Goal: Task Accomplishment & Management: Manage account settings

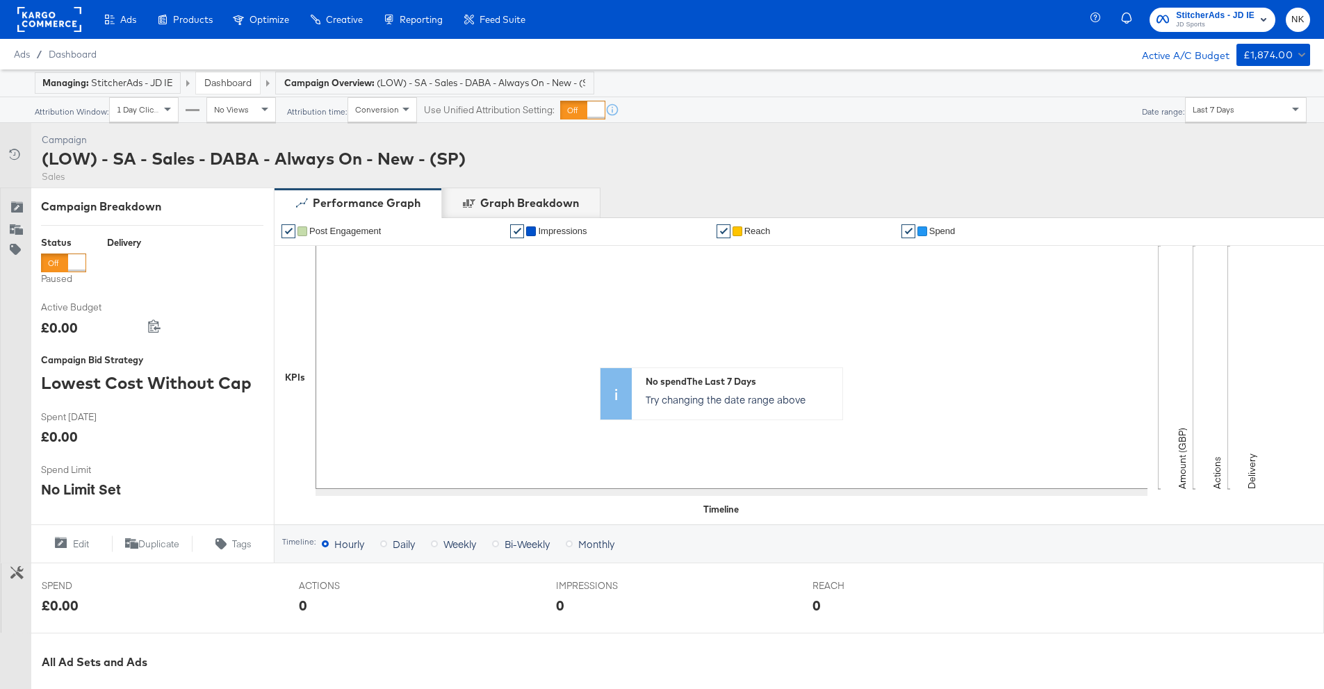
scroll to position [372, 0]
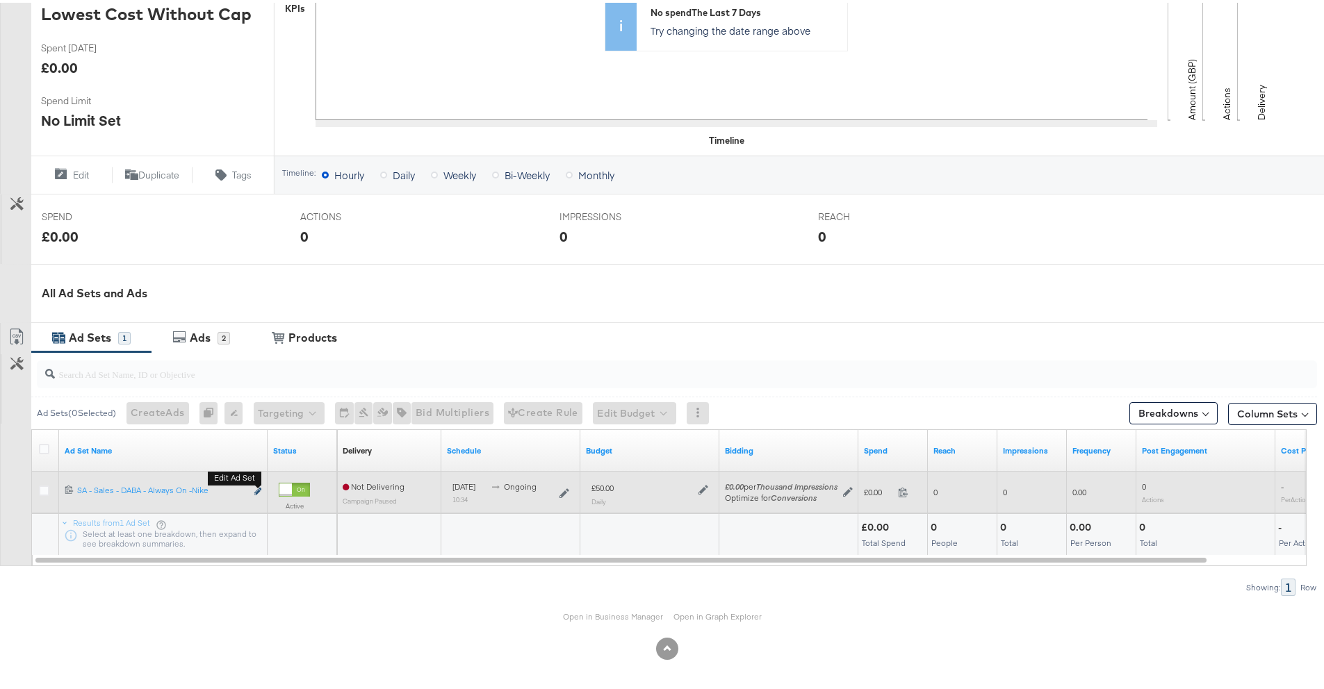
click at [254, 486] on icon "link" at bounding box center [257, 489] width 7 height 8
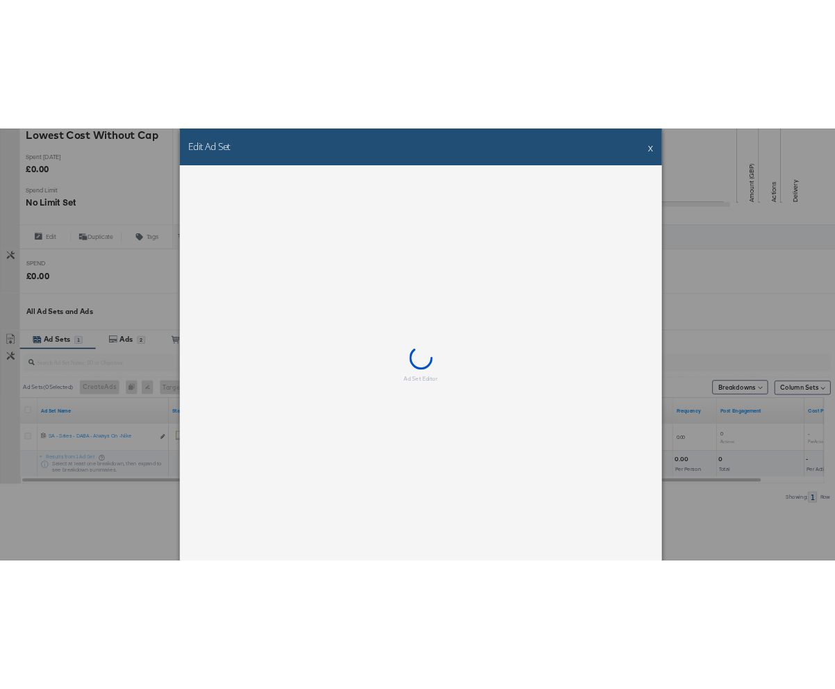
scroll to position [0, 0]
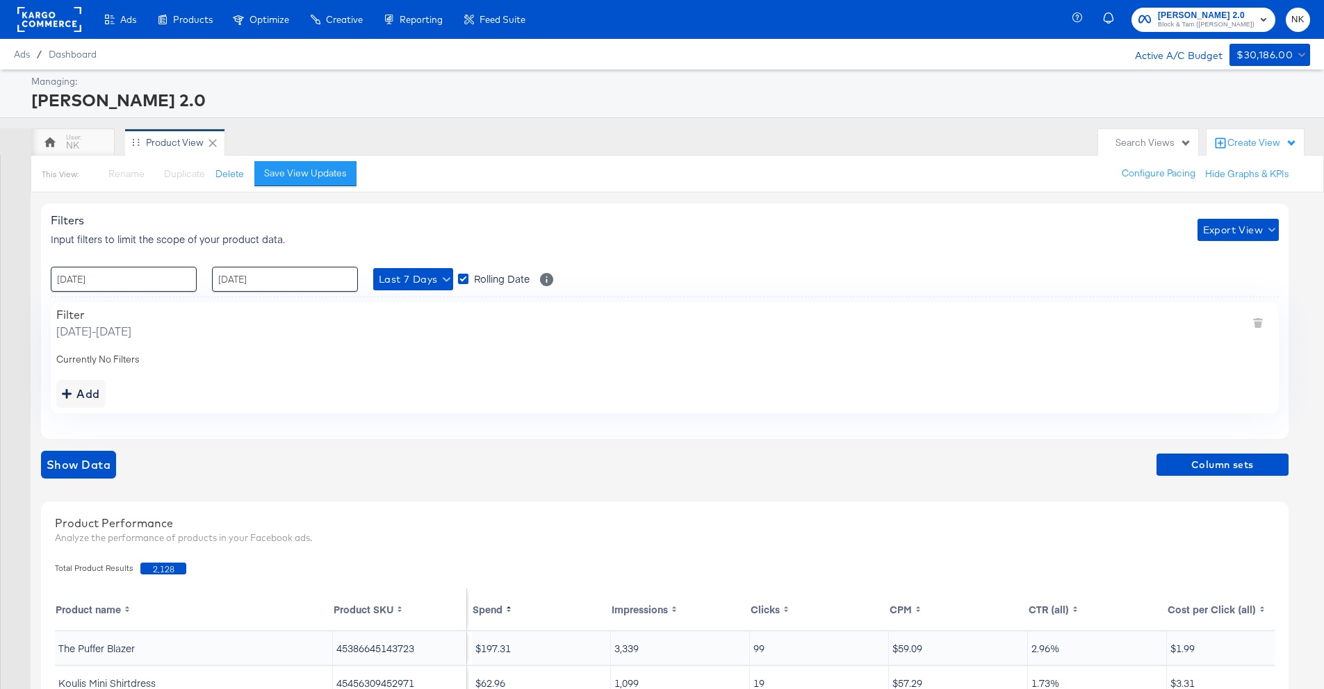
scroll to position [336, 0]
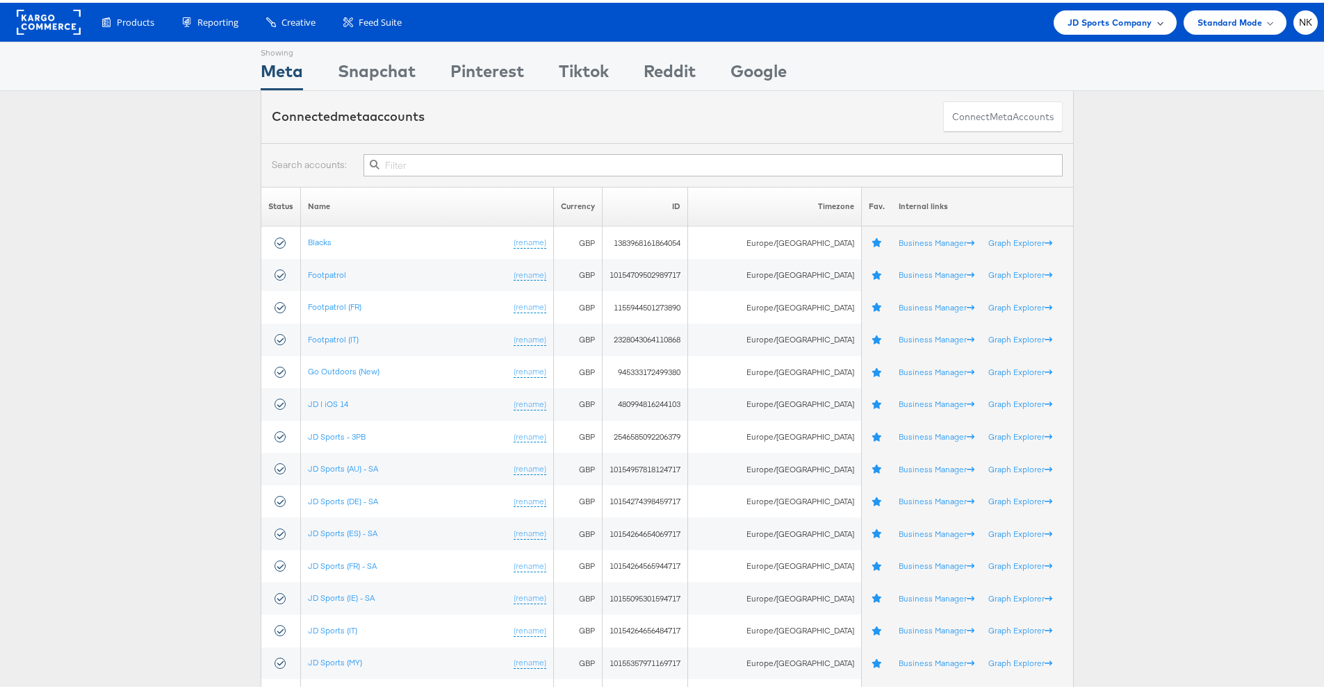
click at [1118, 29] on div "JD Sports Company" at bounding box center [1114, 20] width 123 height 24
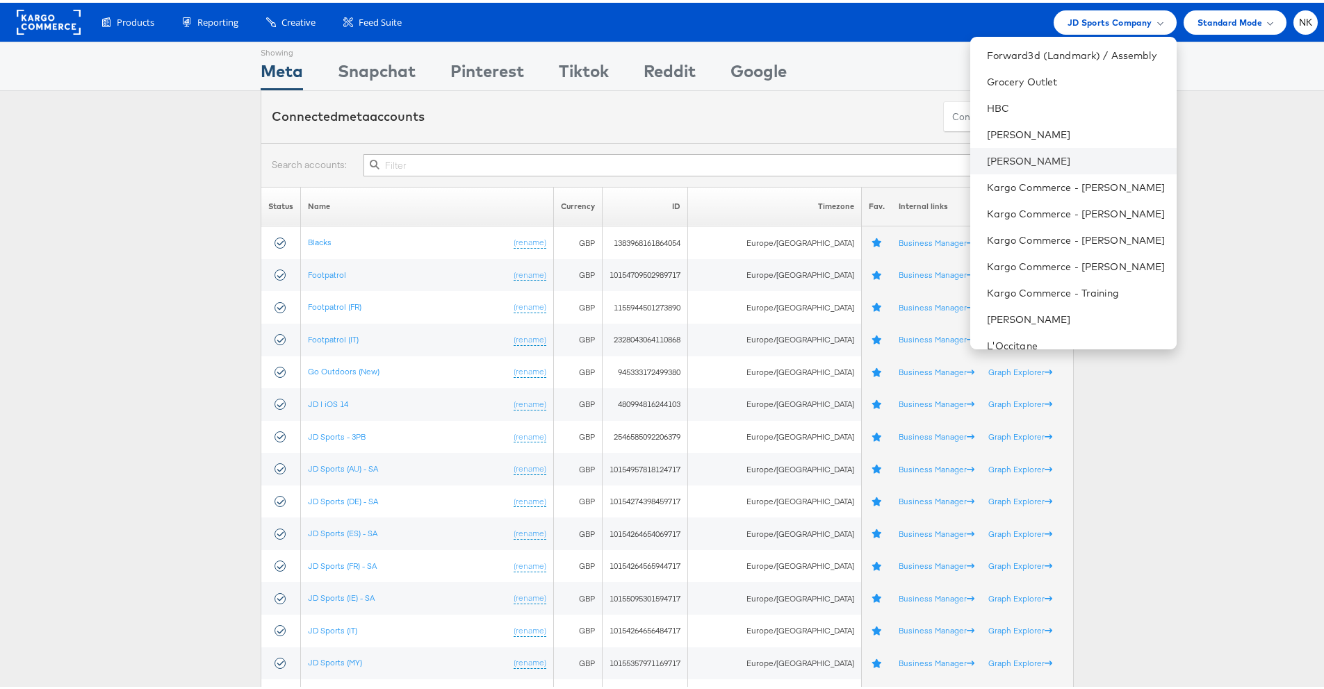
scroll to position [571, 0]
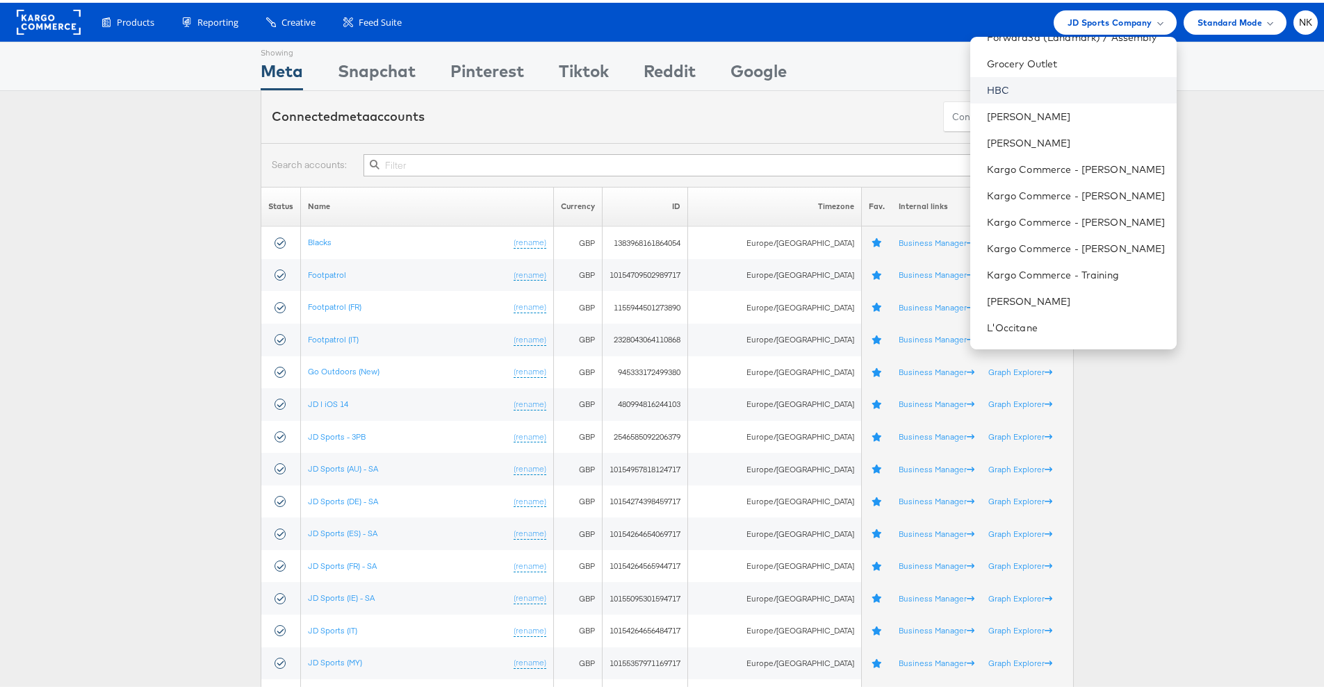
click at [1001, 92] on link "HBC" at bounding box center [1076, 88] width 179 height 14
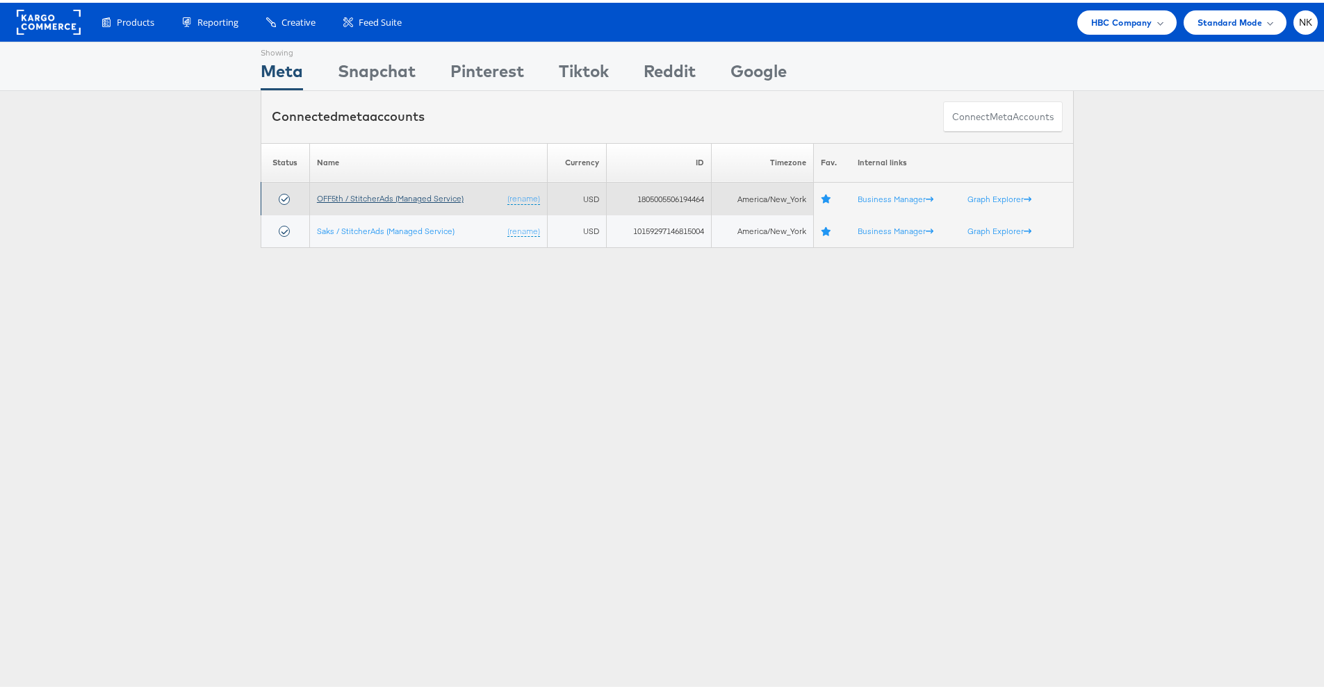
click at [333, 196] on link "OFF5th / StitcherAds (Managed Service)" at bounding box center [390, 195] width 147 height 10
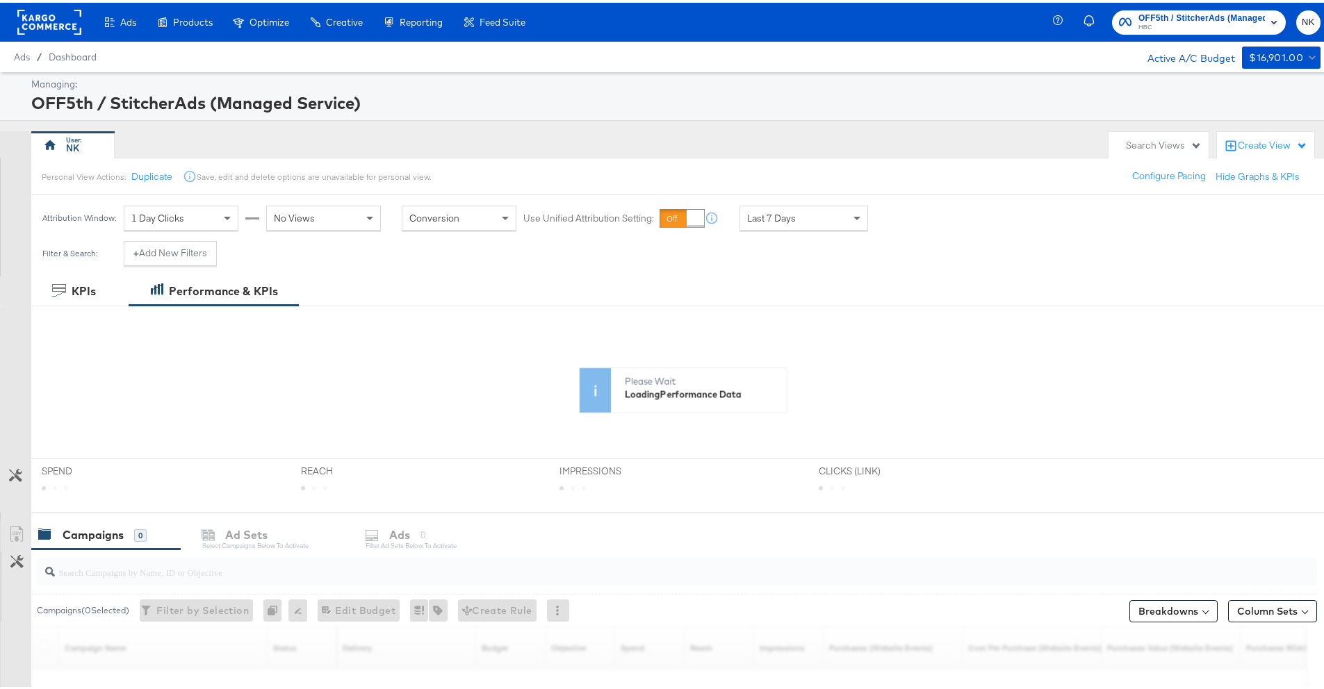
scroll to position [204, 0]
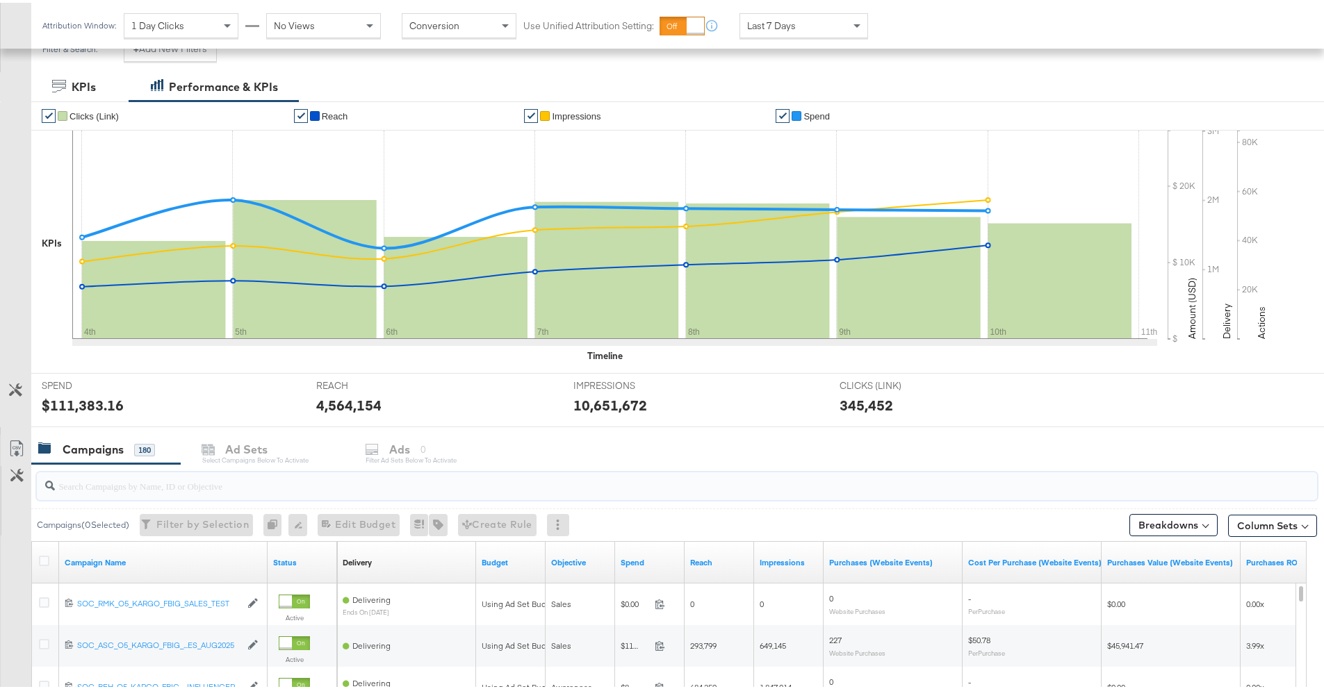
click at [211, 487] on input "search" at bounding box center [627, 477] width 1144 height 27
paste input "120231140924220612"
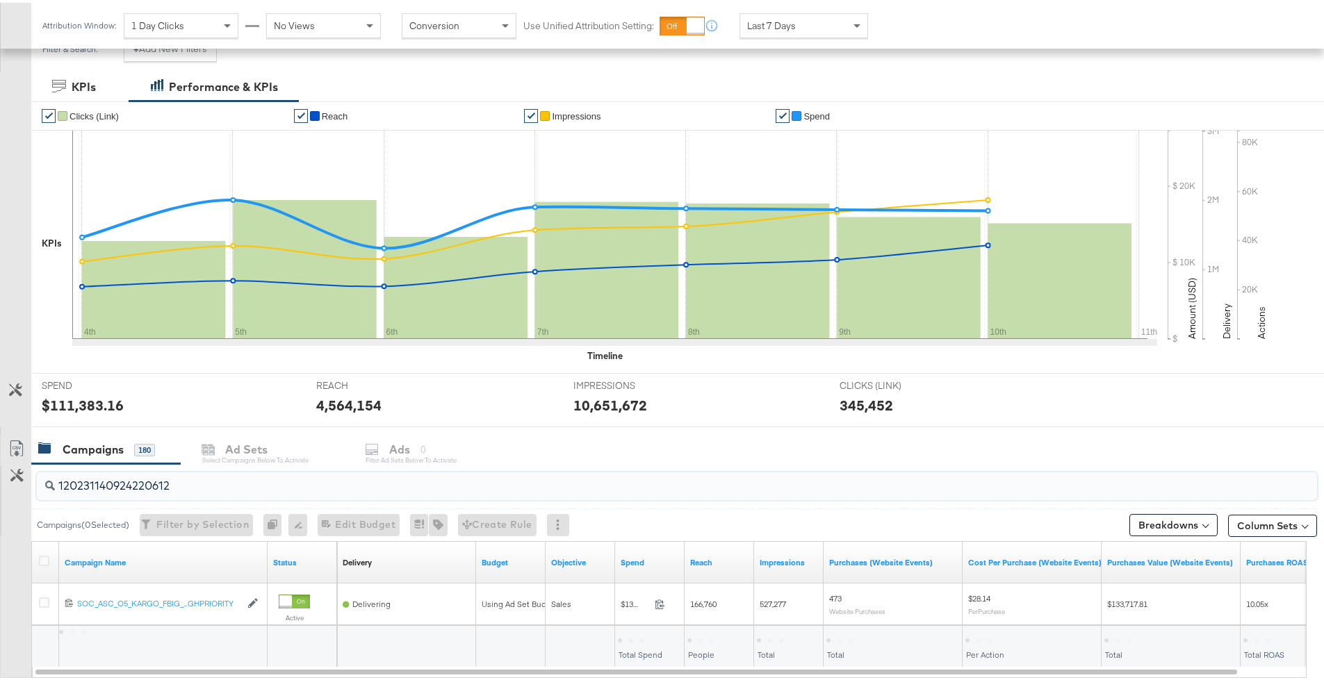
scroll to position [281, 0]
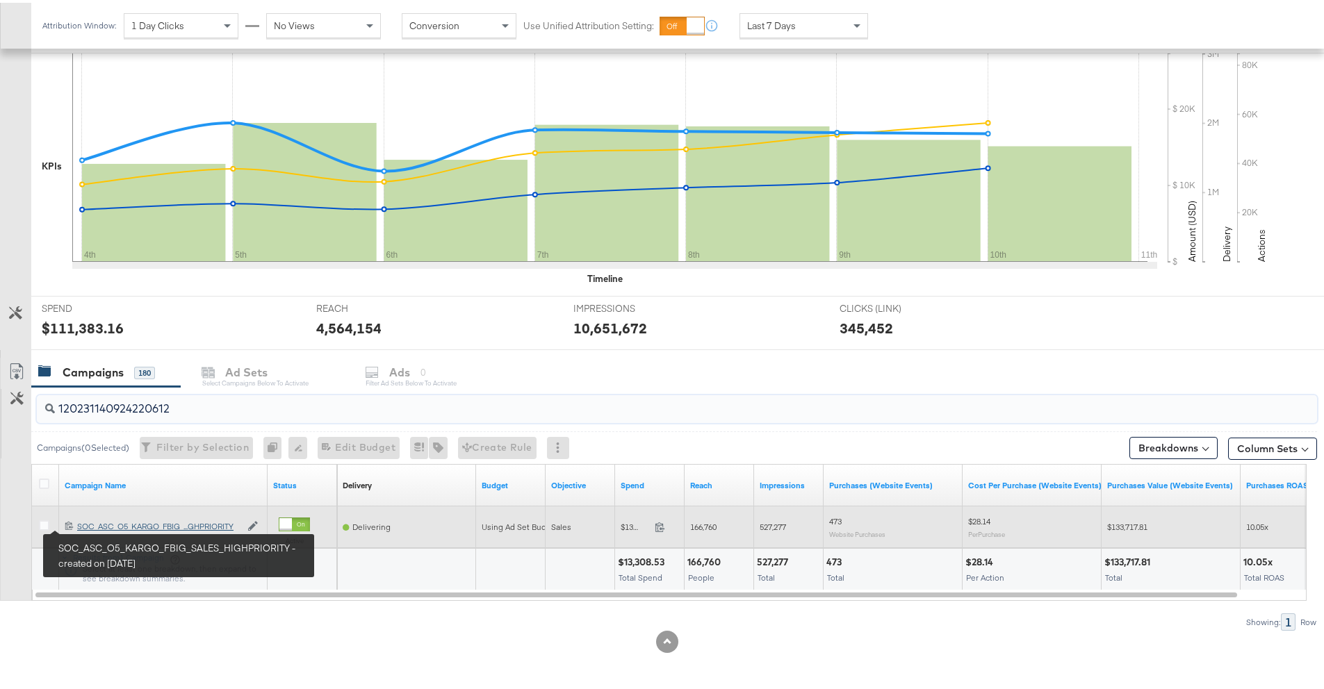
type input "120231140924220612"
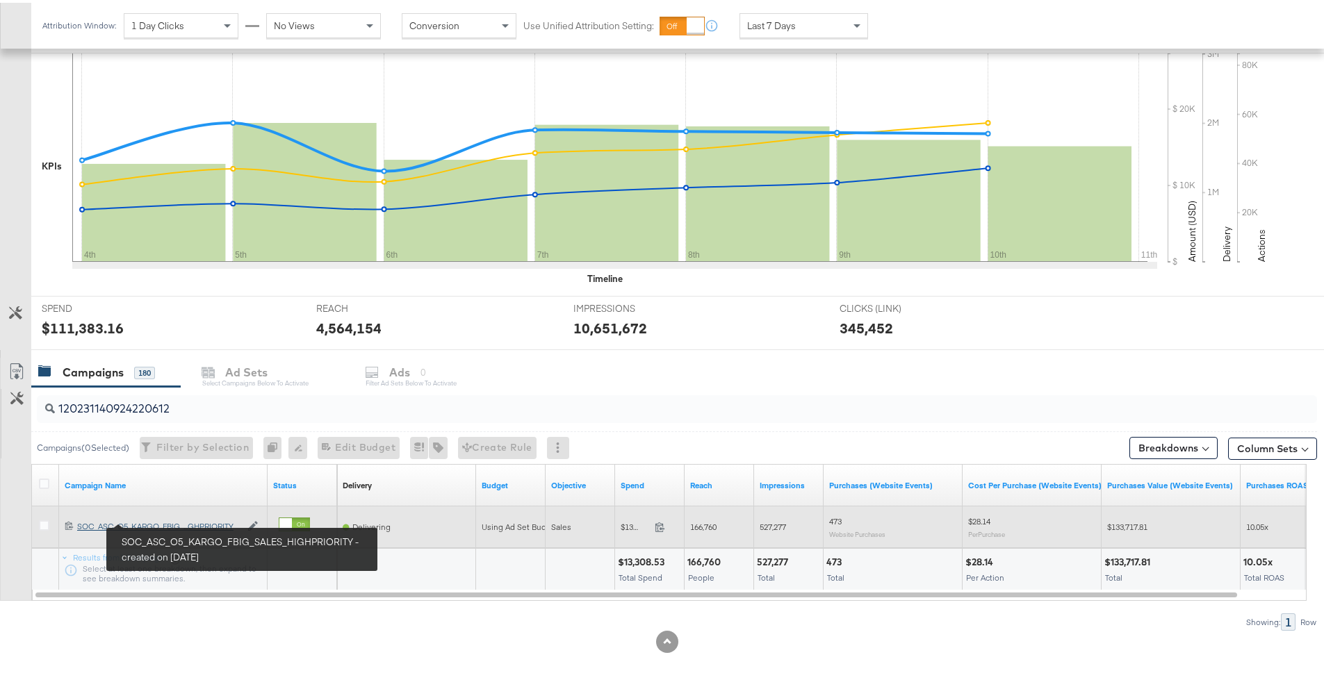
click at [95, 525] on div "SOC_ASC_O5_KARGO_FBIG_SALES_HIGHPRIORITY SOC_ASC_O5_KARGO_FBIG_...GHPRIORITY" at bounding box center [158, 523] width 163 height 11
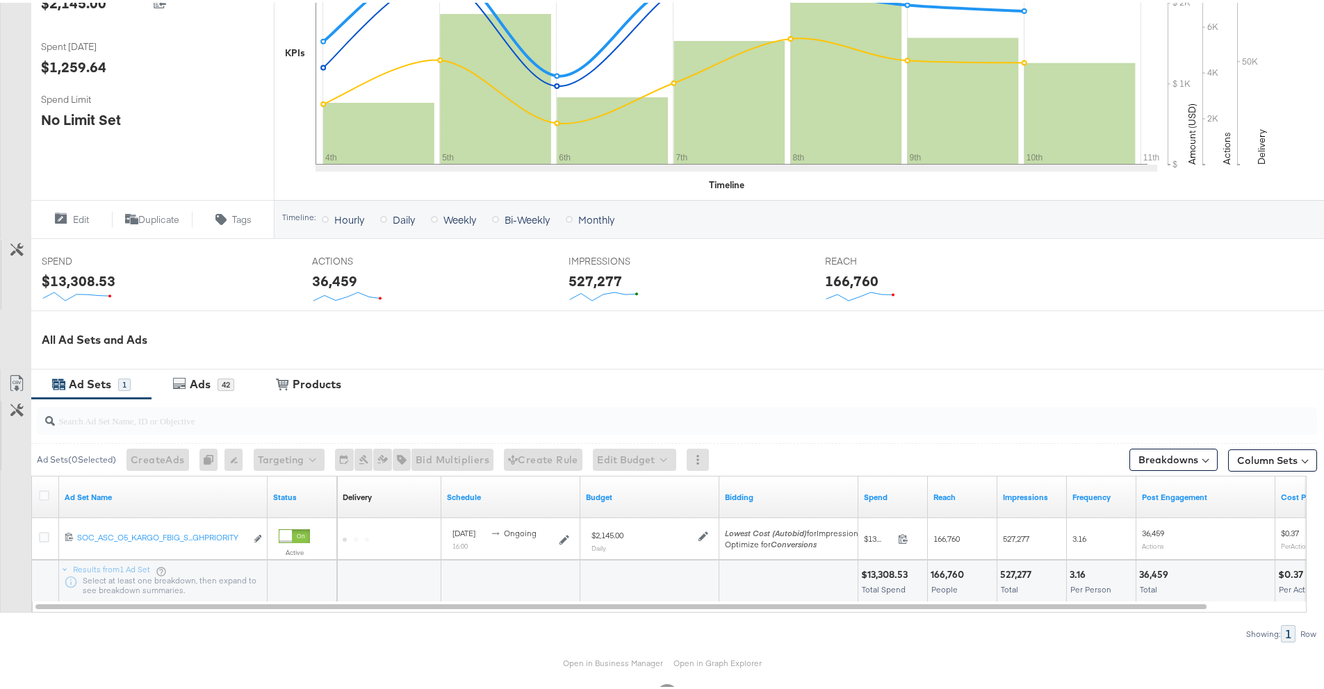
scroll to position [353, 0]
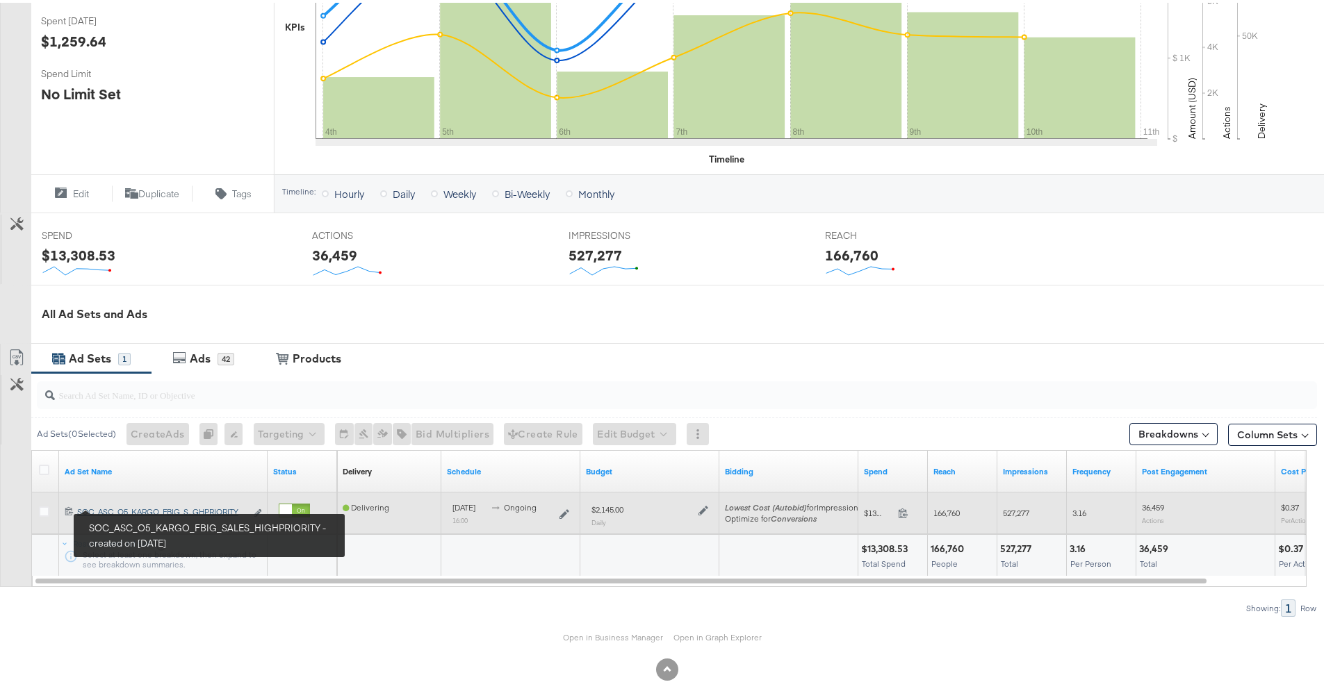
click at [126, 505] on div "SOC_ASC_O5_KARGO_FBIG_SALES_HIGHPRIORITY SOC_ASC_O5_KARGO_FBIG_S...GHPRIORITY" at bounding box center [161, 509] width 169 height 11
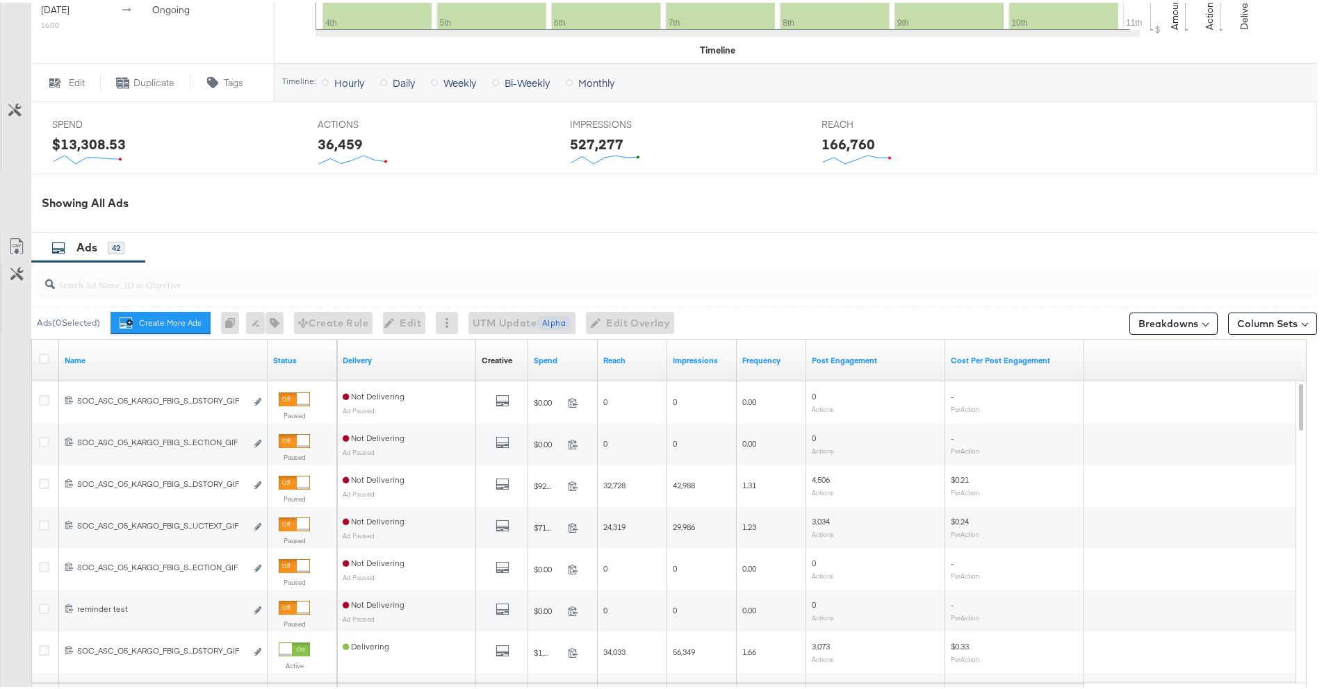
scroll to position [602, 0]
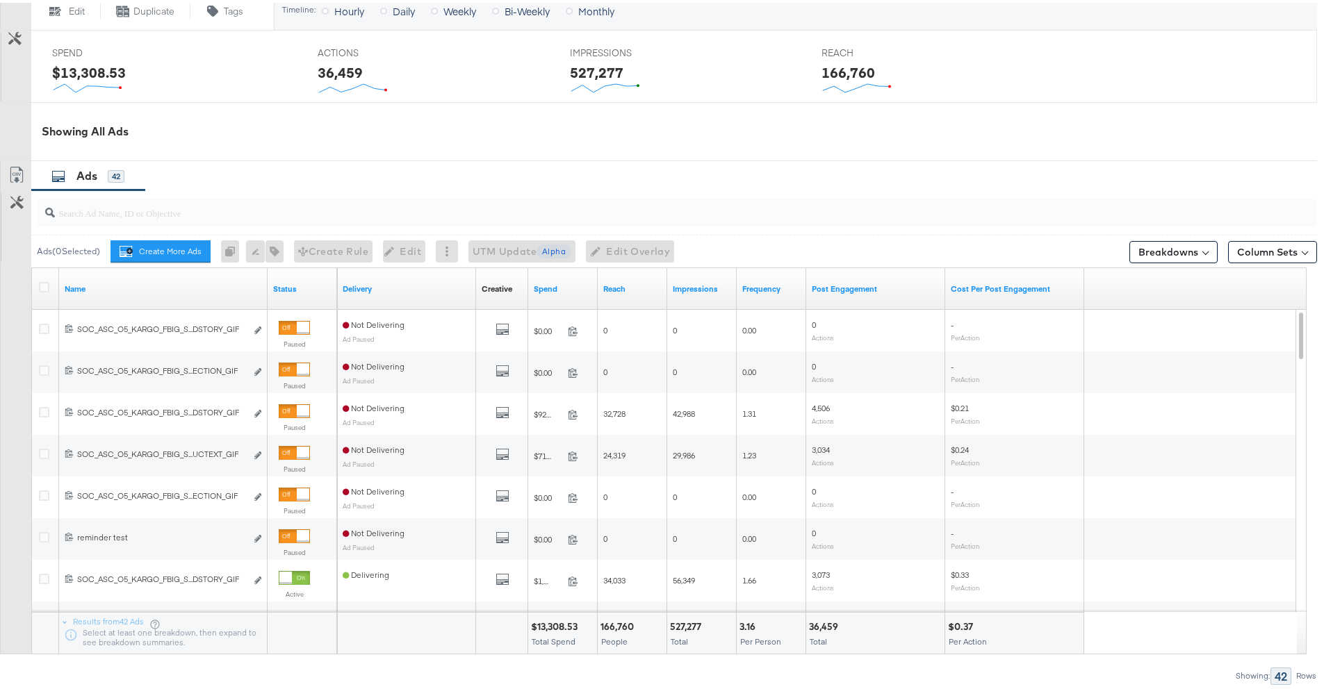
click at [206, 220] on div at bounding box center [677, 210] width 1280 height 28
paste input "120233929716180612"
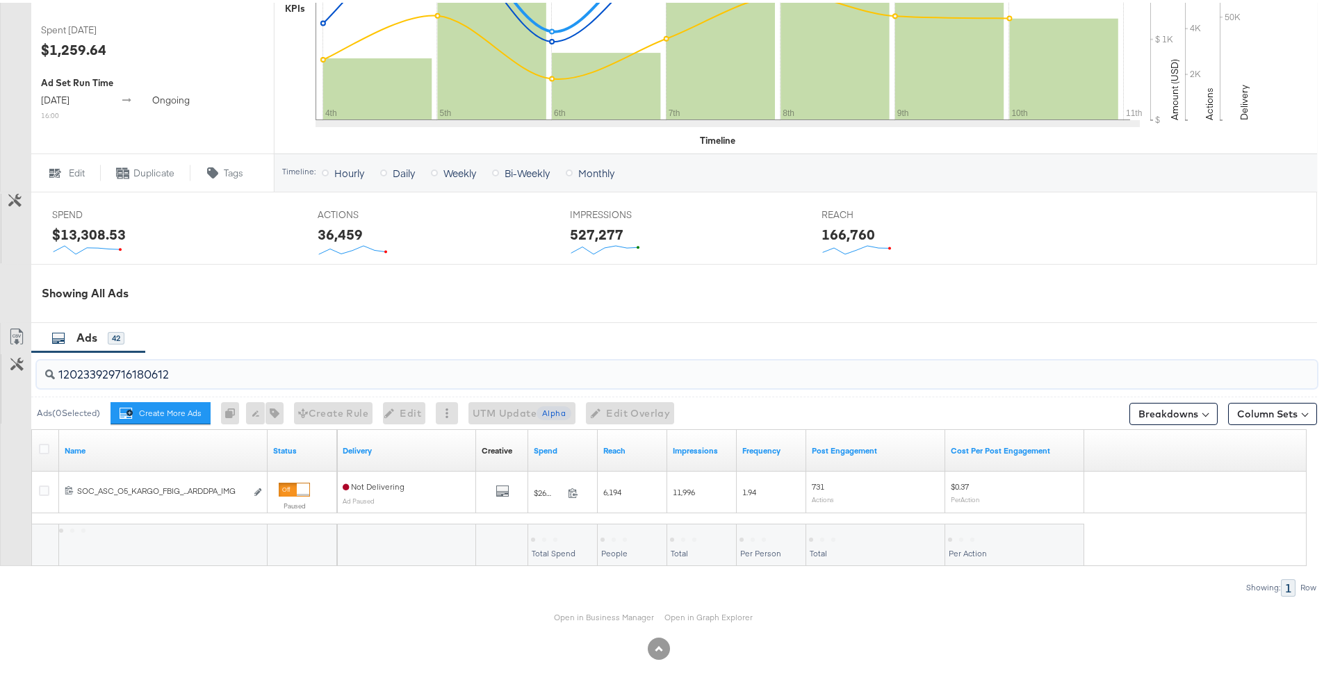
scroll to position [440, 0]
type input "120233929716180612"
drag, startPoint x: 179, startPoint y: 365, endPoint x: 121, endPoint y: 368, distance: 58.5
click at [121, 368] on input "120233929716180612" at bounding box center [627, 366] width 1144 height 27
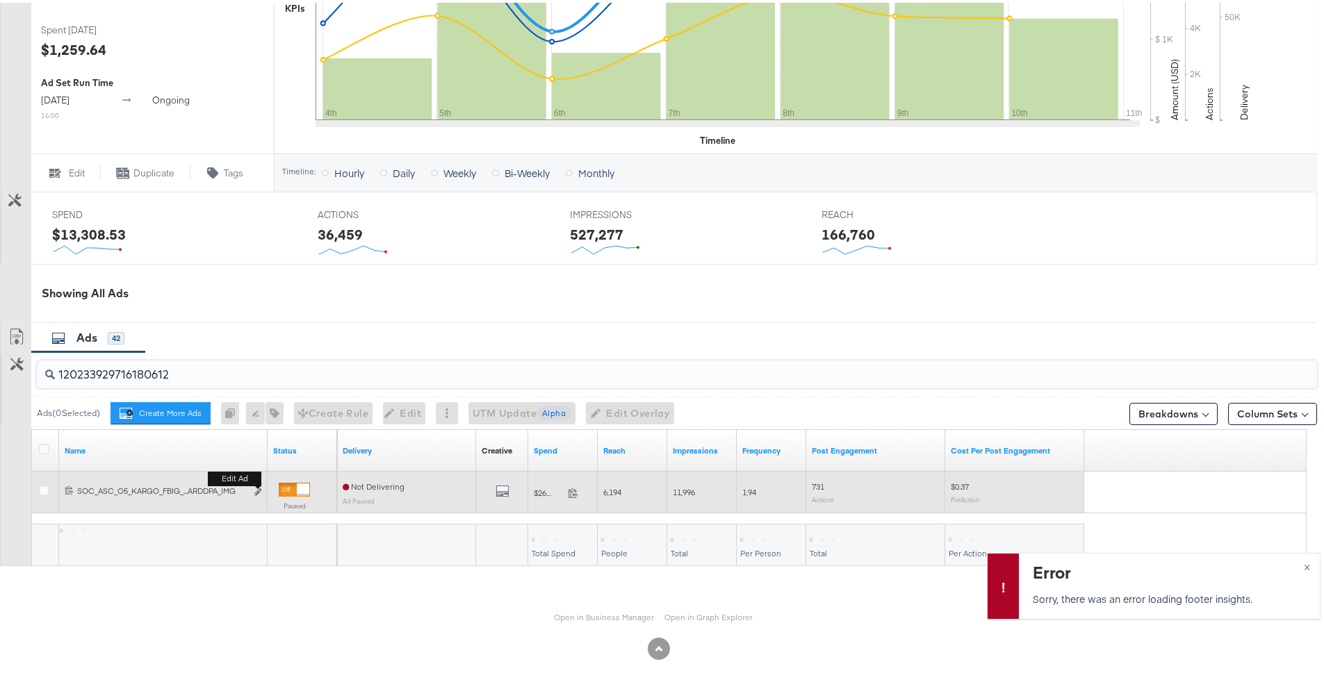
click at [254, 486] on button "Edit ad" at bounding box center [258, 490] width 8 height 15
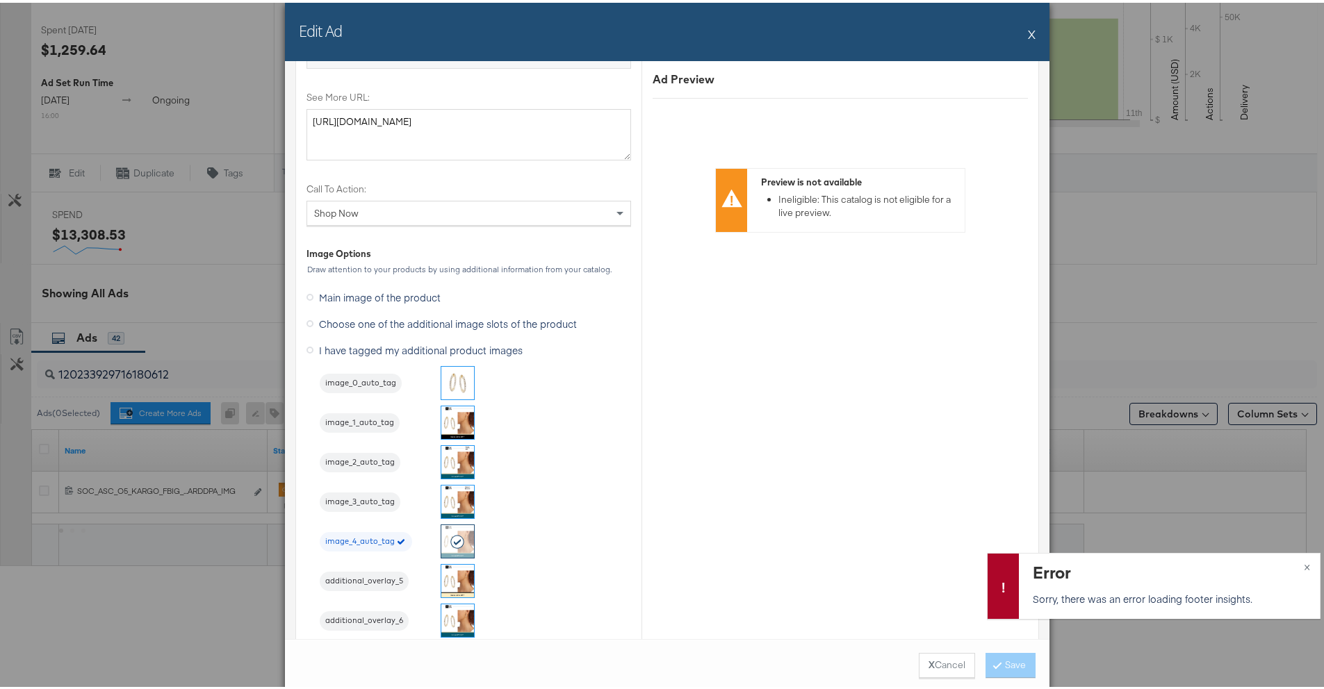
scroll to position [1720, 0]
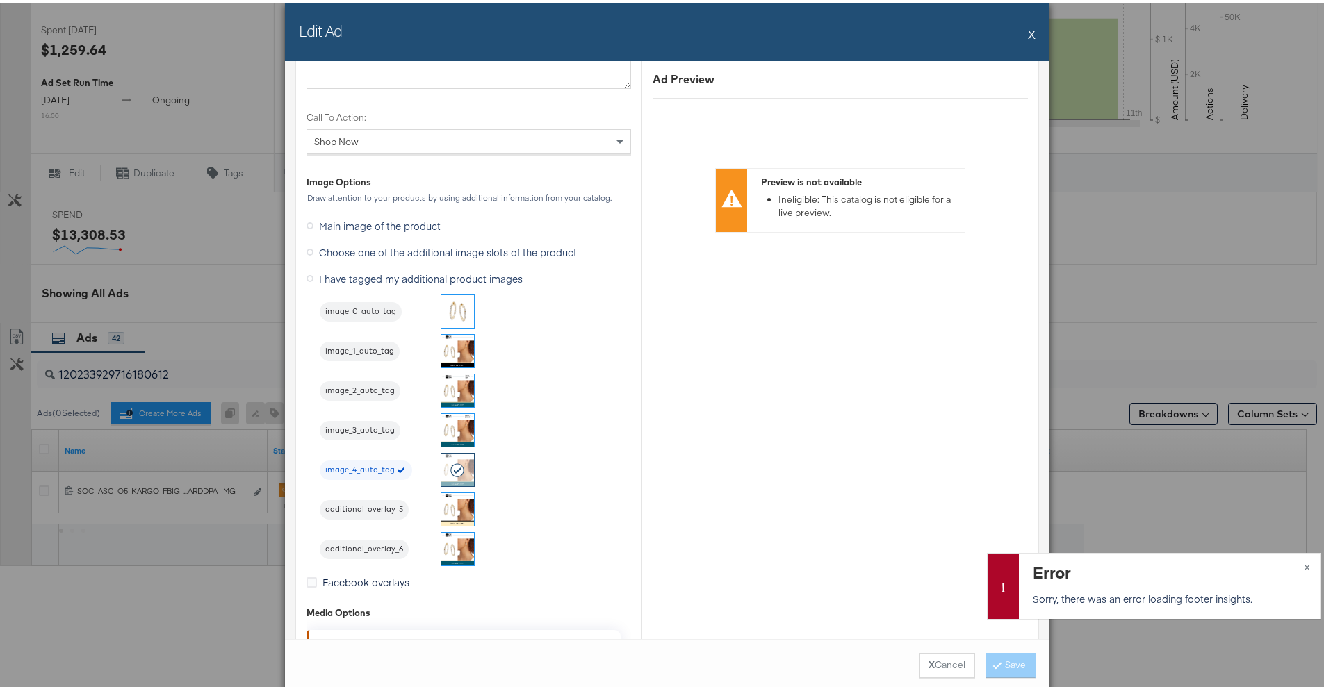
click at [1028, 31] on button "X" at bounding box center [1032, 31] width 8 height 28
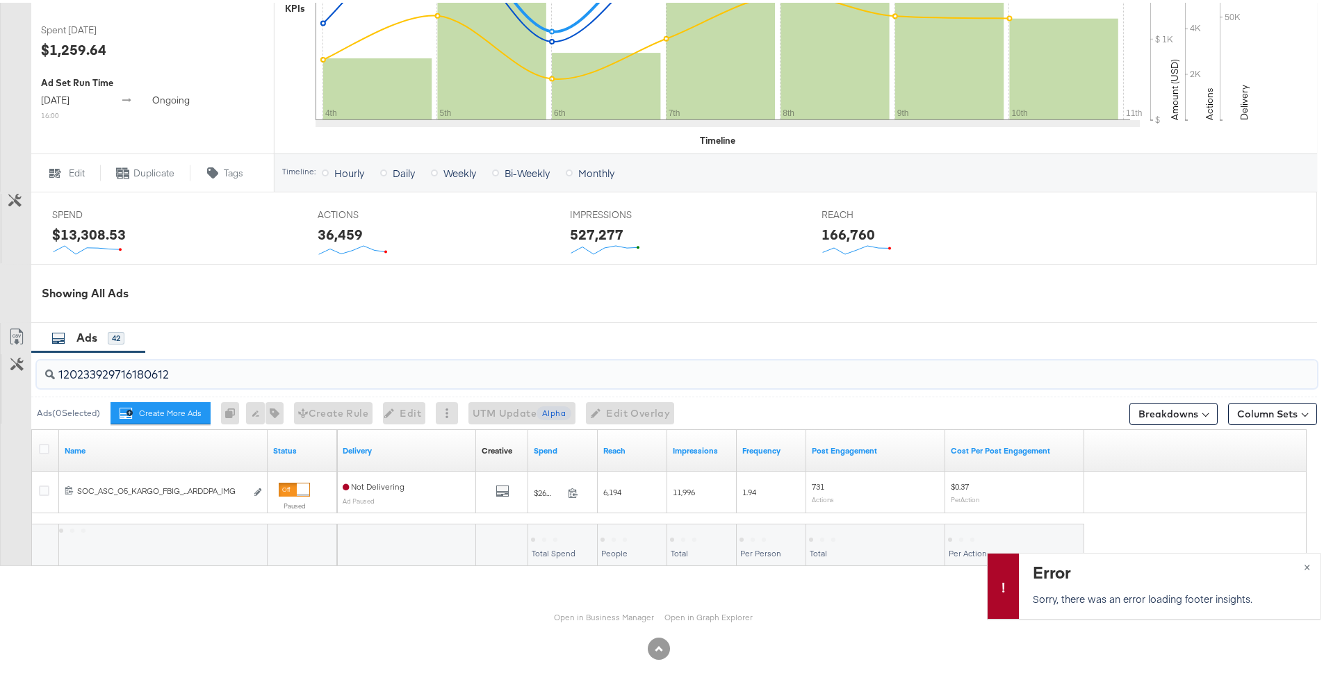
drag, startPoint x: 259, startPoint y: 373, endPoint x: -12, endPoint y: 362, distance: 271.2
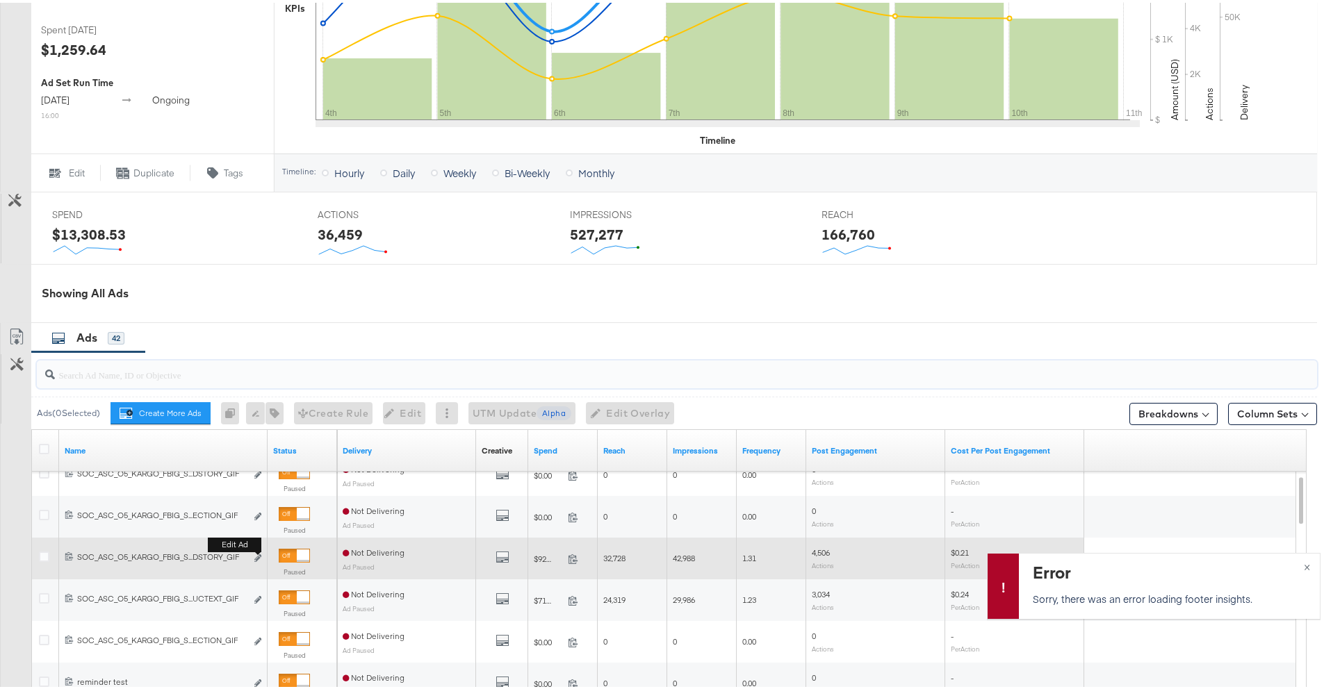
click at [258, 559] on button "Edit ad" at bounding box center [258, 556] width 8 height 15
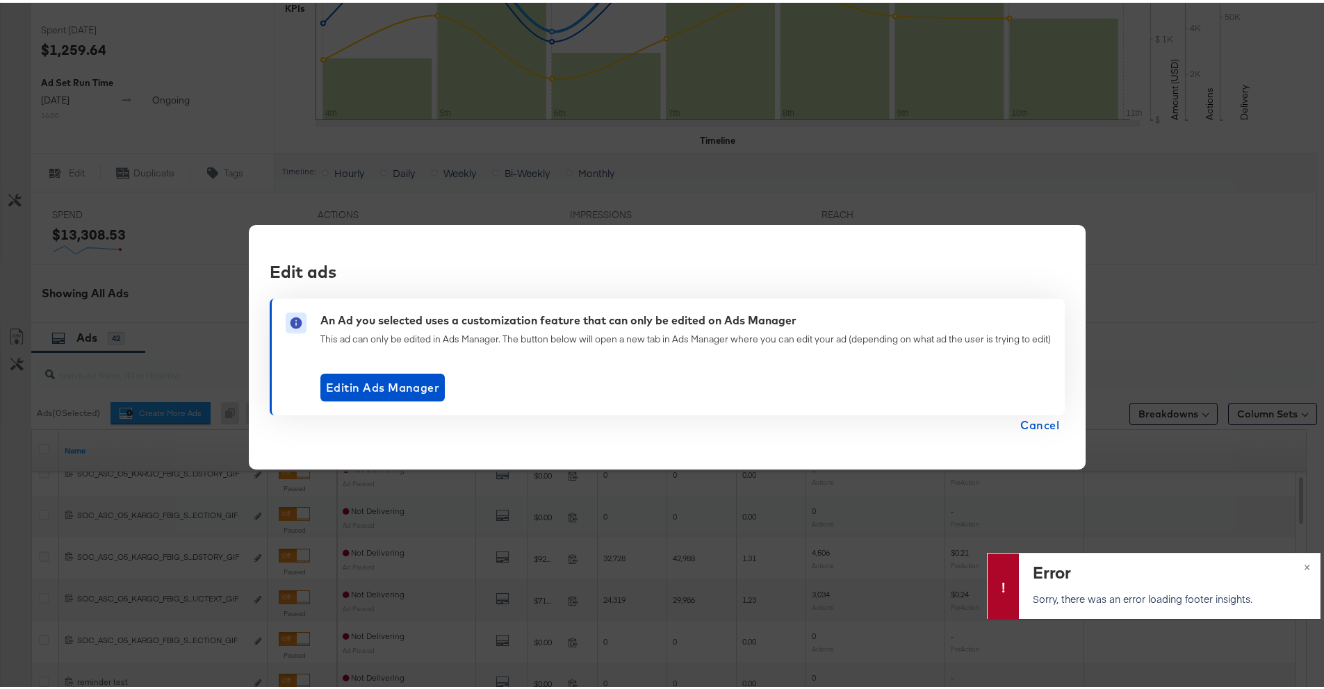
click at [1038, 432] on div "Edit ads An Ad you selected uses a customization feature that can only be edite…" at bounding box center [667, 344] width 837 height 245
click at [1038, 431] on span "Cancel" at bounding box center [1039, 422] width 39 height 19
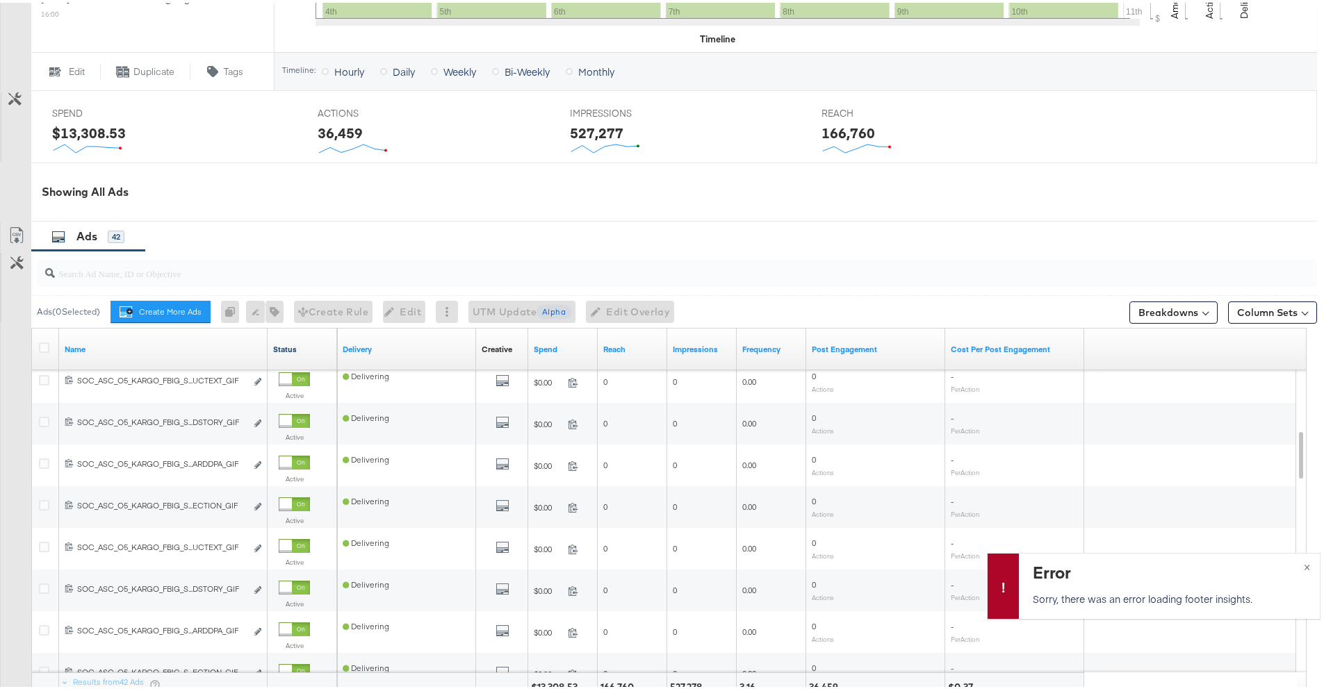
scroll to position [684, 0]
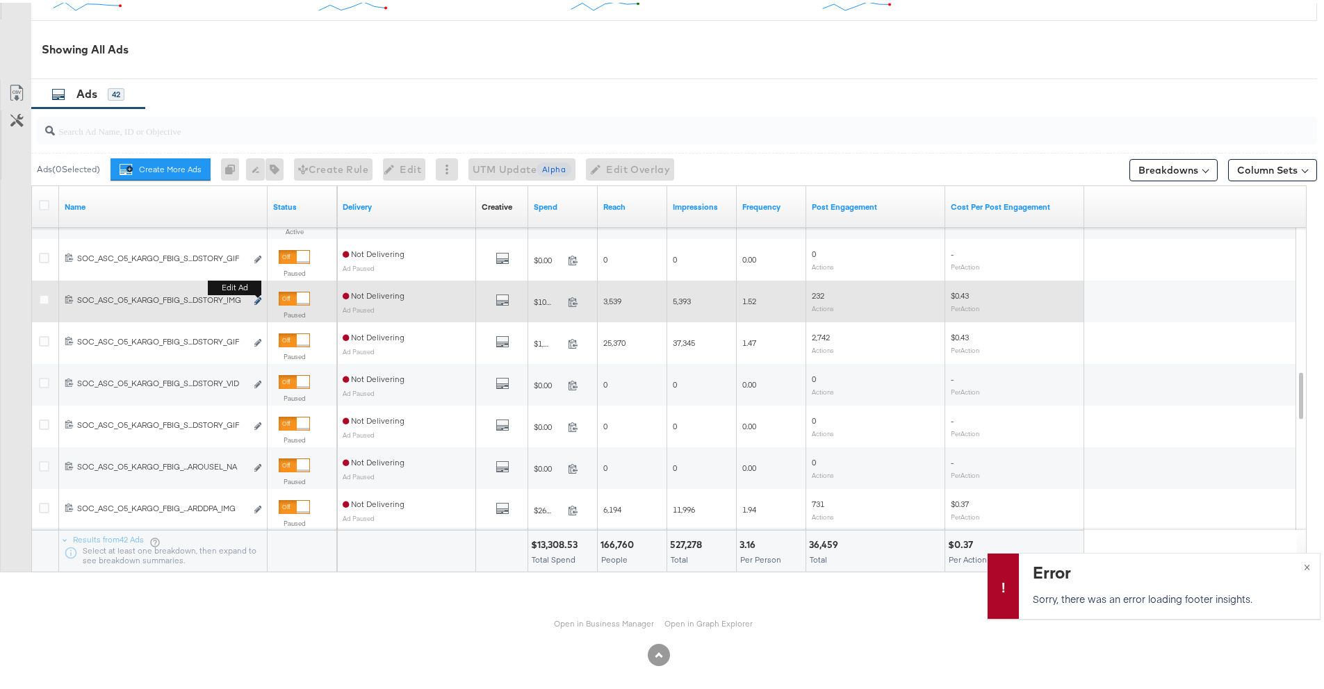
click at [258, 299] on icon "link" at bounding box center [257, 299] width 7 height 8
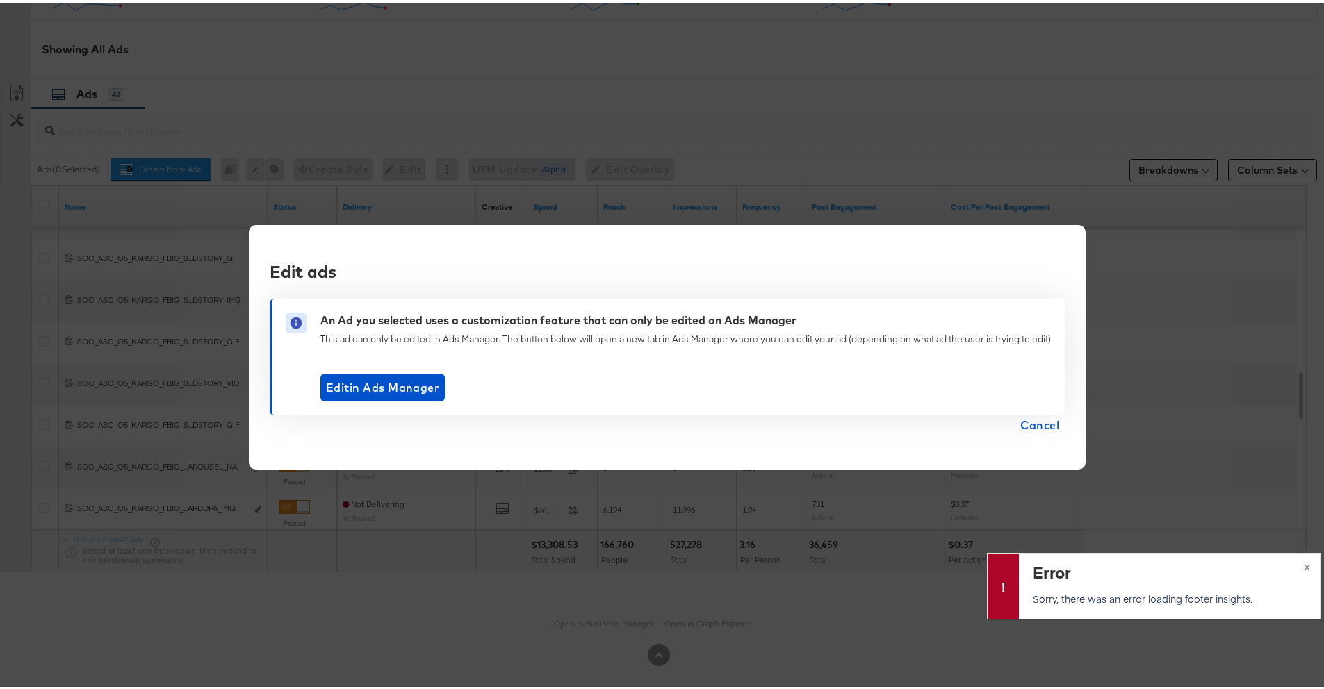
click at [1054, 418] on span "Cancel" at bounding box center [1039, 422] width 39 height 19
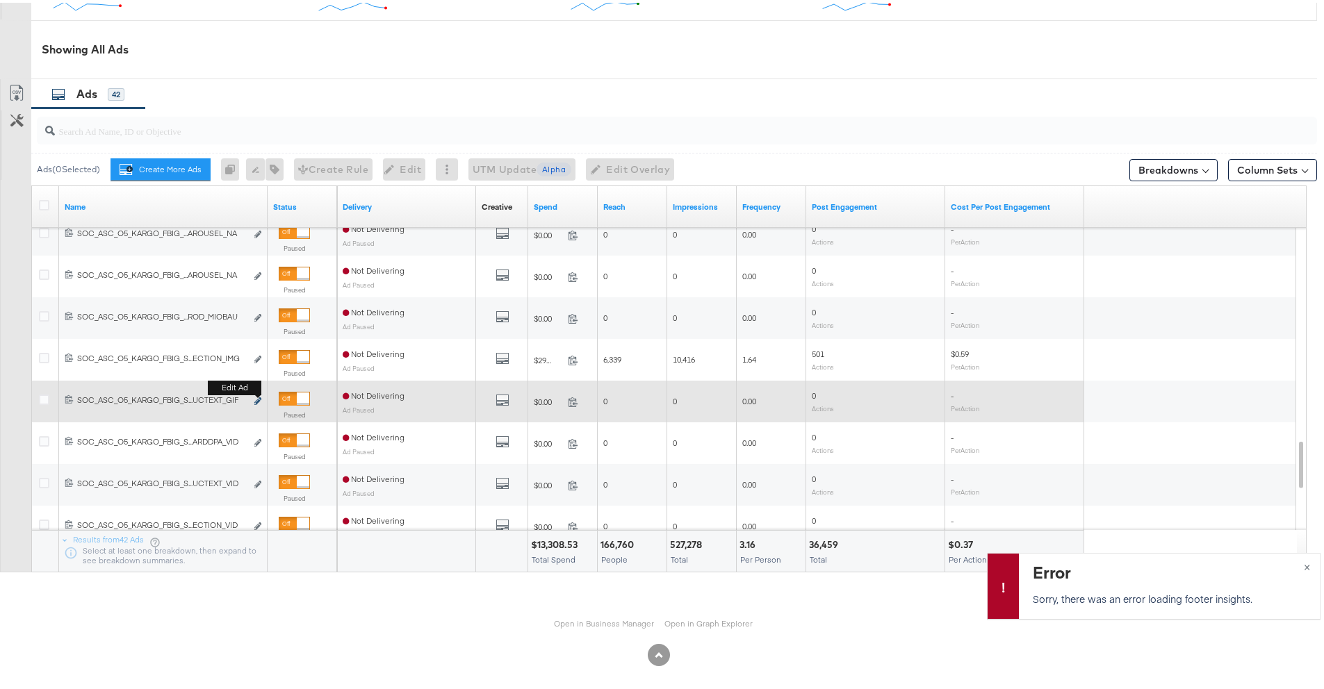
click at [256, 397] on icon "link" at bounding box center [257, 399] width 7 height 8
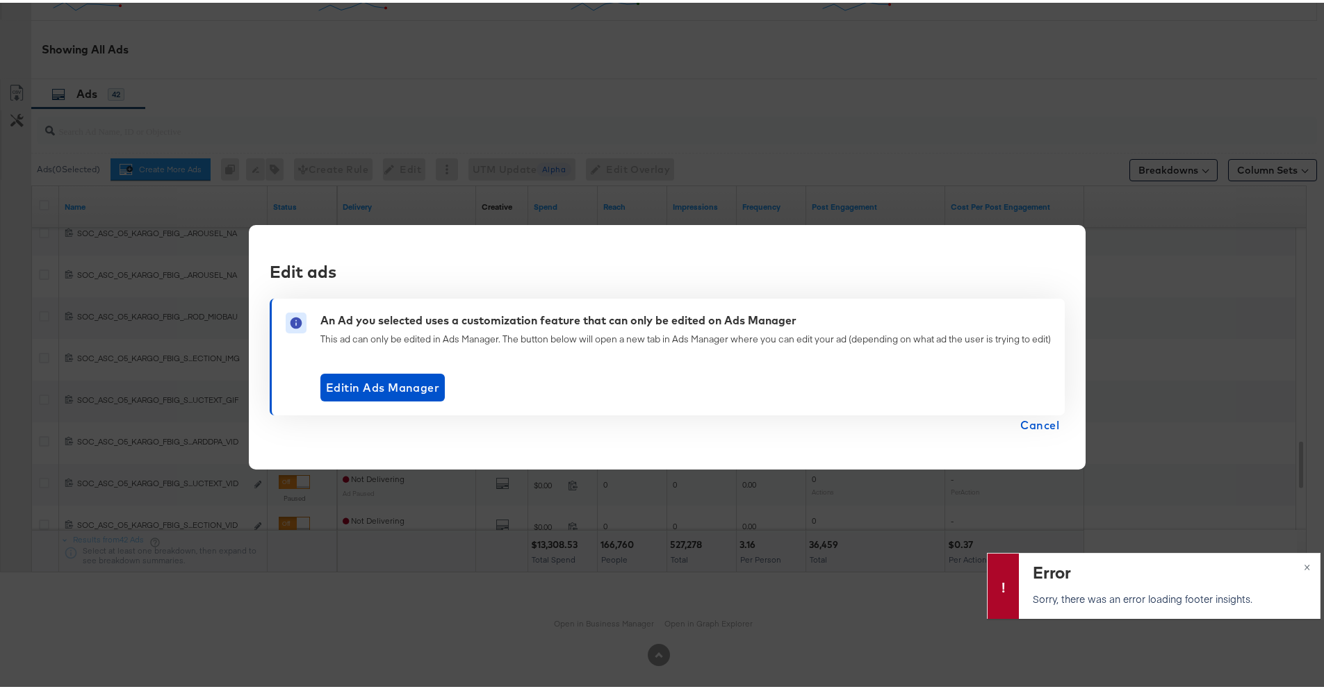
click at [1057, 423] on button "Cancel" at bounding box center [1039, 422] width 50 height 19
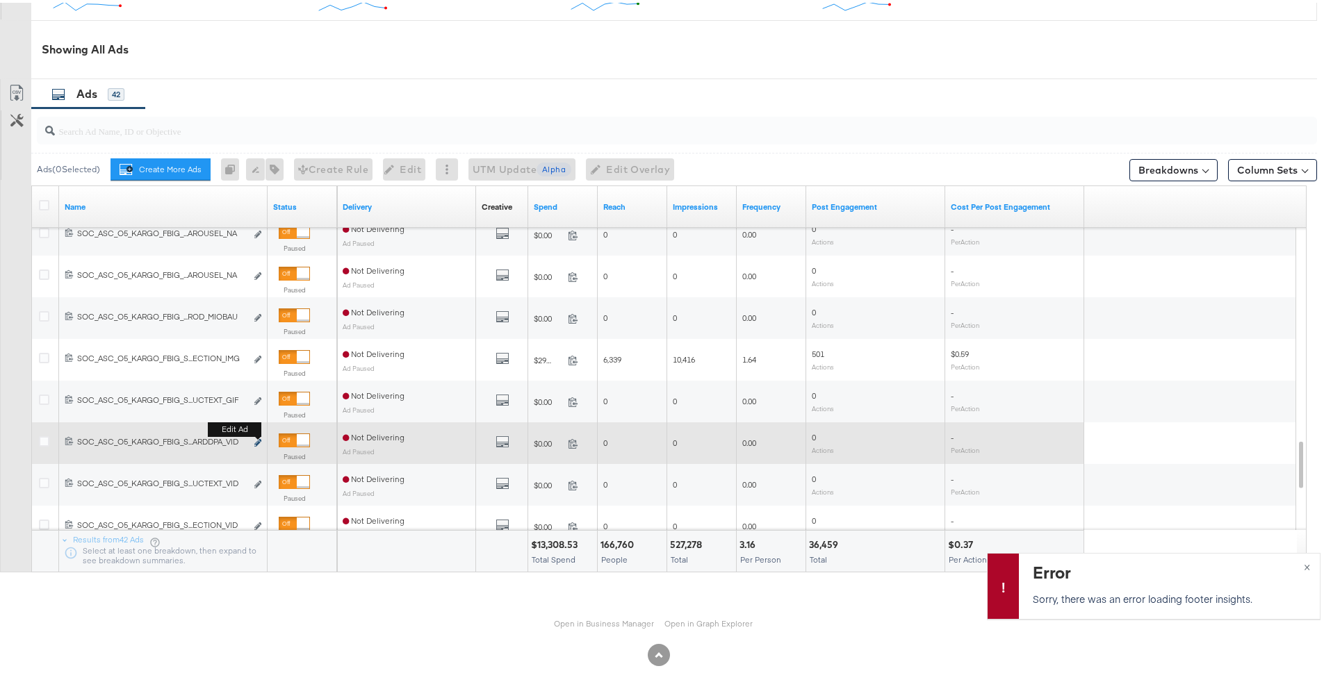
click at [257, 440] on icon "link" at bounding box center [257, 440] width 7 height 8
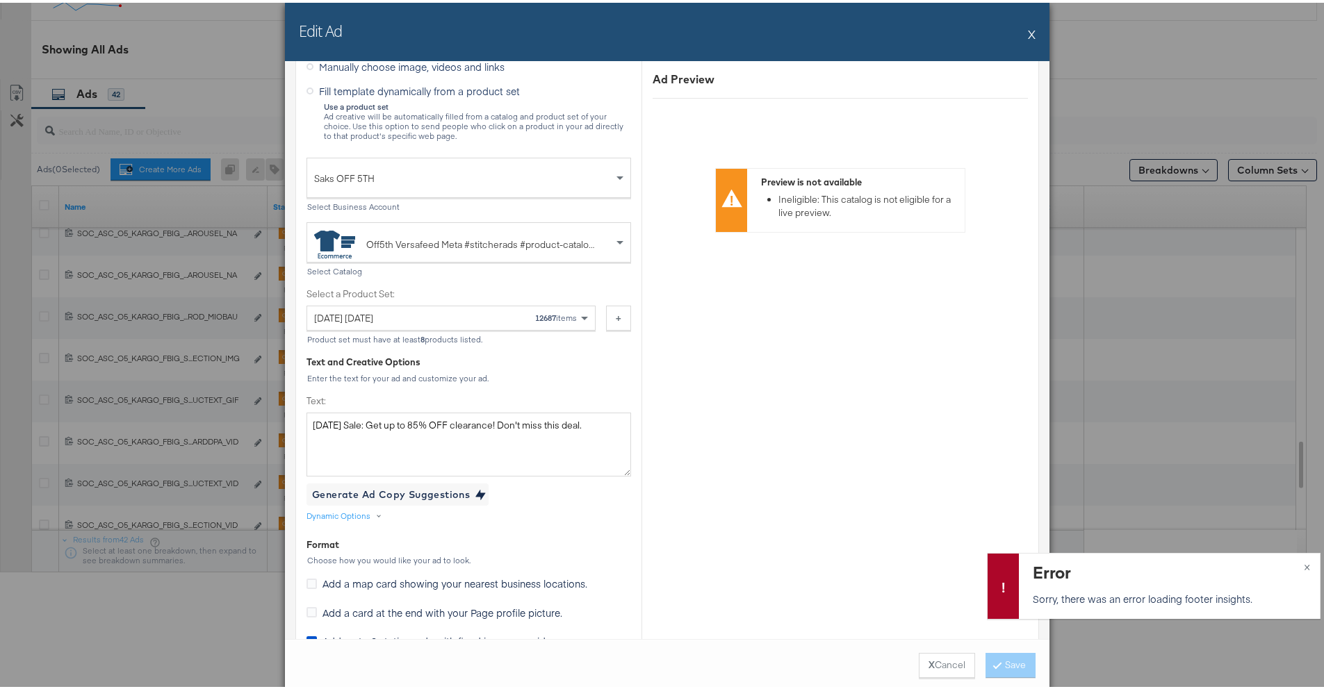
scroll to position [0, 0]
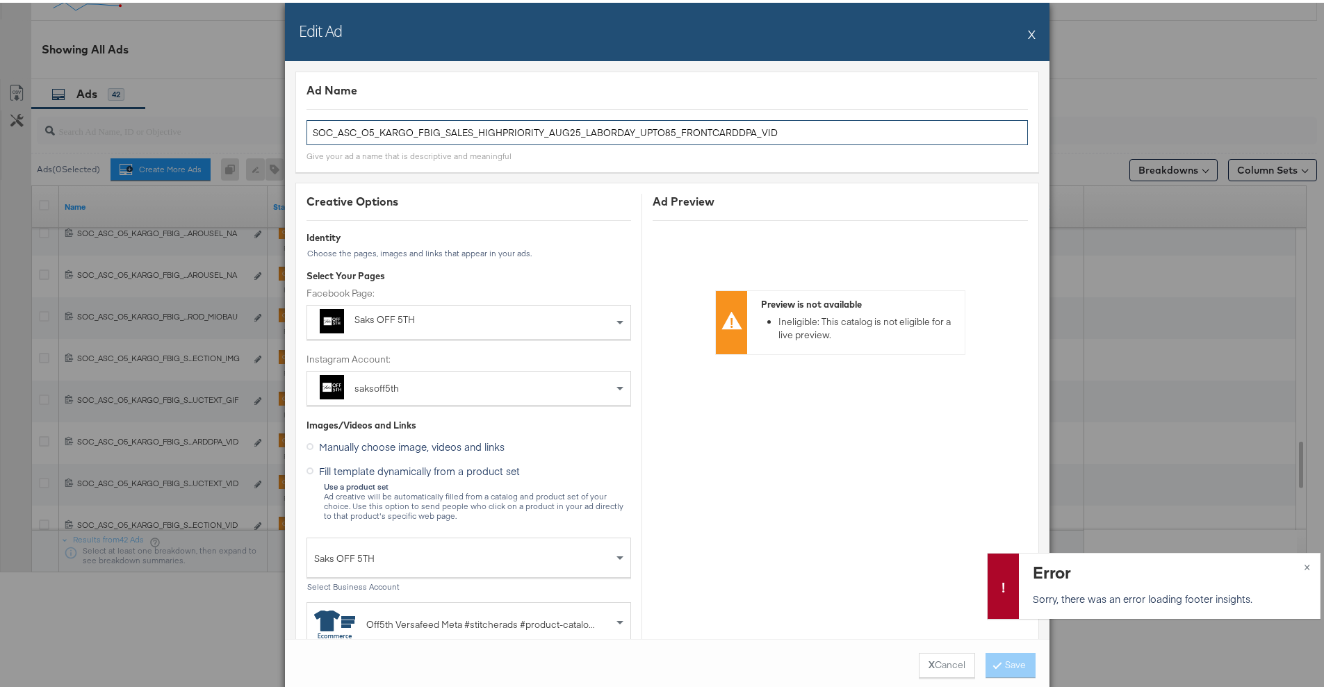
drag, startPoint x: 837, startPoint y: 122, endPoint x: 824, endPoint y: 132, distance: 15.8
click at [824, 132] on input "SOC_ASC_O5_KARGO_FBIG_SALES_HIGHPRIORITY_AUG25_LABORDAY_UPTO85_FRONTCARDDPA_VID" at bounding box center [666, 130] width 721 height 26
click at [1028, 32] on button "X" at bounding box center [1032, 31] width 8 height 28
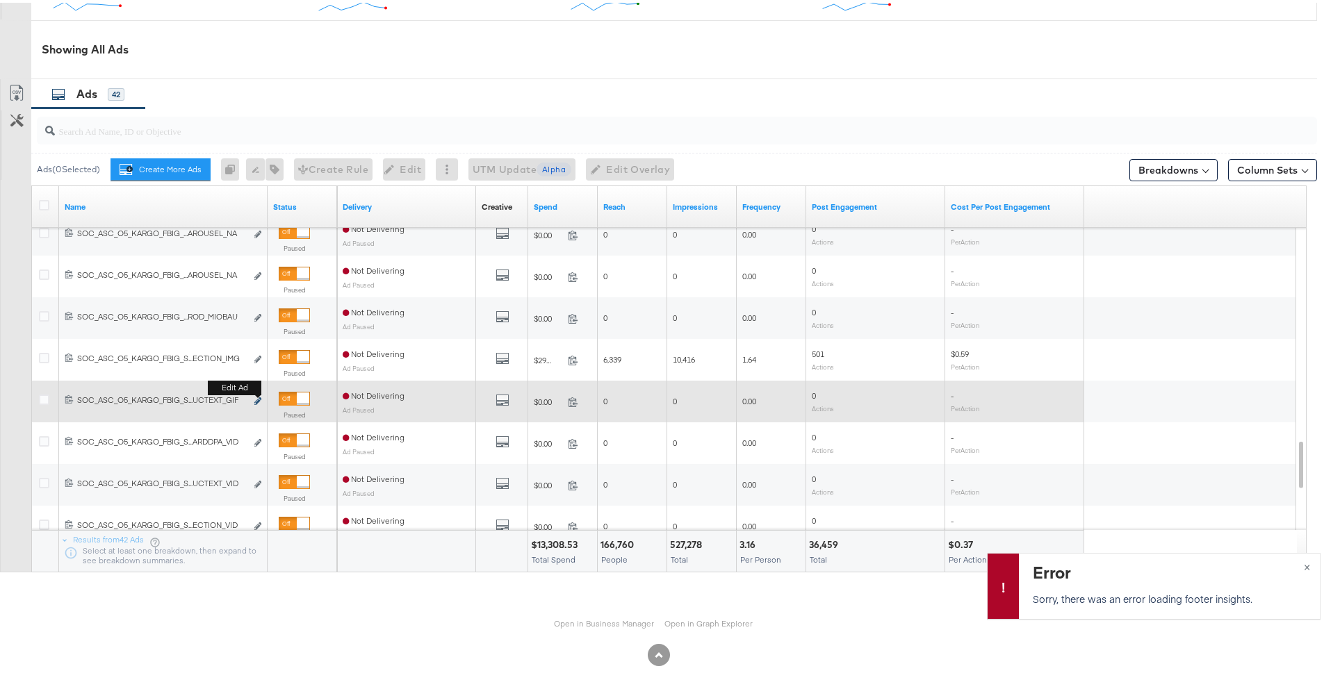
click at [260, 399] on icon "link" at bounding box center [257, 399] width 7 height 8
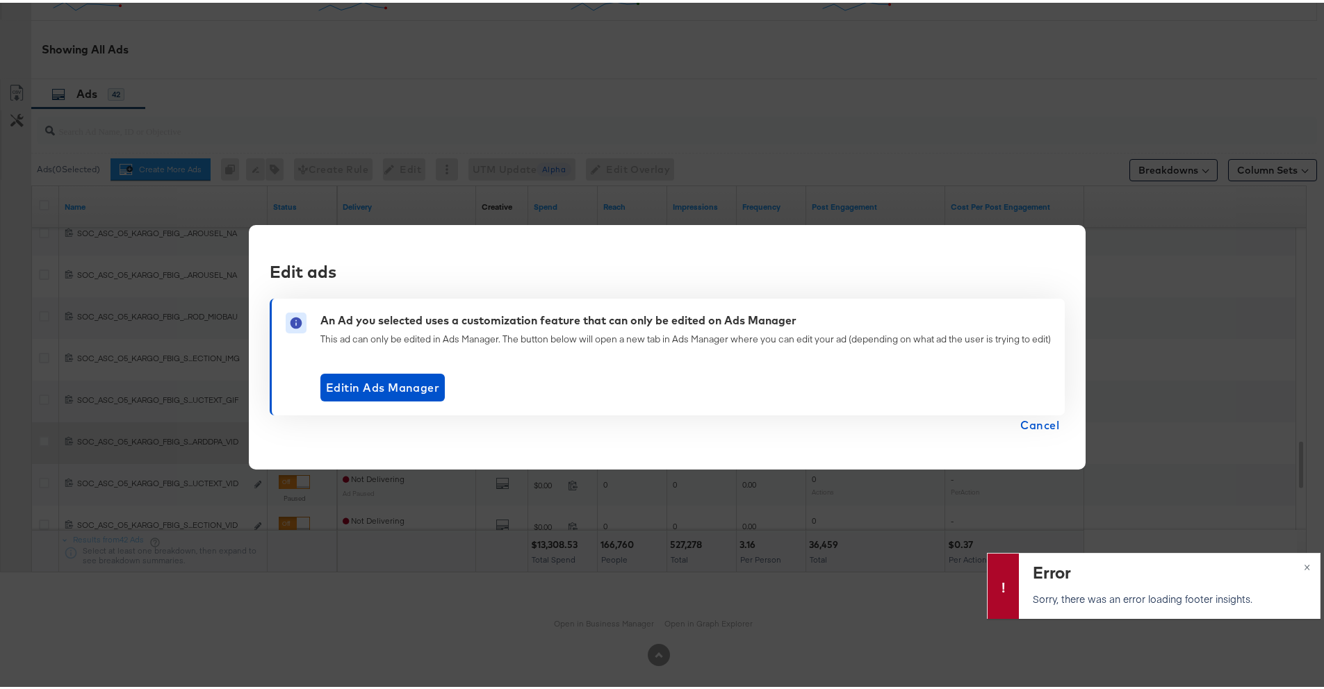
click at [1020, 428] on span "Cancel" at bounding box center [1039, 422] width 39 height 19
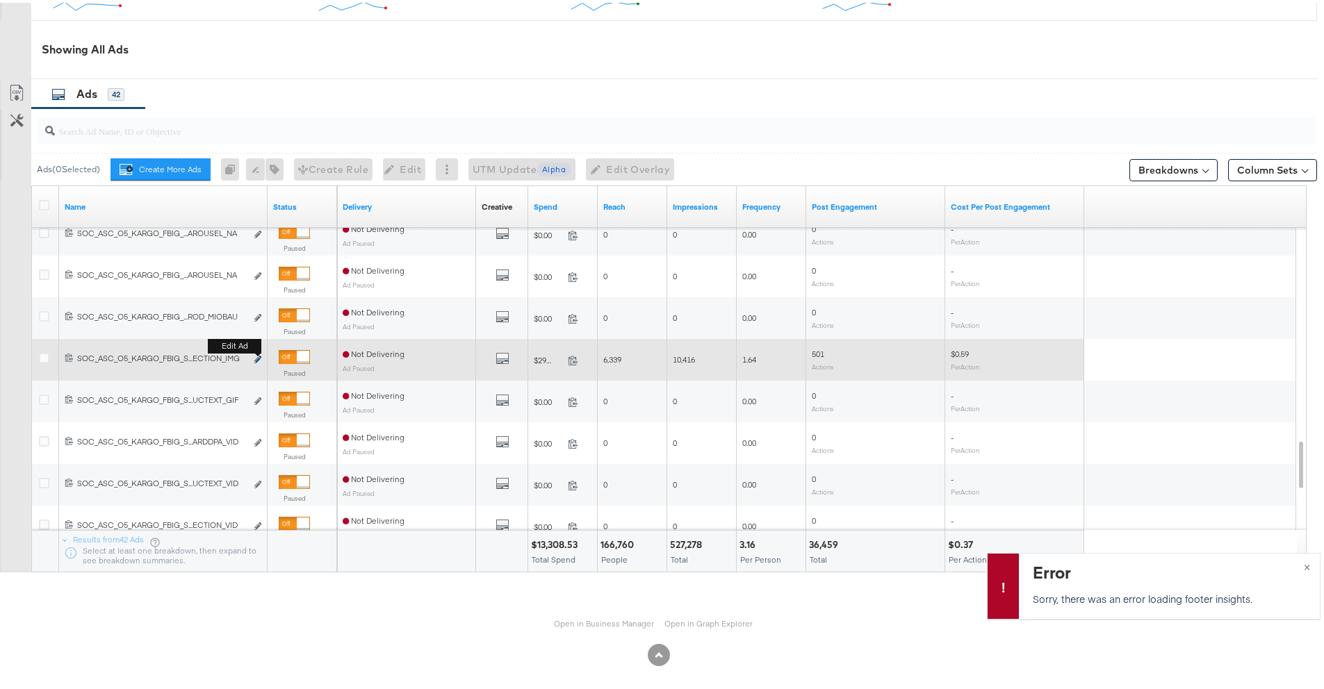
click at [258, 358] on icon "link" at bounding box center [257, 357] width 7 height 8
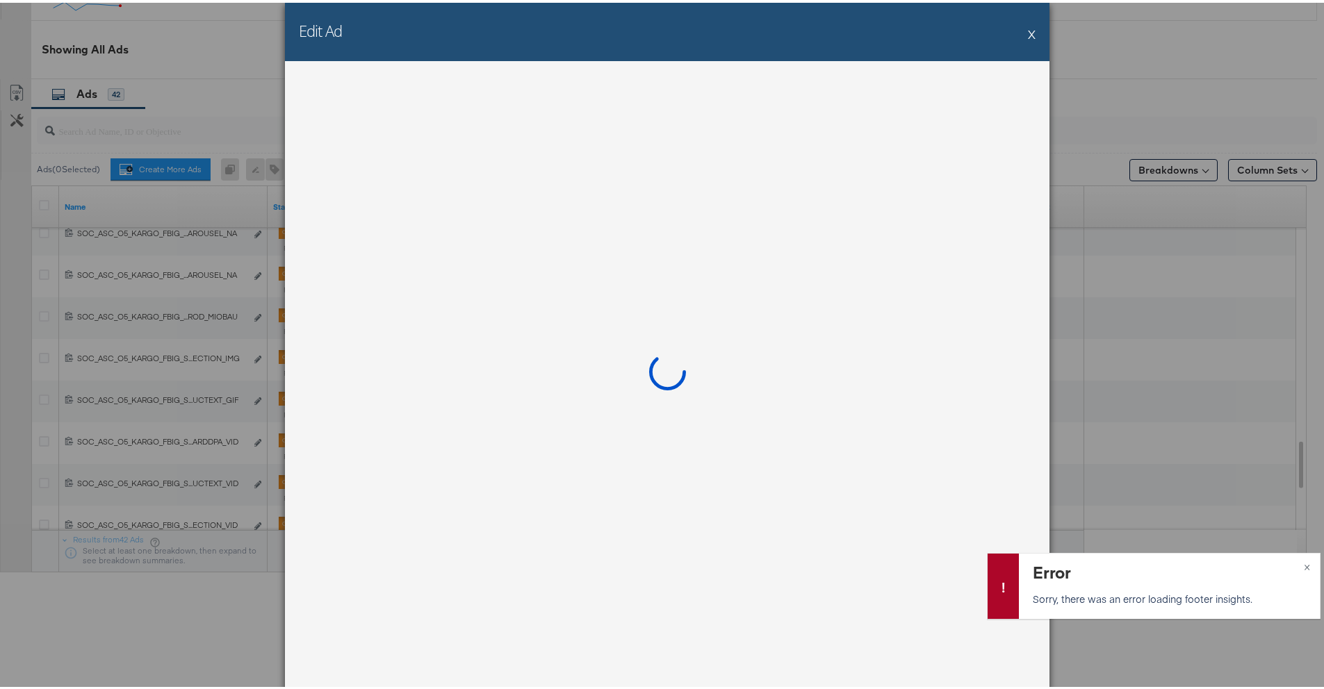
click at [175, 131] on div "Edit Ad X" at bounding box center [667, 344] width 1334 height 689
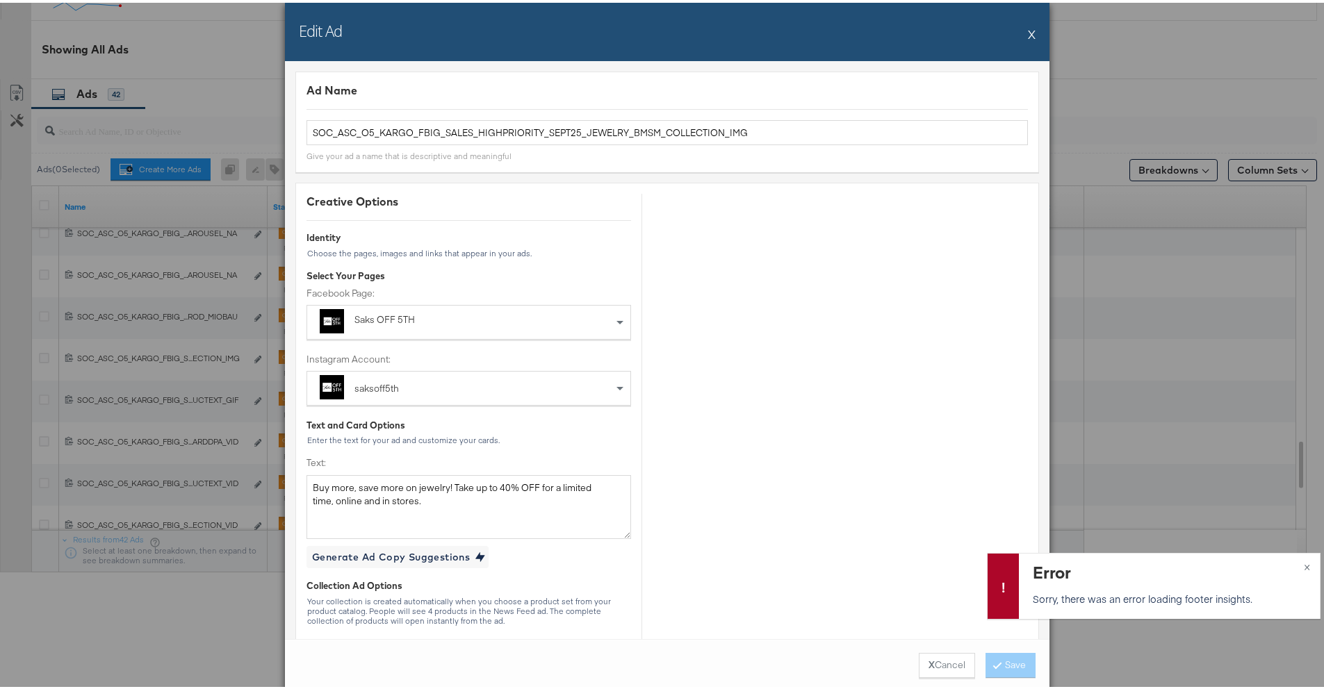
click at [1022, 27] on div "Edit Ad X" at bounding box center [667, 29] width 764 height 58
click at [1029, 36] on button "X" at bounding box center [1032, 31] width 8 height 28
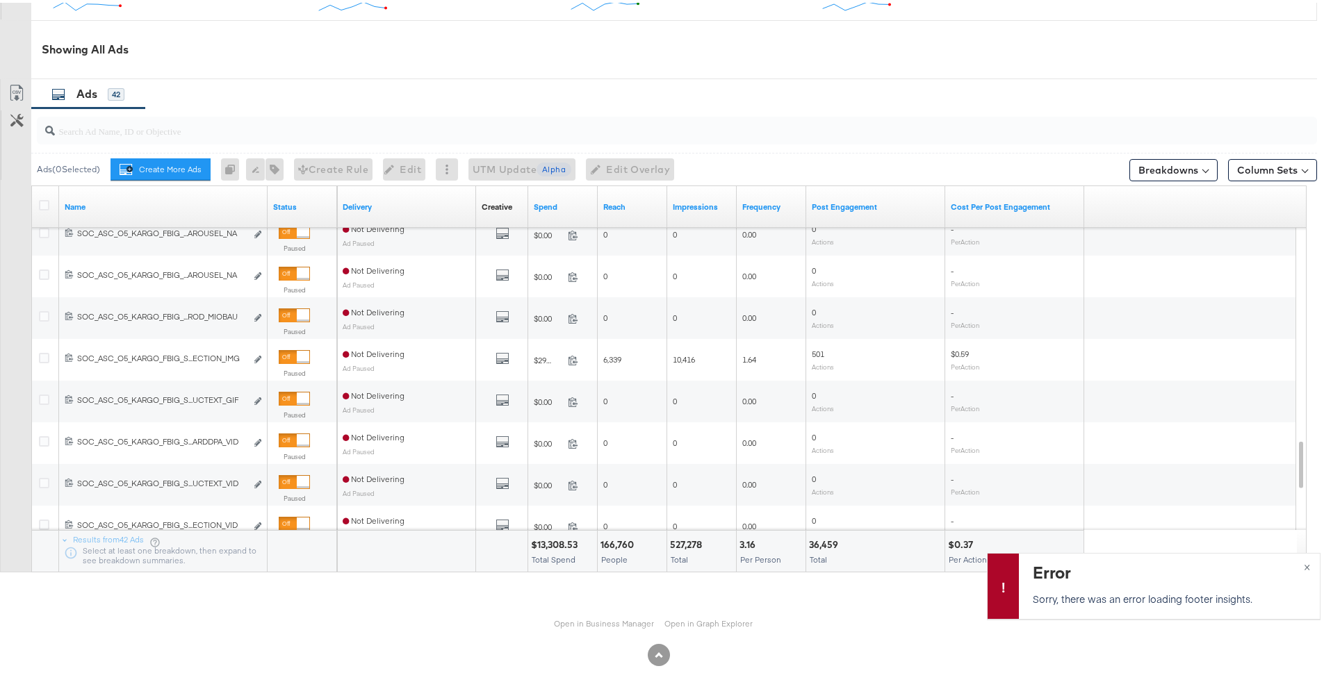
click at [599, 122] on input "search" at bounding box center [627, 122] width 1144 height 27
paste input "SOC_ASC_O5_KARGO_FBIG_SALES_HIGHPRIORITY_AUG25_LABORDAY_UPTO85_FRONTCARDDPA_VID"
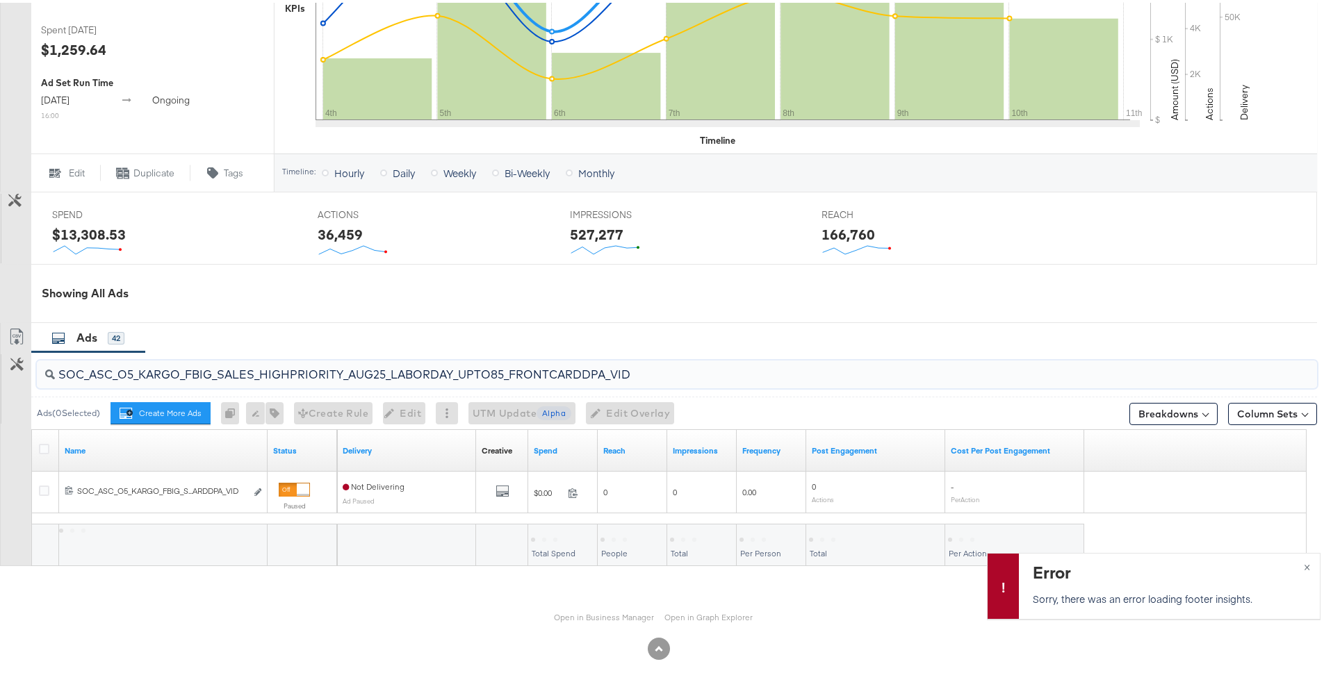
scroll to position [440, 0]
type input "SOC_ASC_O5_KARGO_FBIG_SALES_HIGHPRIORITY_AUG25_LABORDAY_UPTO85_FRONTCARDDPA_VID"
click at [598, 616] on link "Open in Business Manager" at bounding box center [604, 614] width 100 height 11
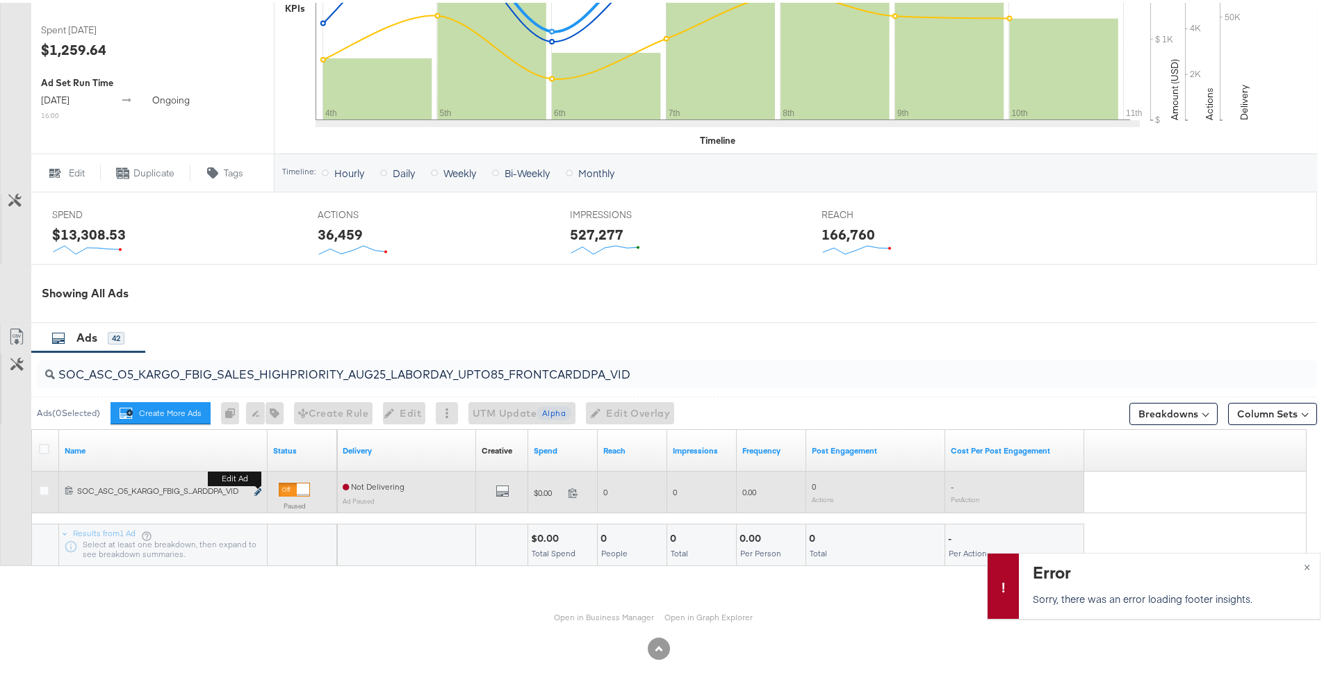
click at [258, 489] on icon "link" at bounding box center [257, 490] width 7 height 8
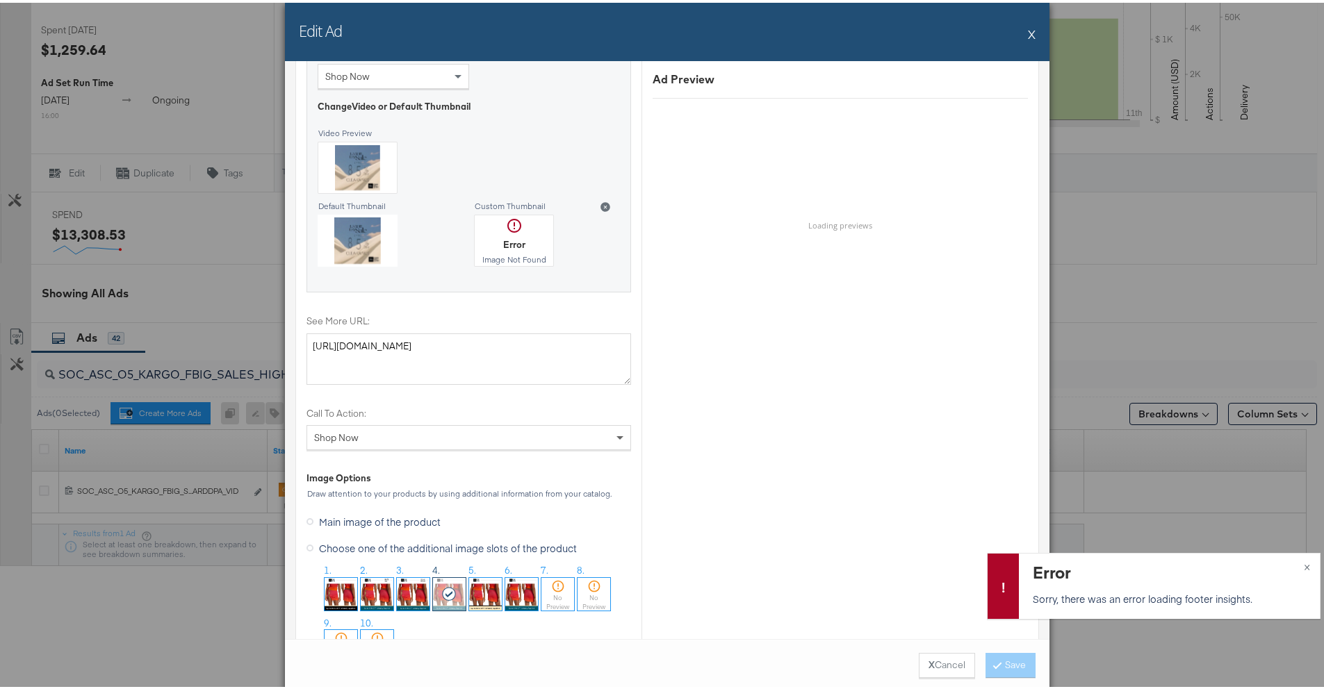
scroll to position [1836, 0]
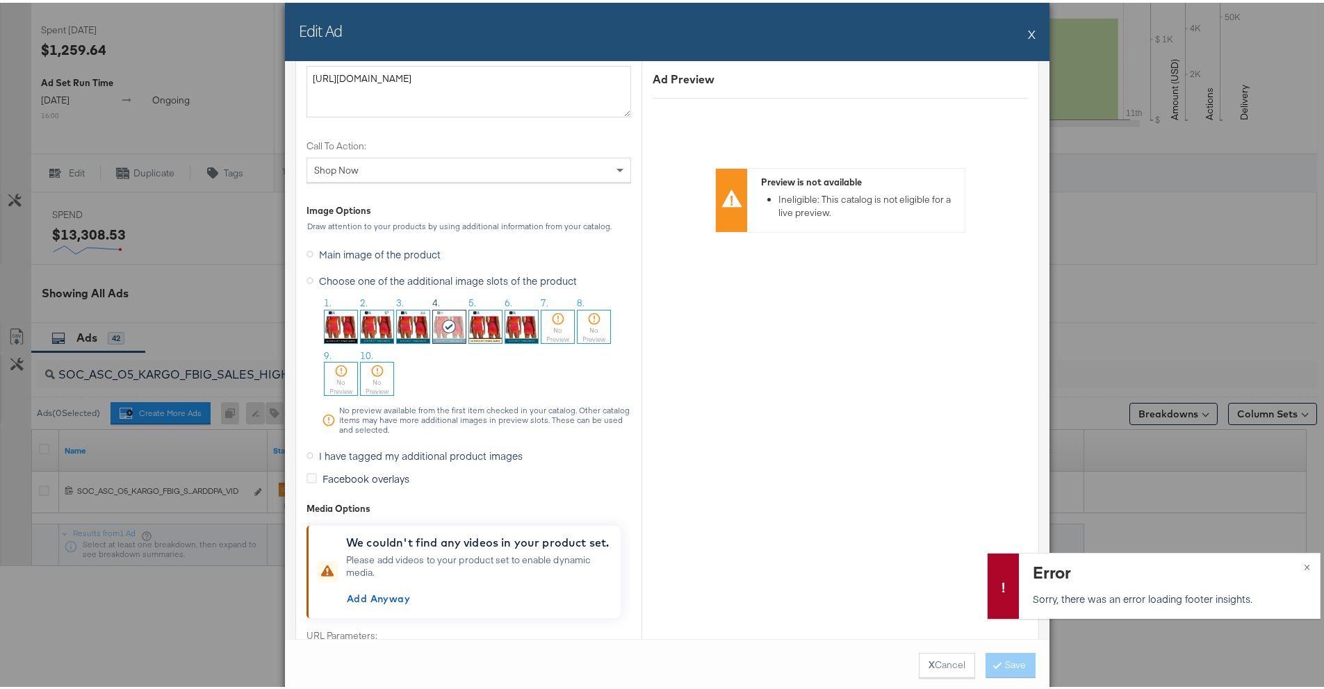
click at [1028, 32] on button "X" at bounding box center [1032, 31] width 8 height 28
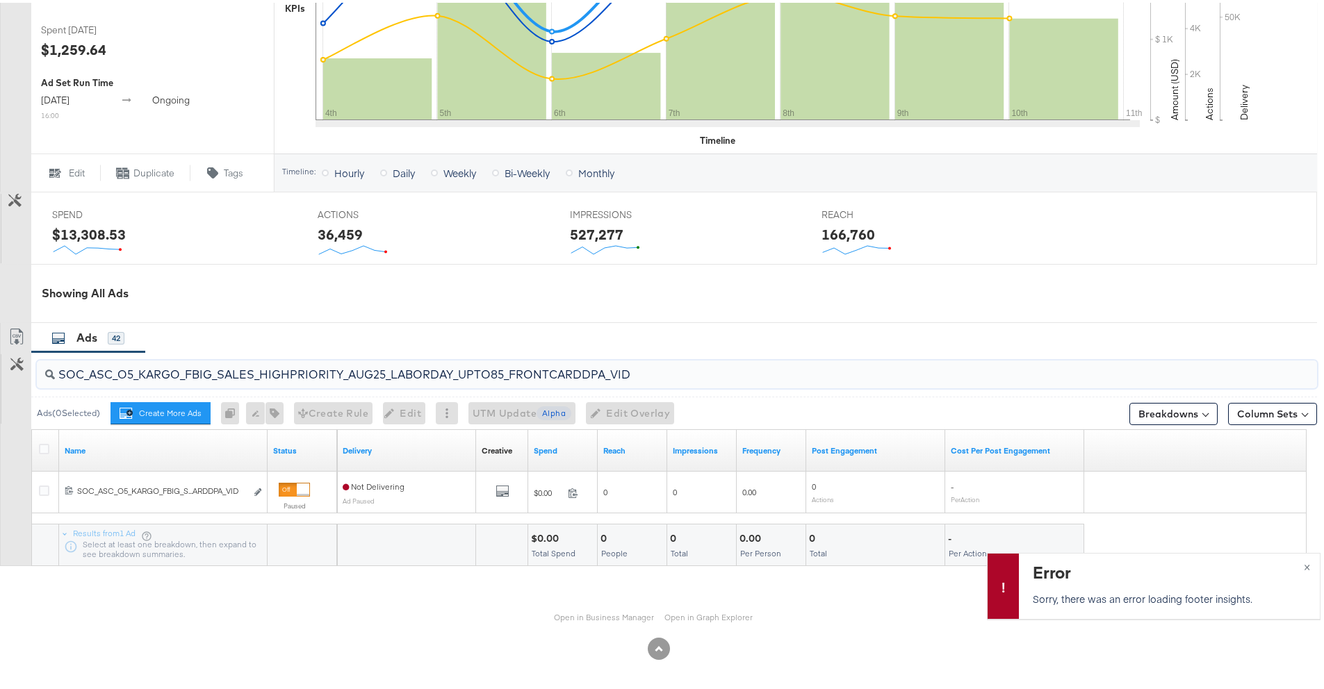
drag, startPoint x: 660, startPoint y: 376, endPoint x: -23, endPoint y: 364, distance: 683.1
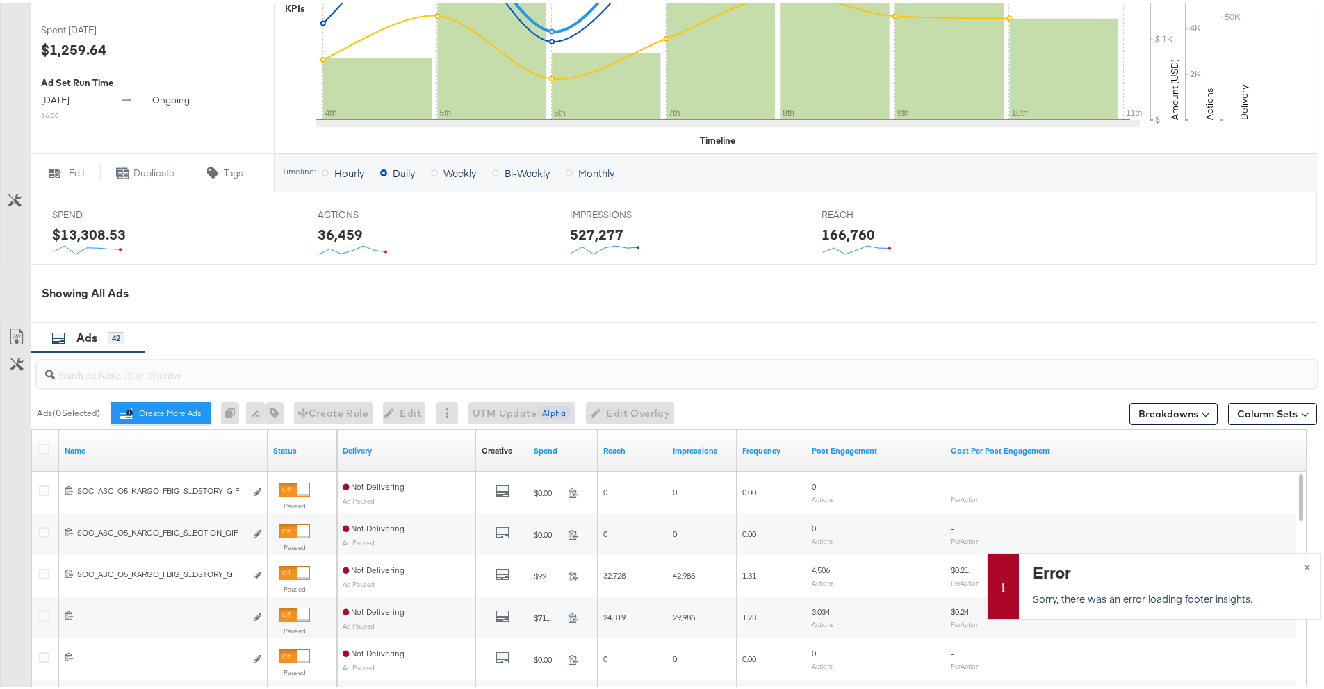
paste input "120231891521350612"
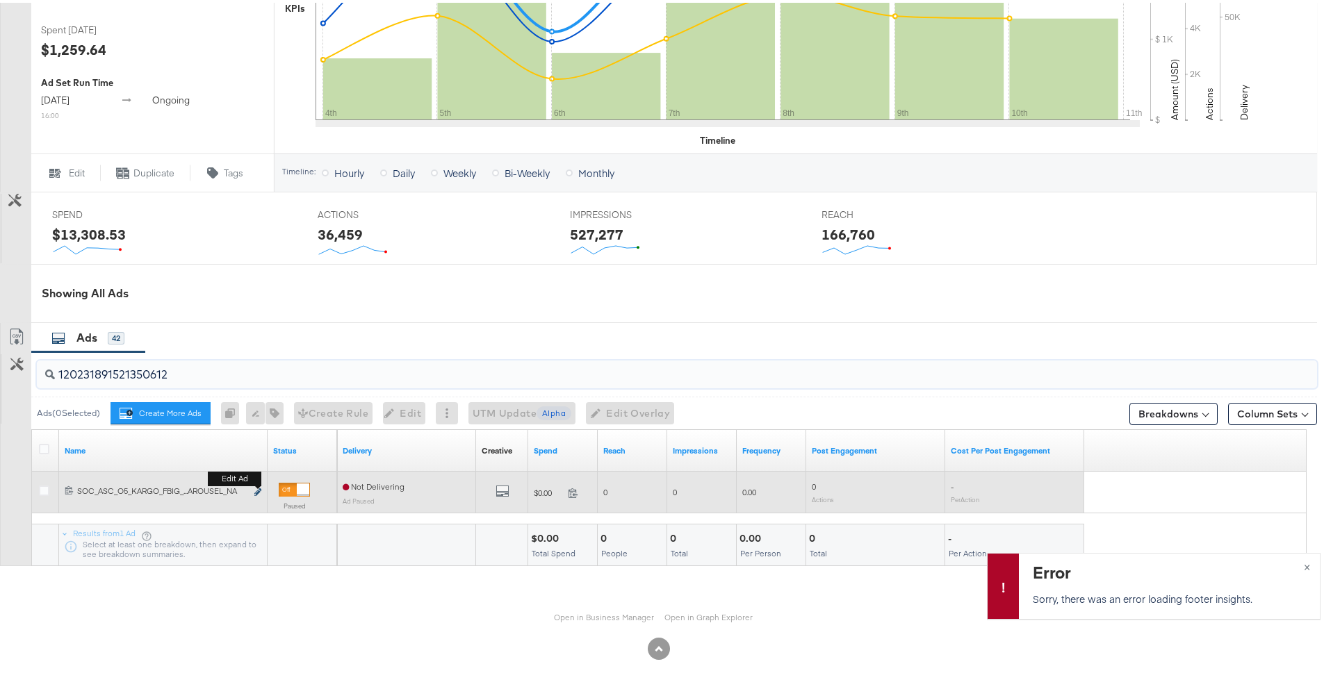
type input "120231891521350612"
click at [256, 492] on icon "link" at bounding box center [257, 490] width 7 height 8
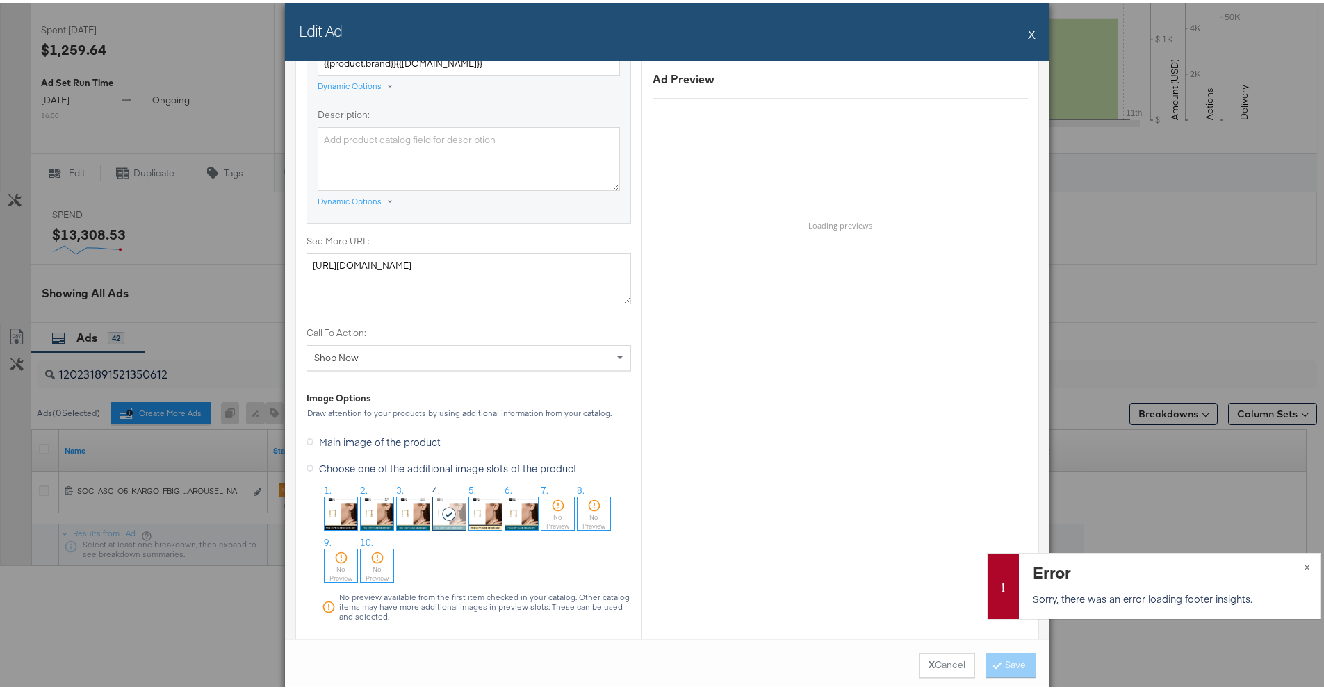
scroll to position [1341, 0]
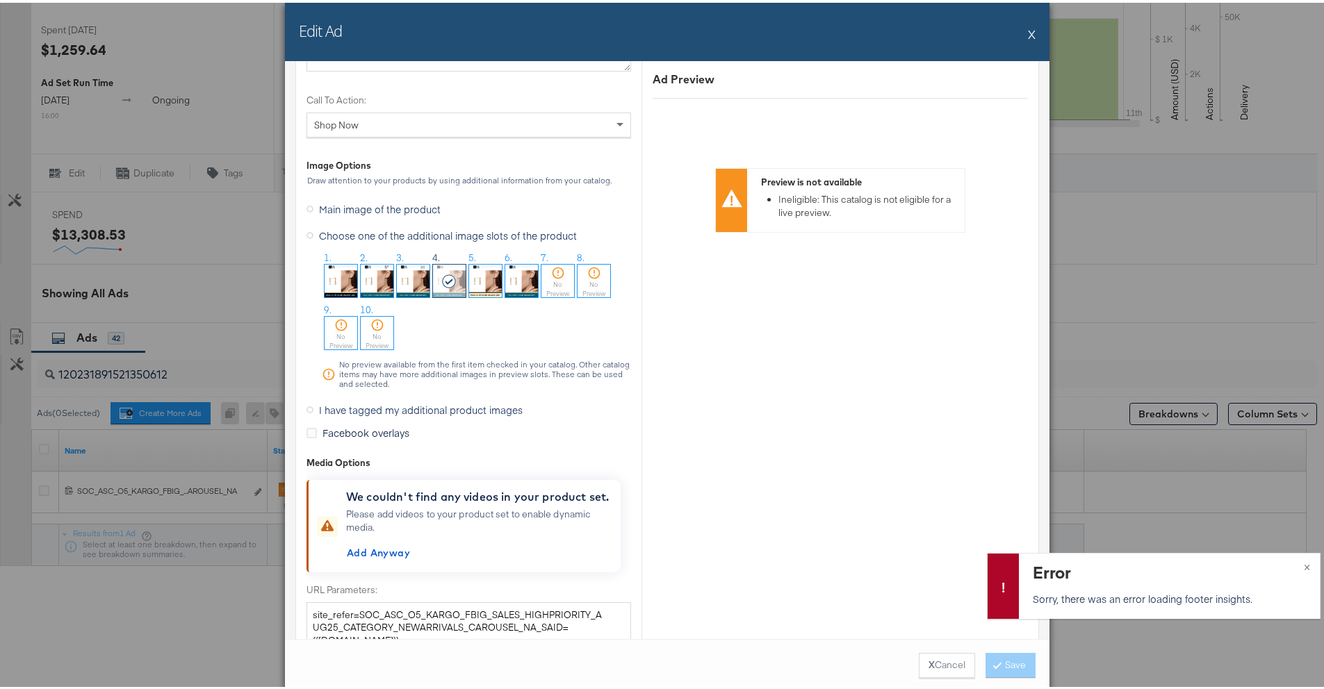
click at [397, 284] on img at bounding box center [413, 278] width 33 height 33
click at [1303, 569] on span "×" at bounding box center [1306, 563] width 6 height 16
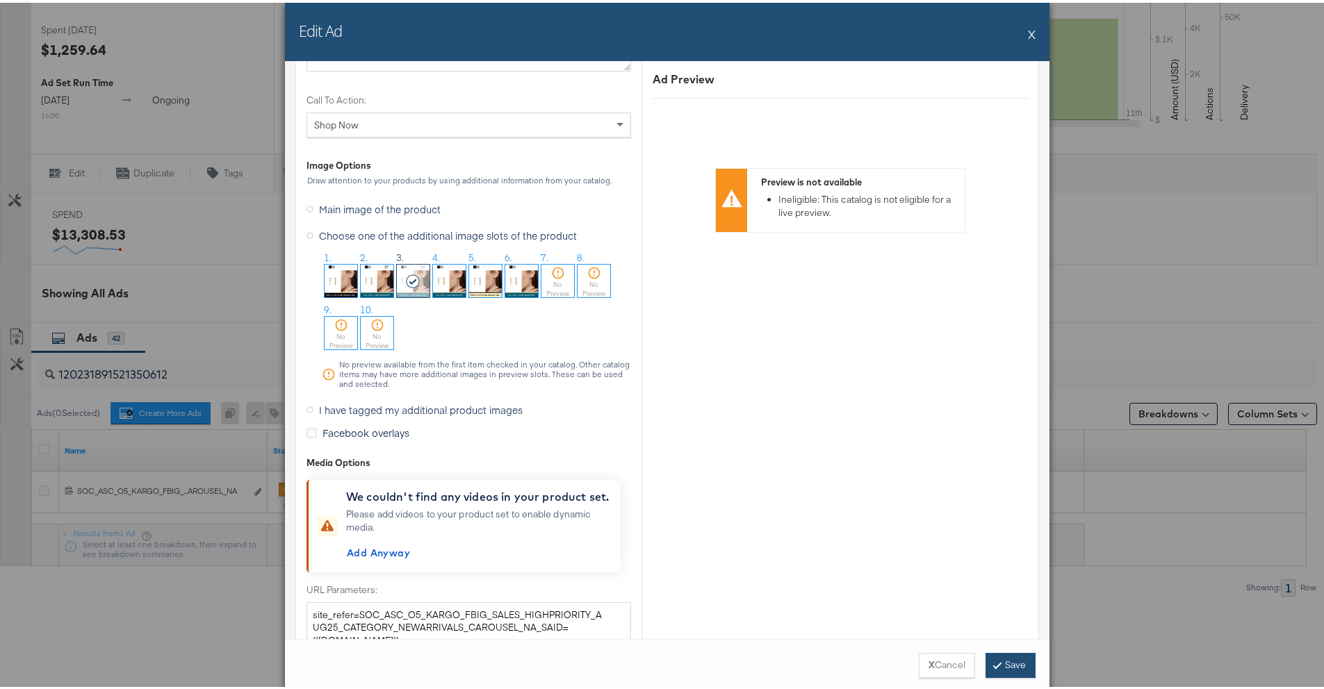
click at [1003, 660] on button "Save" at bounding box center [1010, 662] width 50 height 25
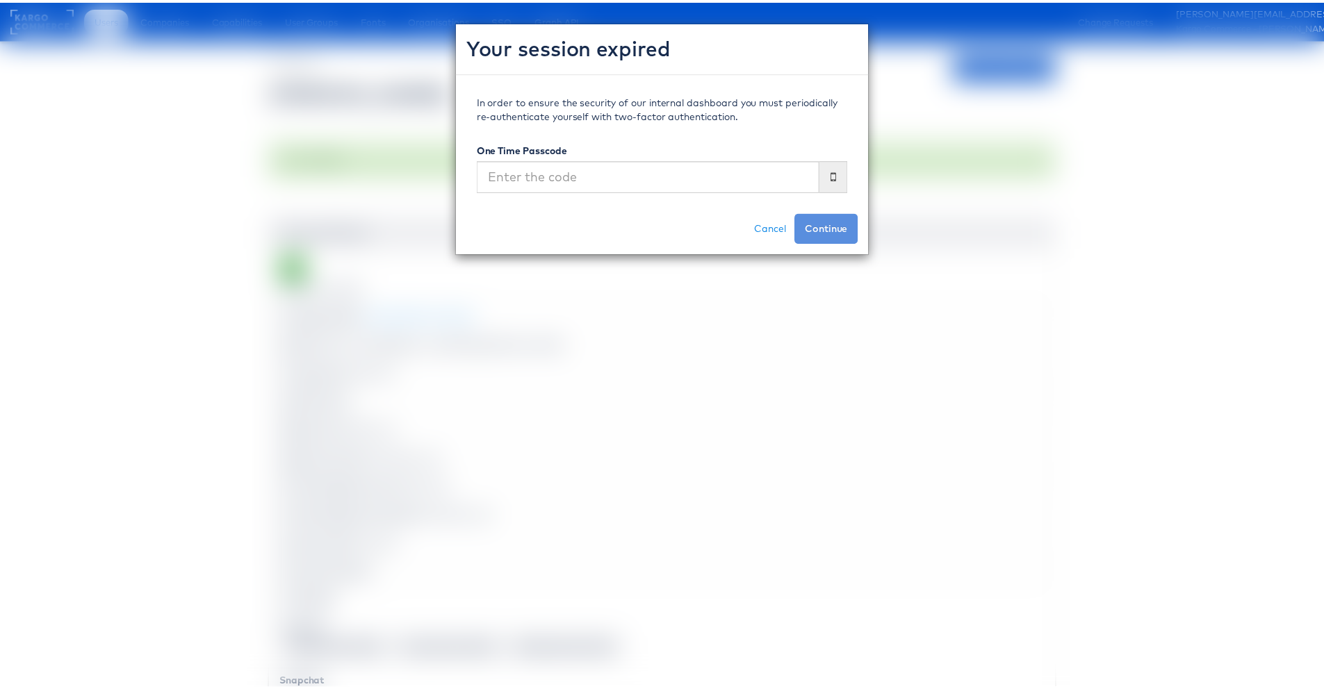
scroll to position [35, 0]
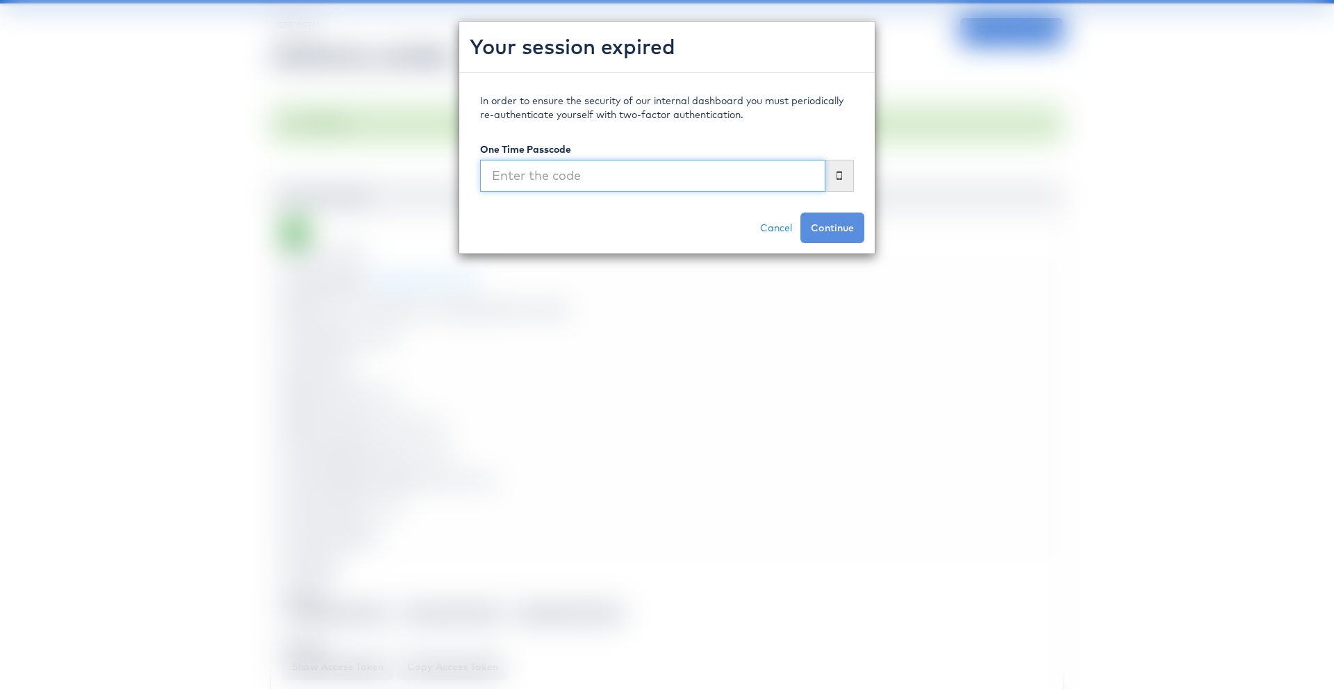
click at [768, 178] on input "text" at bounding box center [652, 176] width 345 height 32
type input "6"
type input "269799"
click at [800, 213] on button "Continue" at bounding box center [832, 228] width 64 height 31
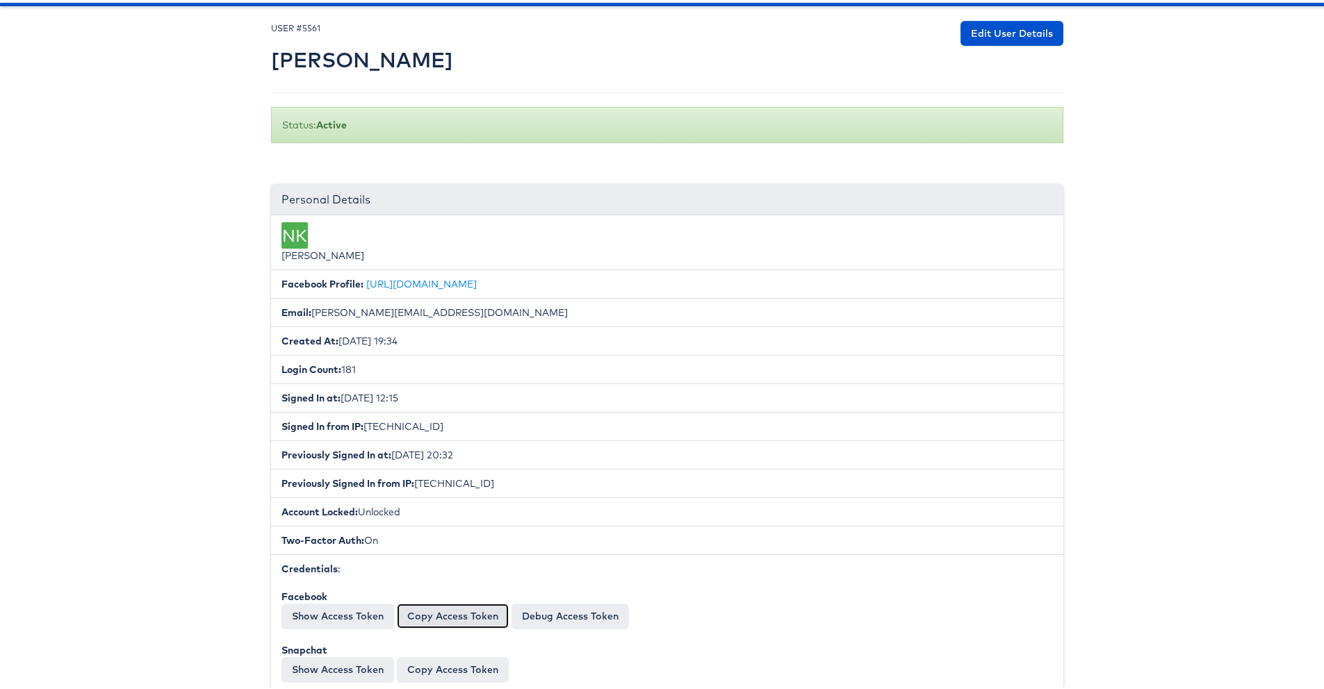
click at [479, 619] on button "Copy Access Token" at bounding box center [453, 613] width 112 height 25
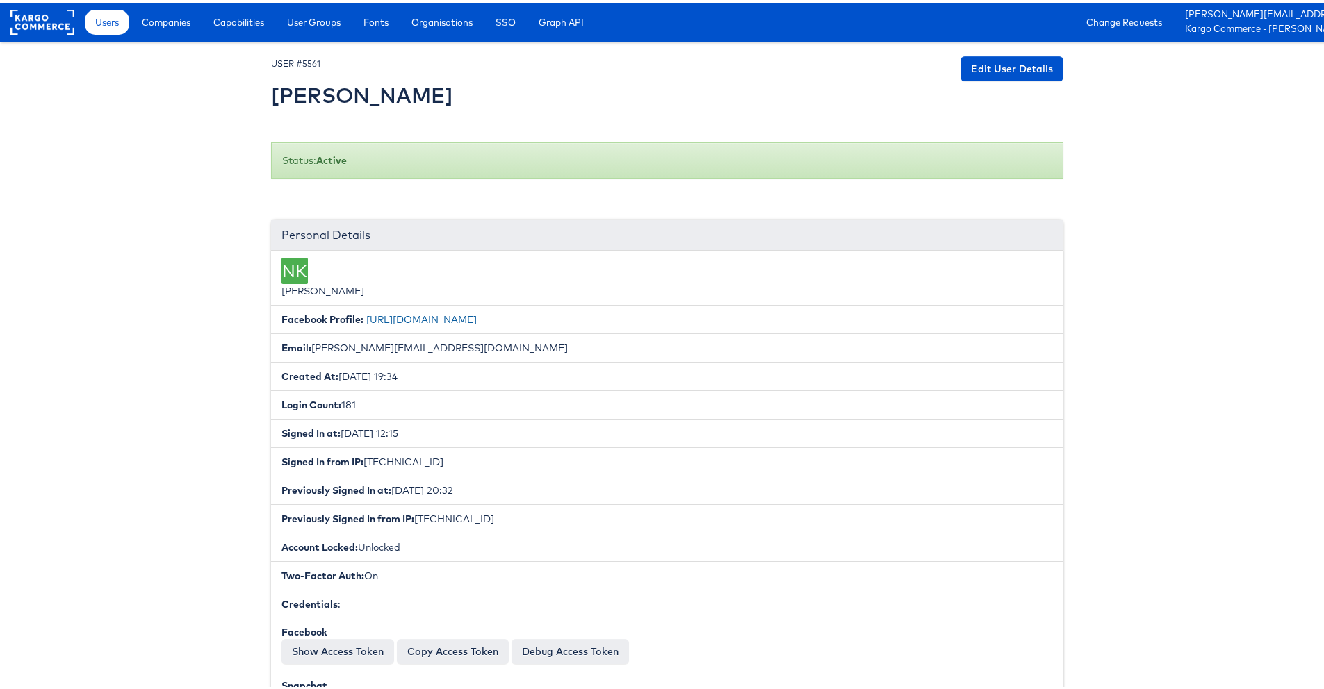
scroll to position [17, 0]
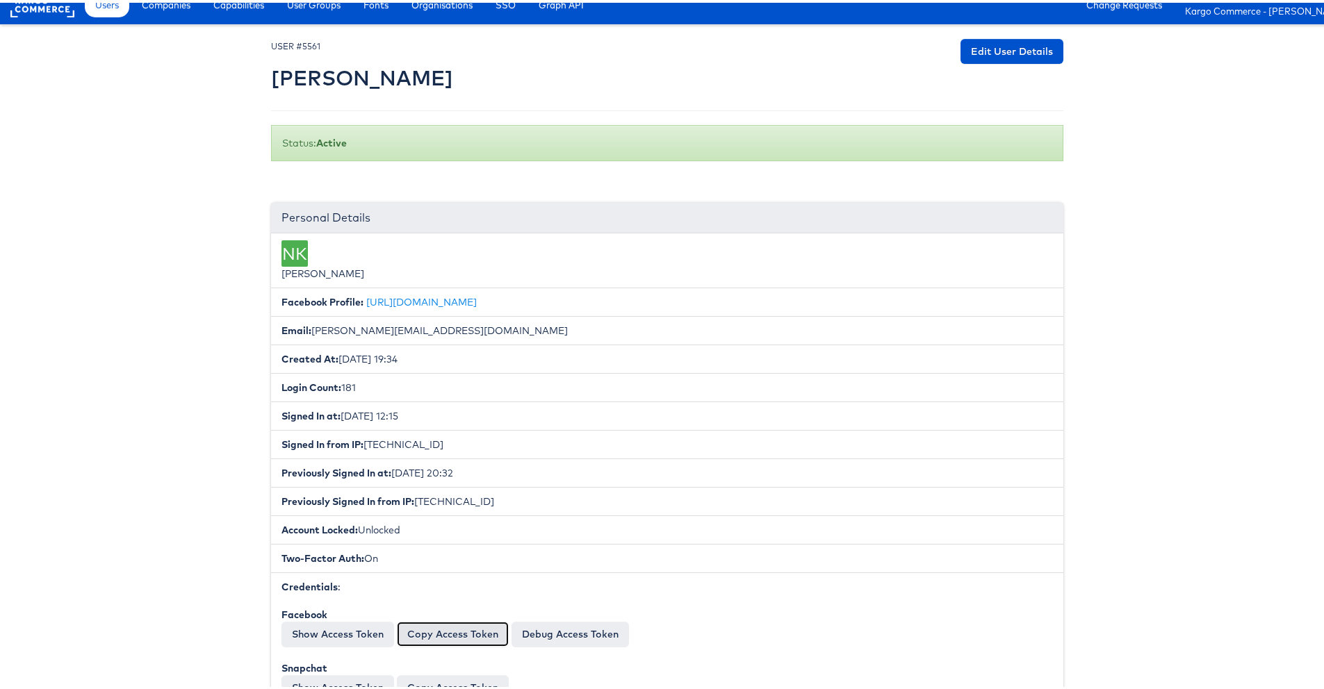
click at [440, 624] on button "Copy Access Token" at bounding box center [453, 631] width 112 height 25
click at [436, 632] on button "Copy Access Token" at bounding box center [453, 631] width 112 height 25
click at [433, 629] on button "Copy Access Token" at bounding box center [453, 631] width 112 height 25
click at [450, 635] on button "Copy Access Token" at bounding box center [453, 631] width 112 height 25
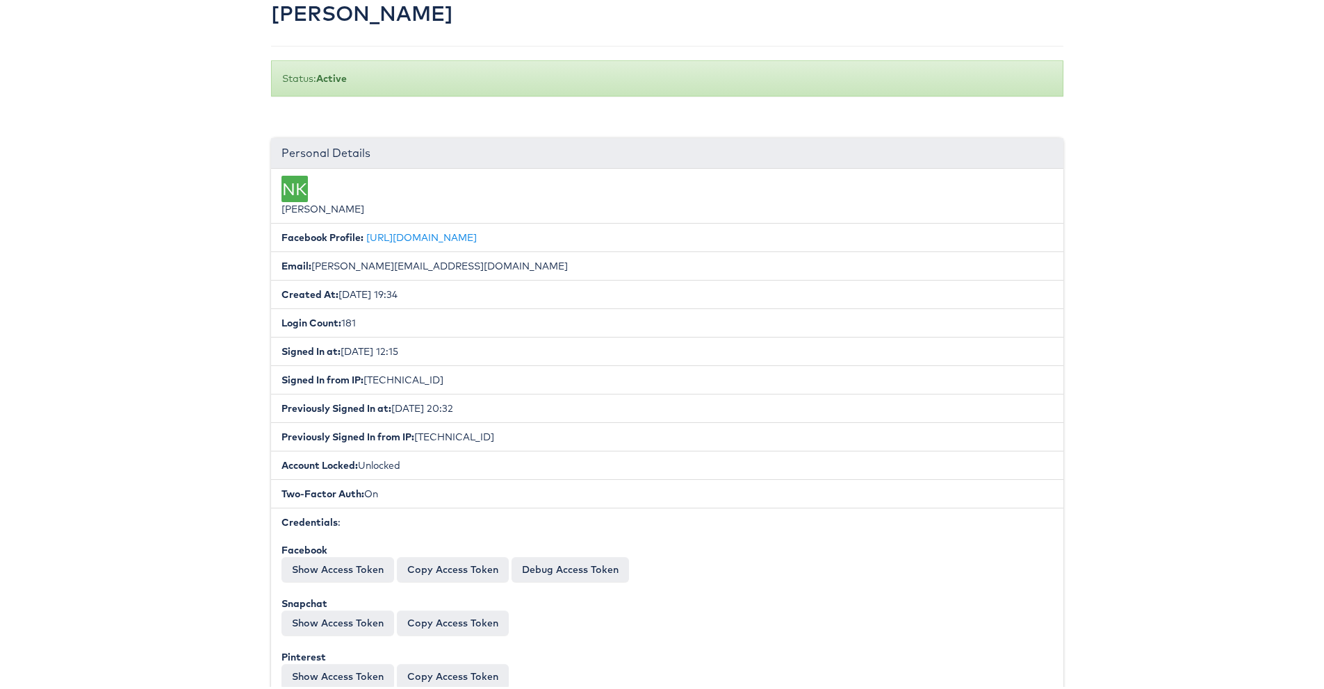
scroll to position [145, 0]
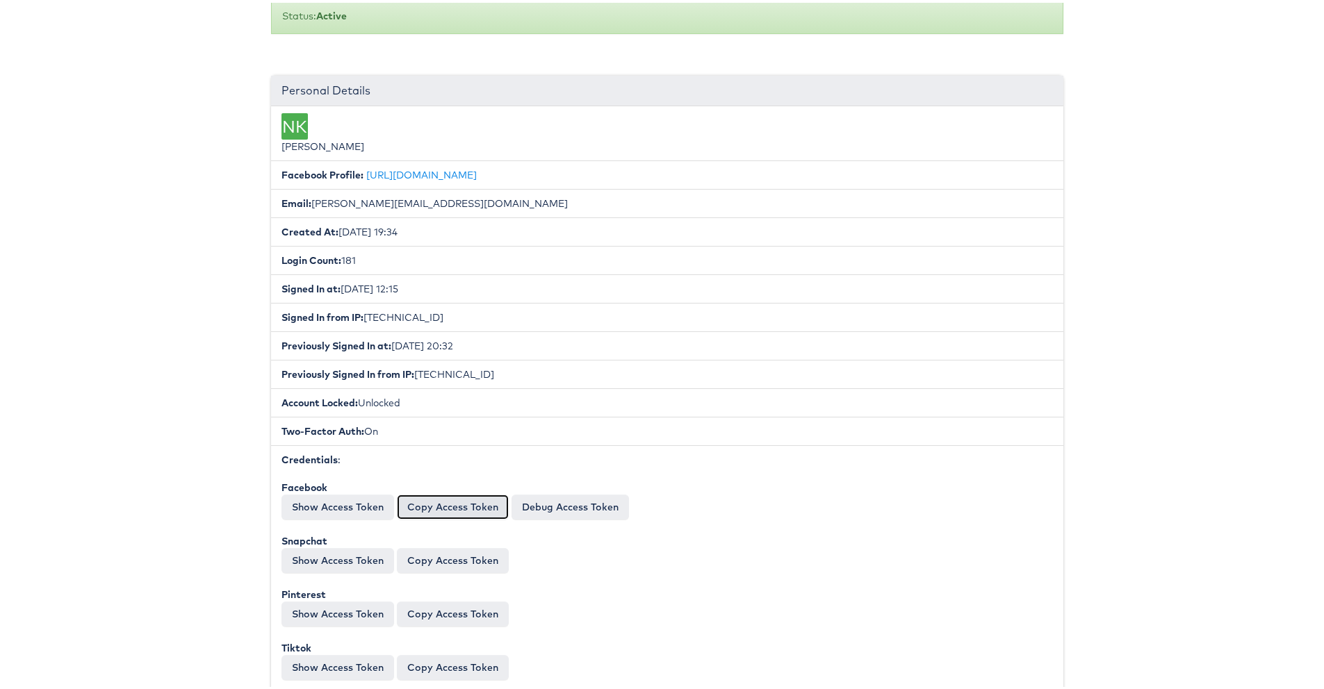
click at [430, 507] on button "Copy Access Token" at bounding box center [453, 504] width 112 height 25
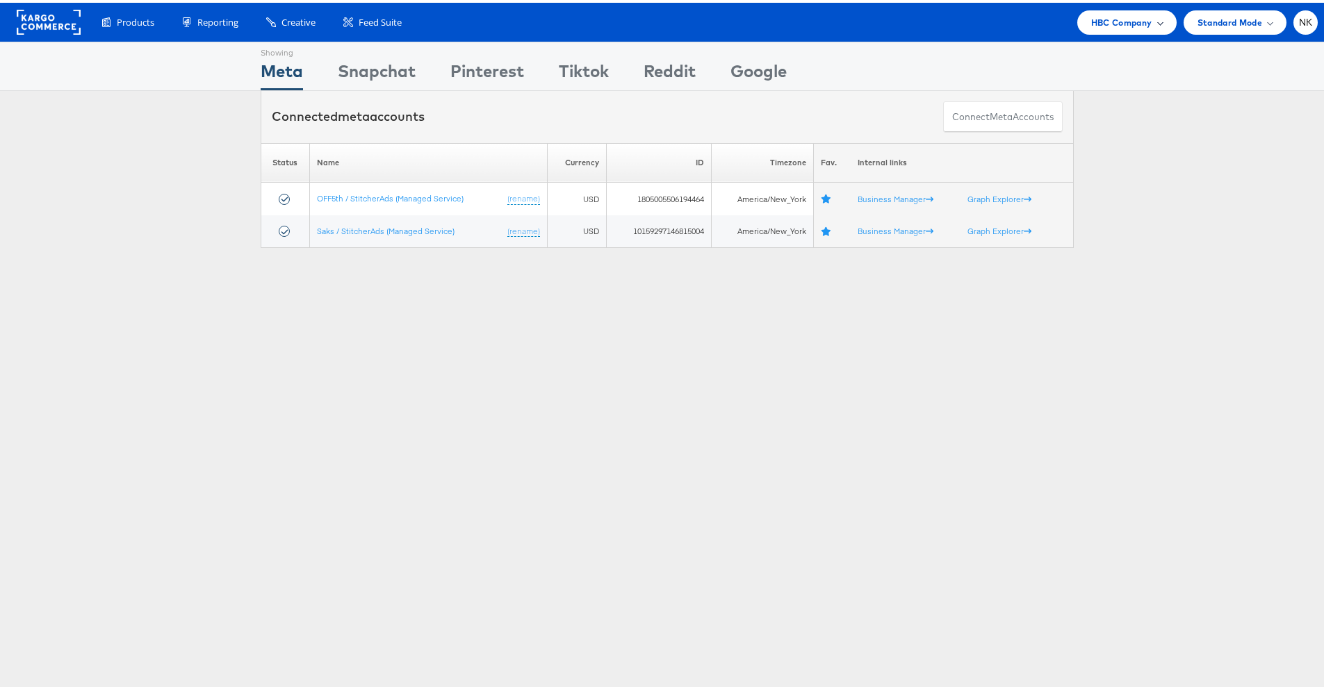
click at [1092, 19] on span "HBC Company" at bounding box center [1121, 20] width 61 height 15
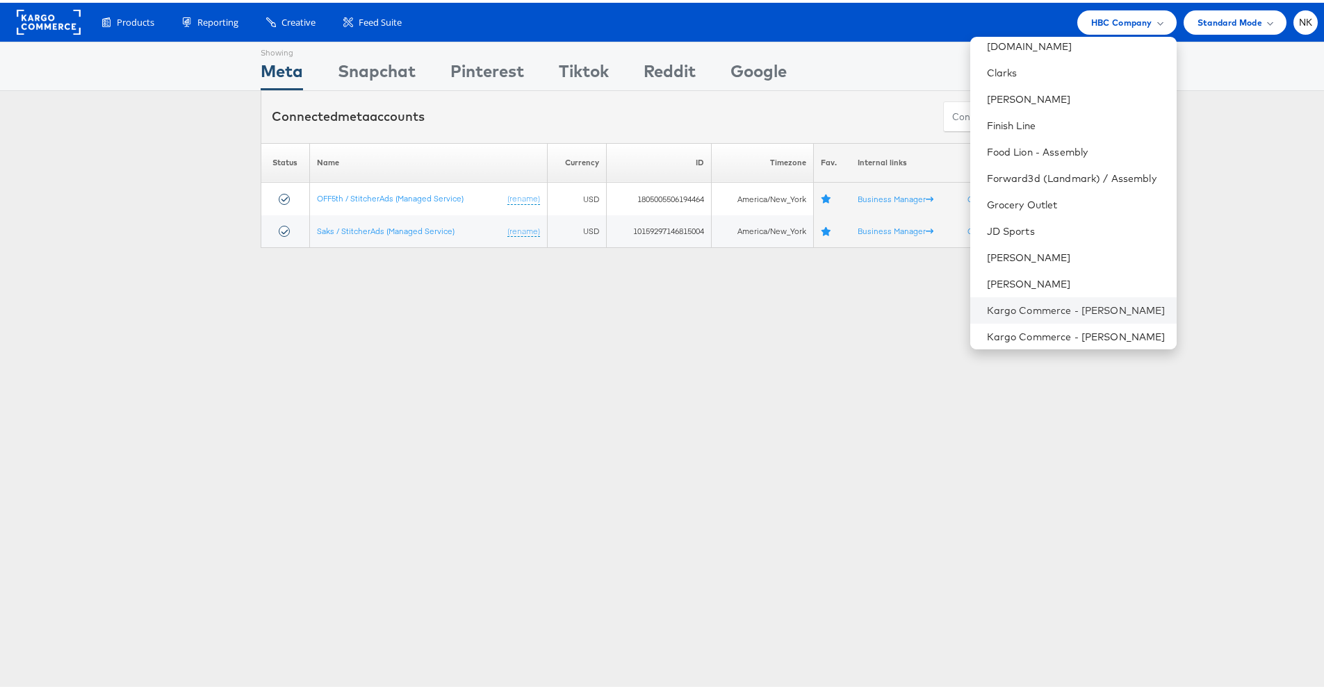
scroll to position [501, 0]
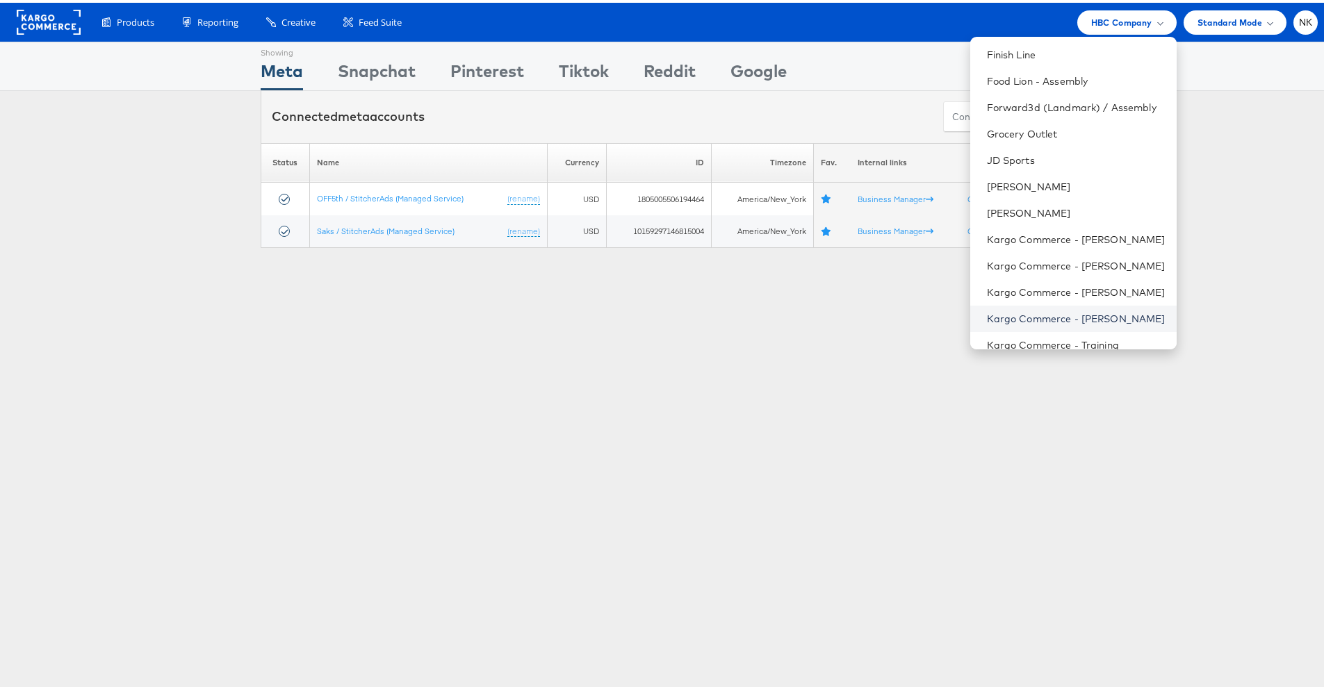
click at [1037, 311] on link "Kargo Commerce - [PERSON_NAME]" at bounding box center [1076, 316] width 179 height 14
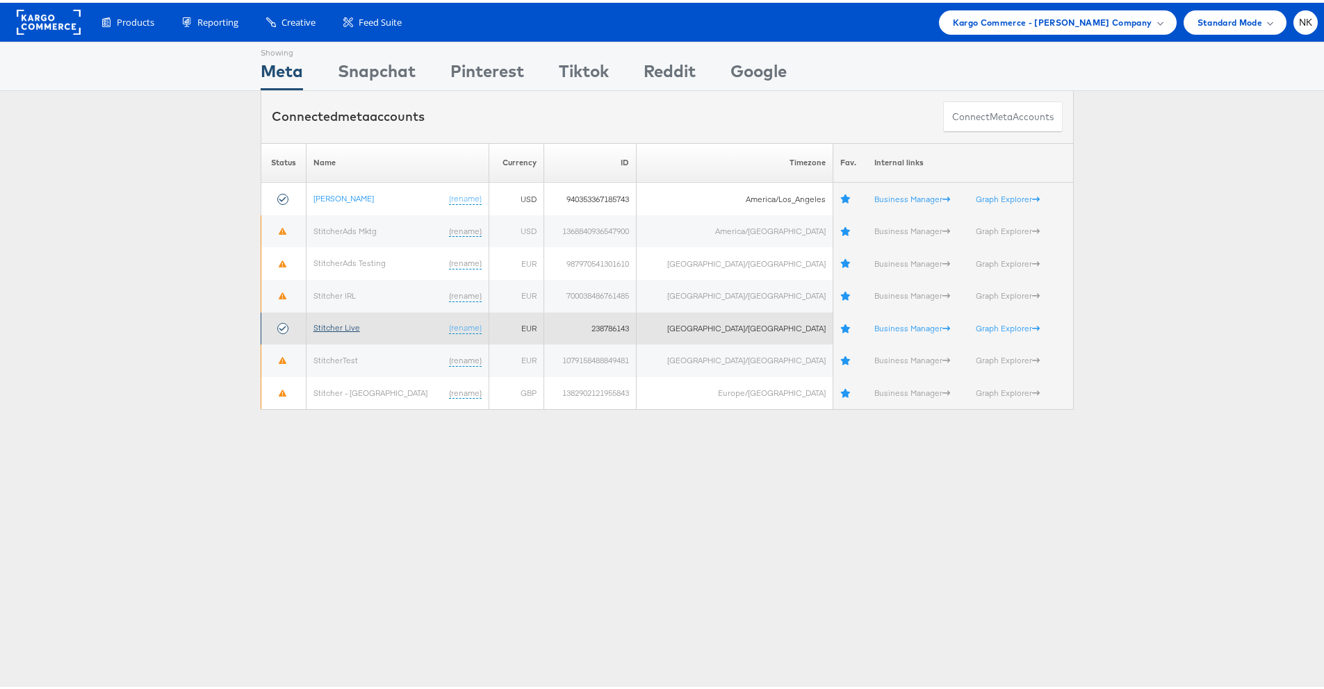
click at [329, 324] on link "Stitcher Live" at bounding box center [336, 325] width 47 height 10
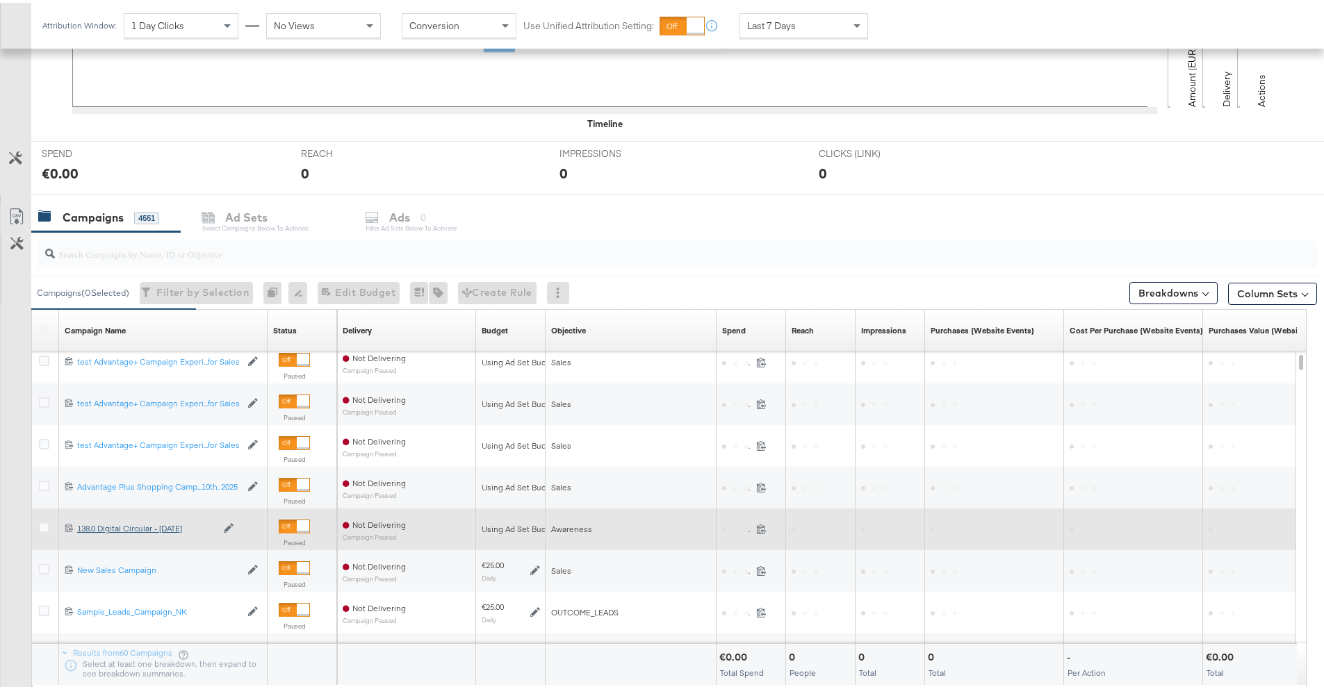
scroll to position [508, 0]
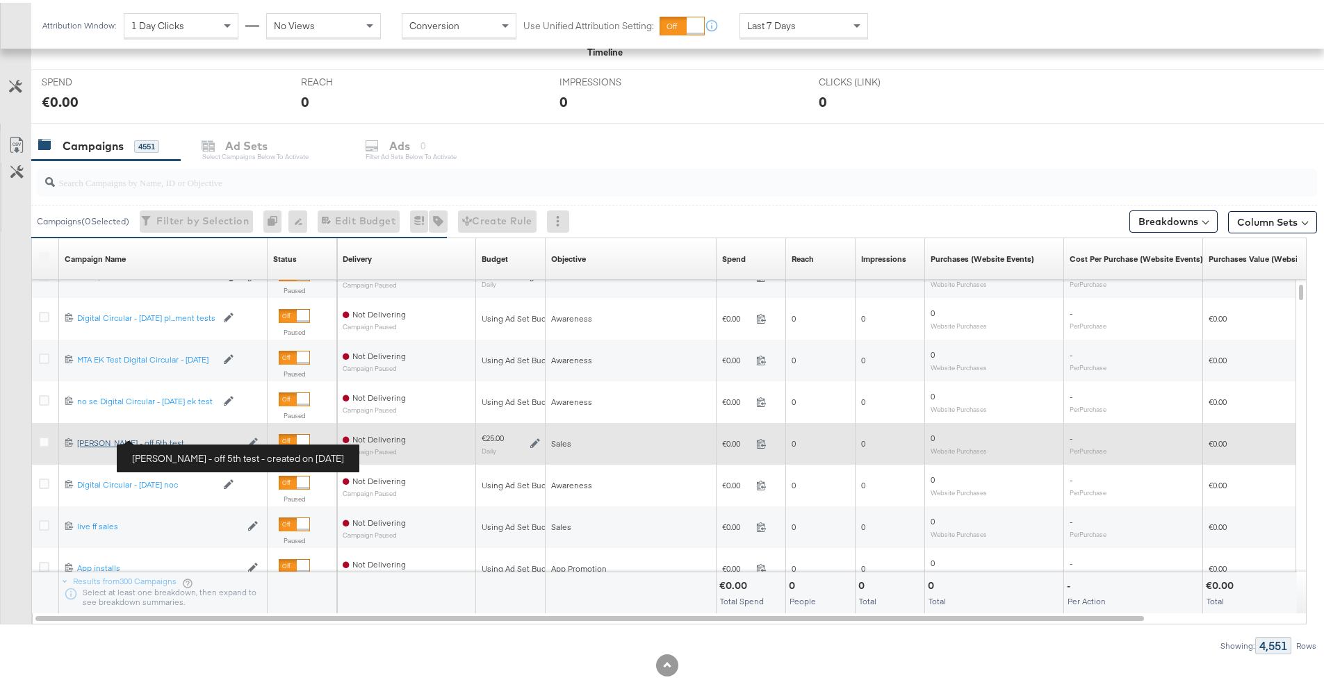
click at [133, 443] on div "Craig - off 5th test Craig - off 5th test" at bounding box center [158, 440] width 163 height 11
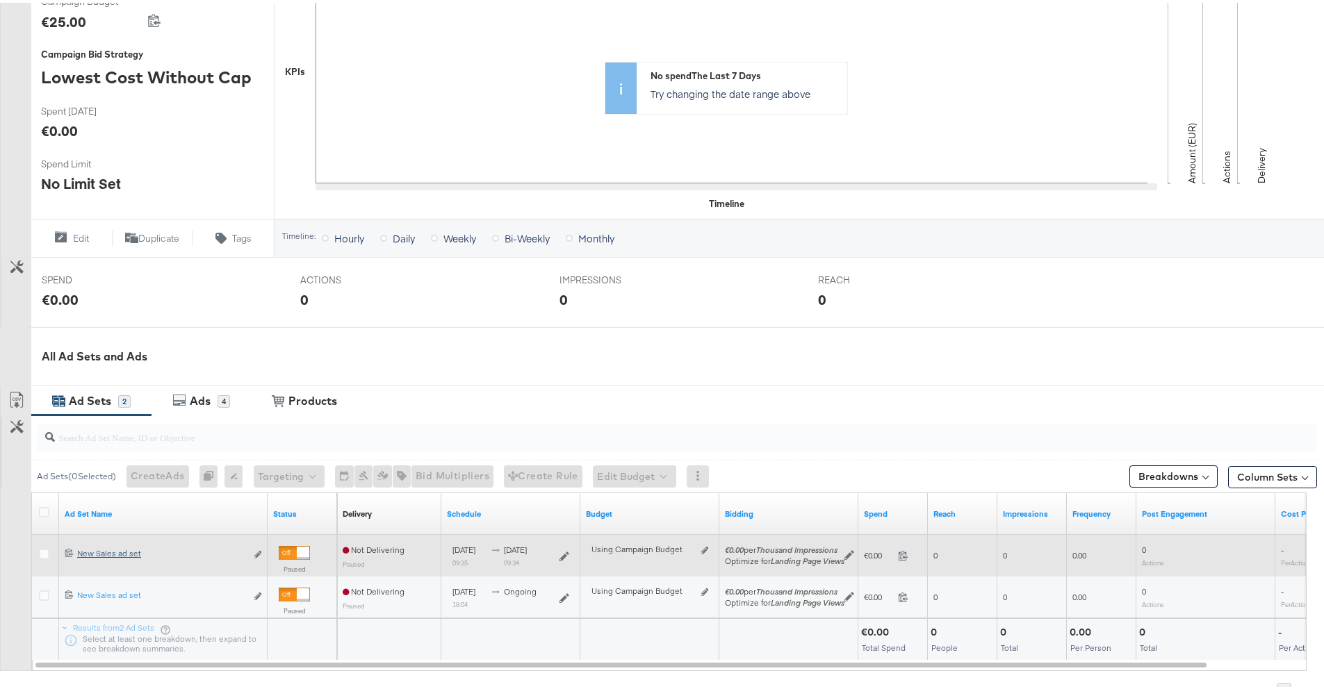
scroll to position [327, 0]
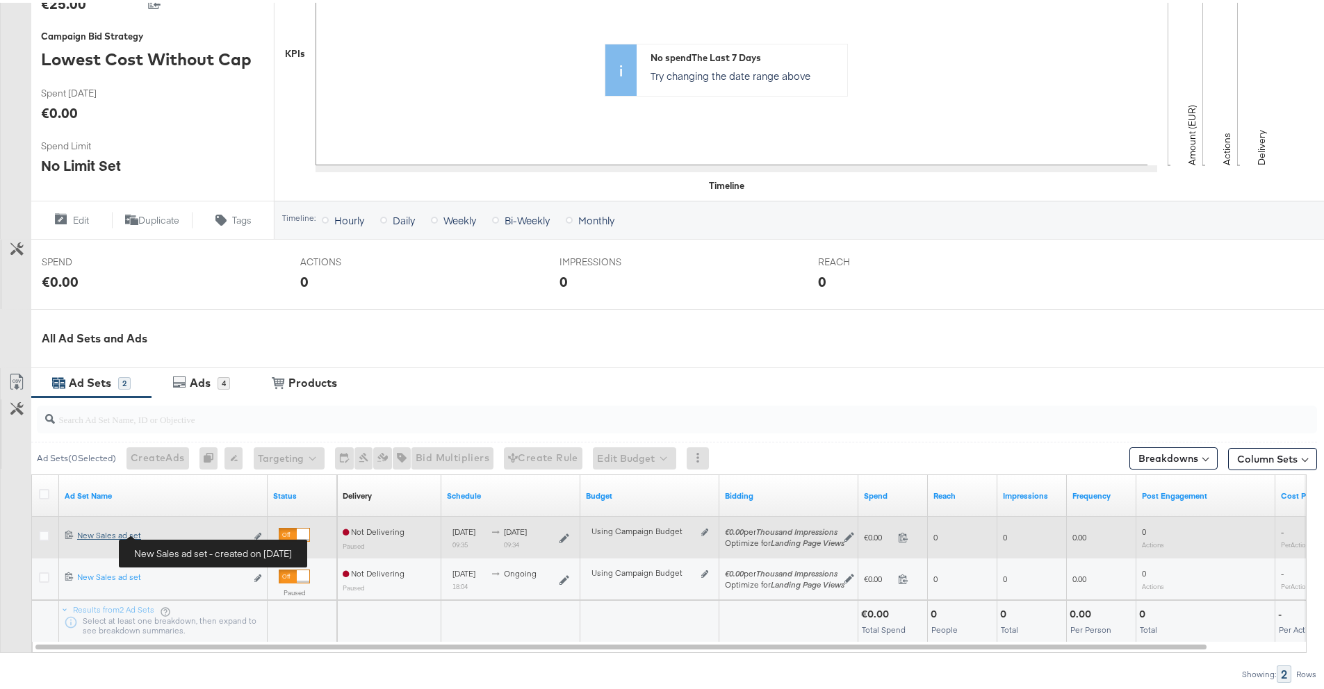
click at [120, 532] on div "New Sales ad set New Sales ad set" at bounding box center [161, 532] width 169 height 11
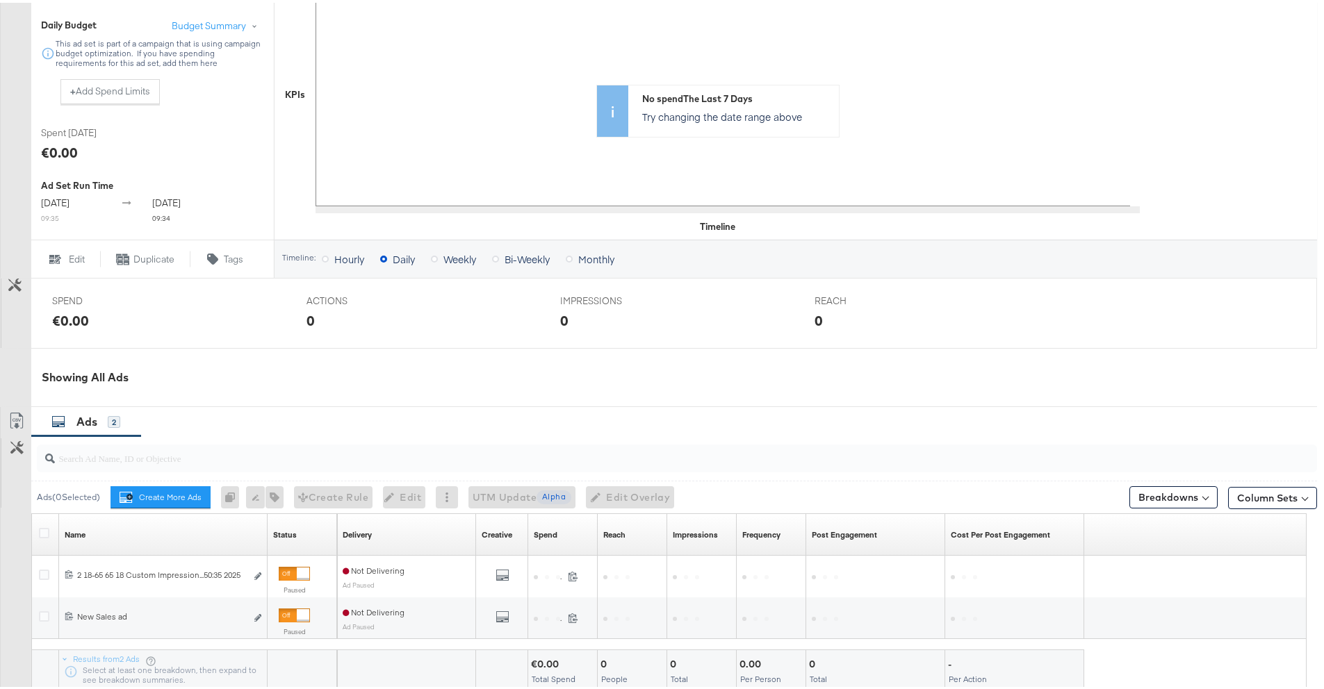
scroll to position [472, 0]
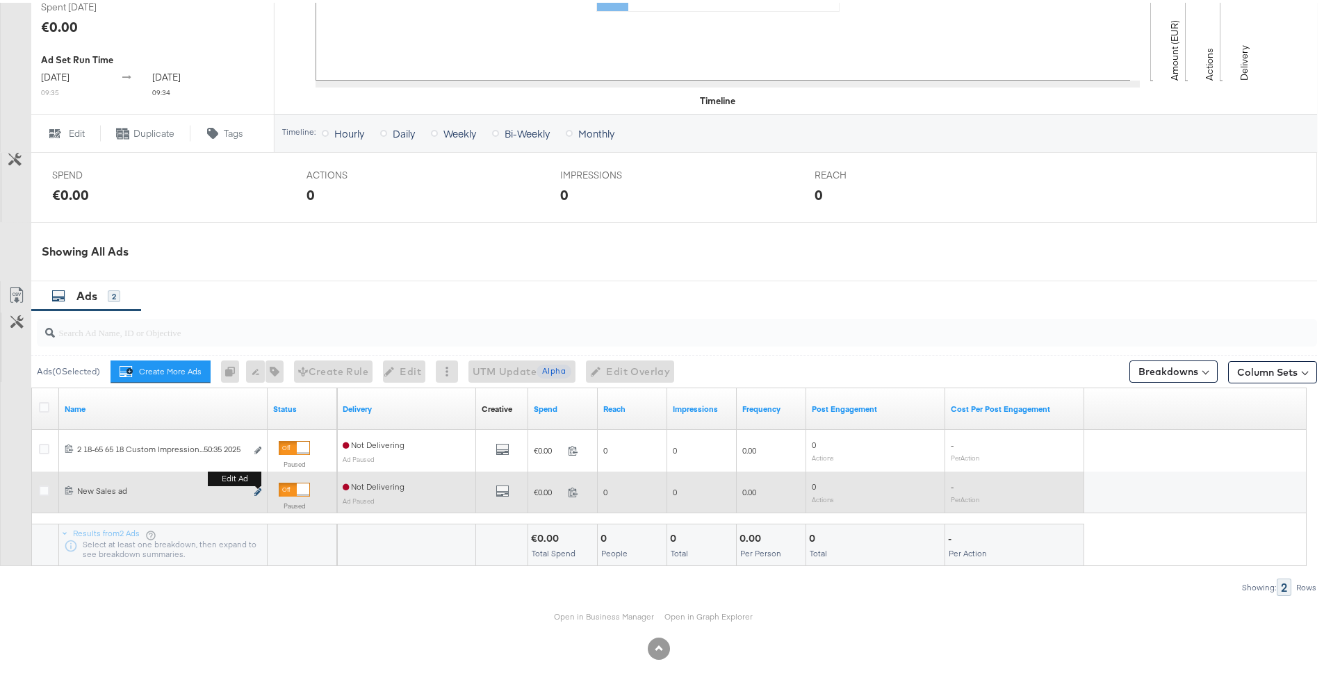
click at [255, 490] on icon "link" at bounding box center [257, 490] width 7 height 8
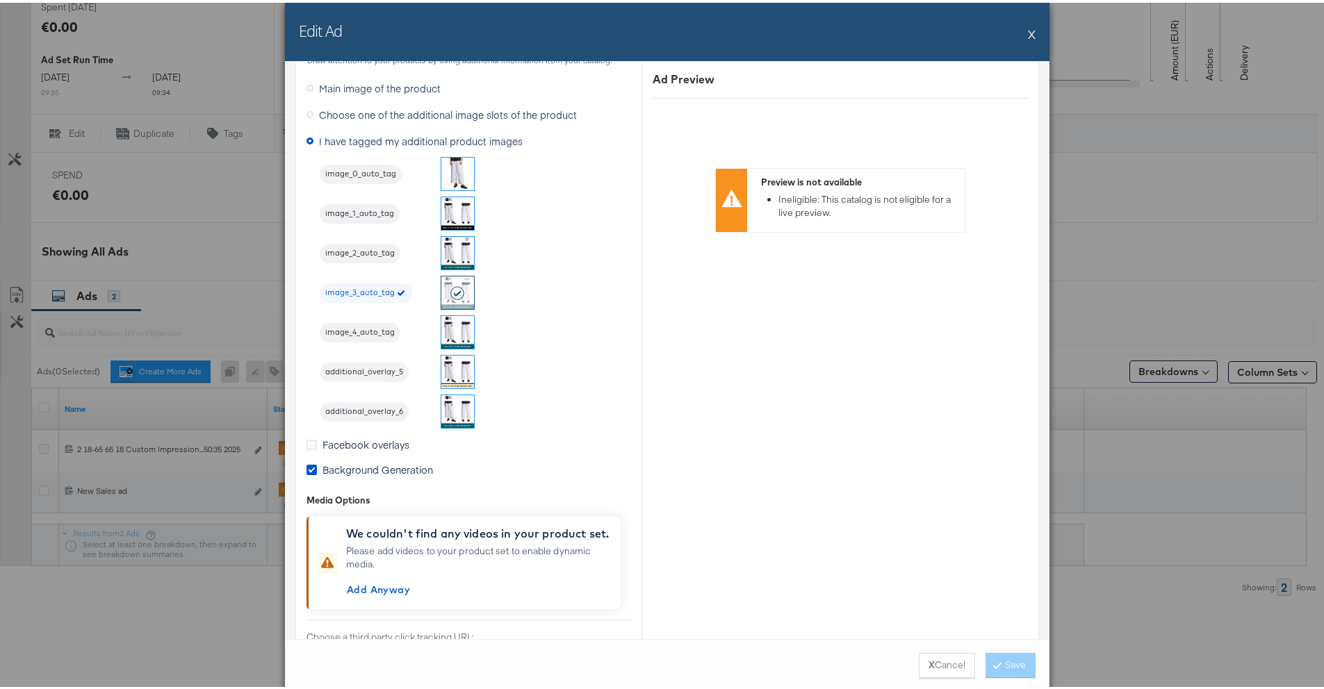
scroll to position [1195, 0]
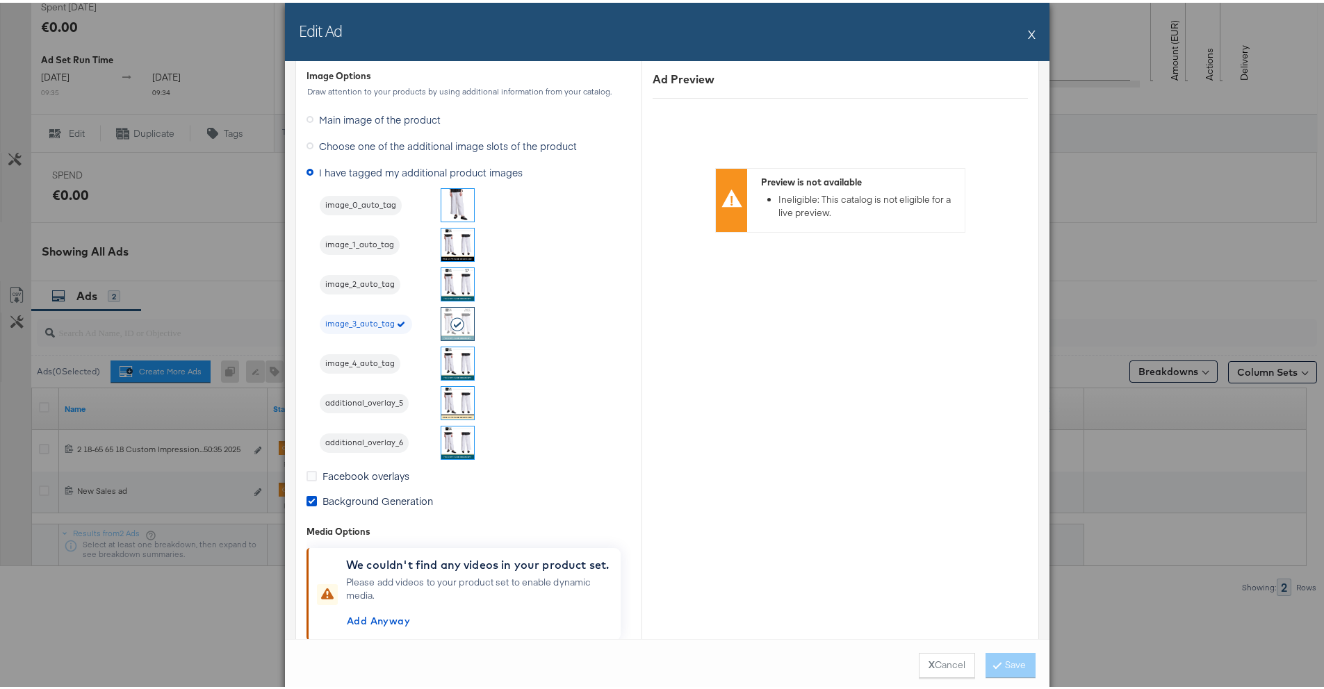
click at [434, 145] on span "Choose one of the additional image slots of the product" at bounding box center [448, 143] width 258 height 14
click at [0, 0] on input "Choose one of the additional image slots of the product" at bounding box center [0, 0] width 0 height 0
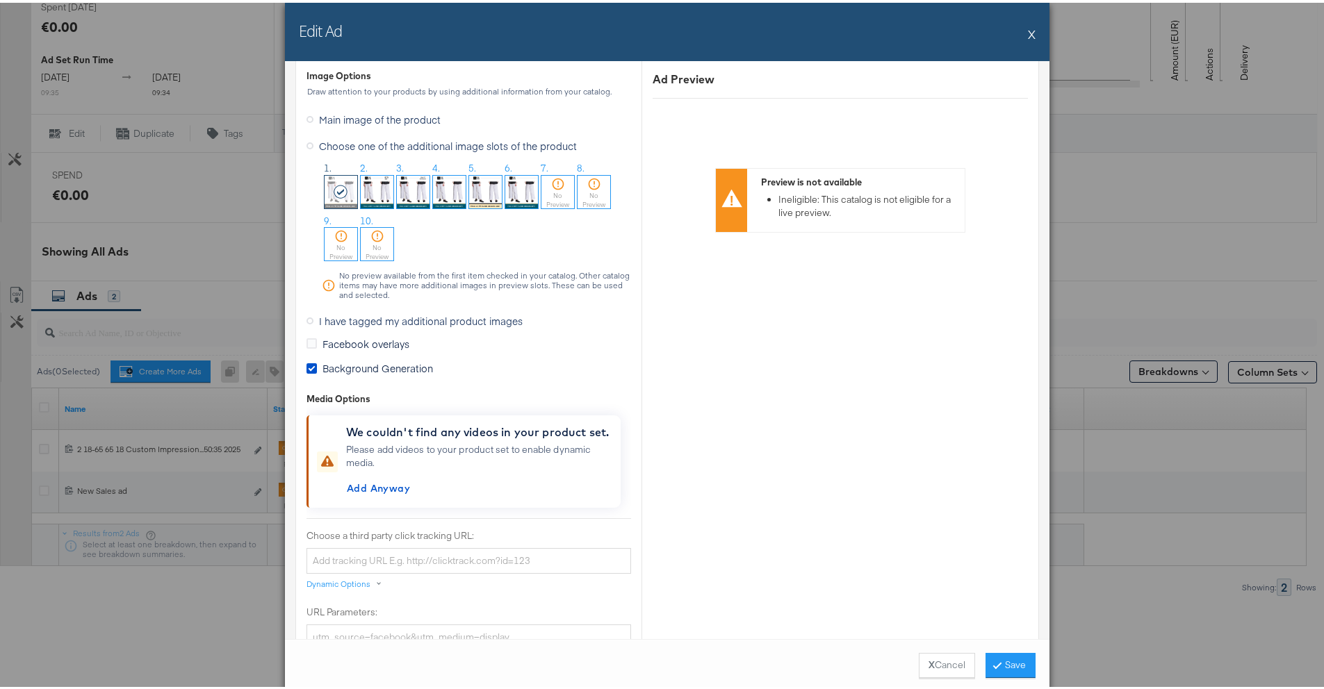
click at [418, 187] on img at bounding box center [413, 189] width 33 height 33
click at [1007, 657] on button "Save" at bounding box center [1010, 662] width 50 height 25
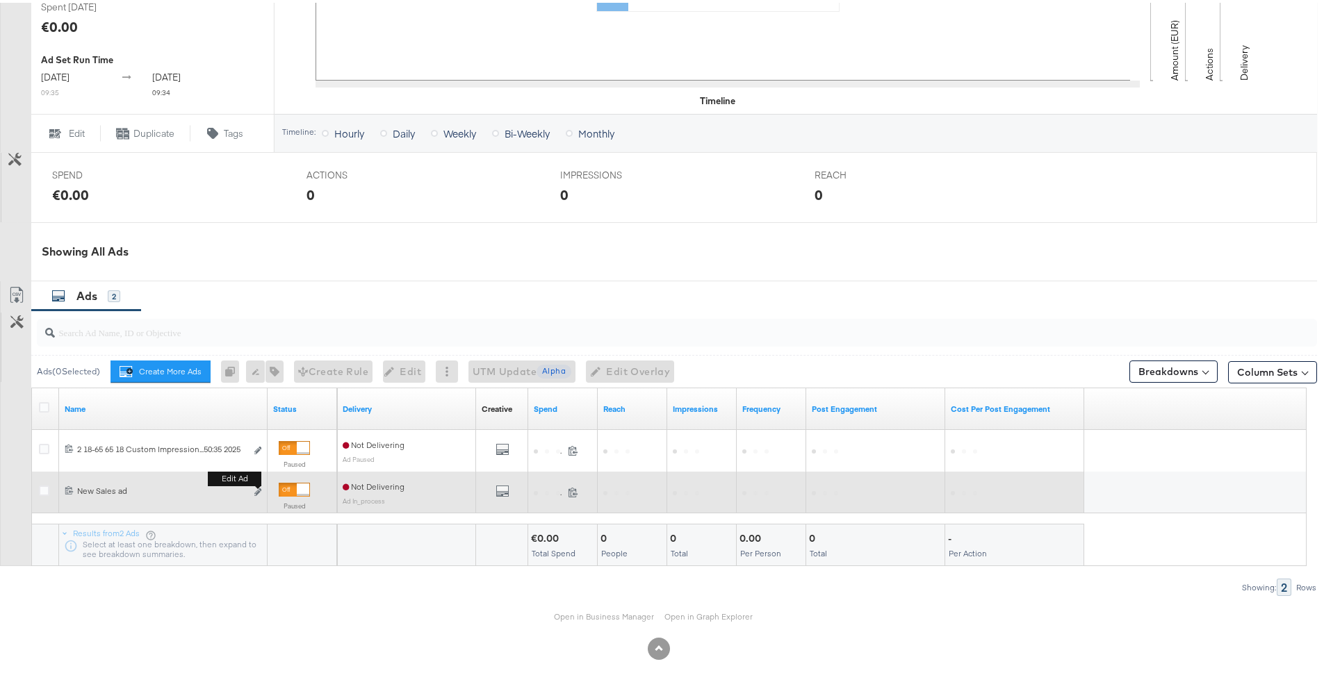
click at [253, 491] on div "Edit ad" at bounding box center [254, 490] width 16 height 15
click at [256, 490] on icon "link" at bounding box center [257, 490] width 7 height 8
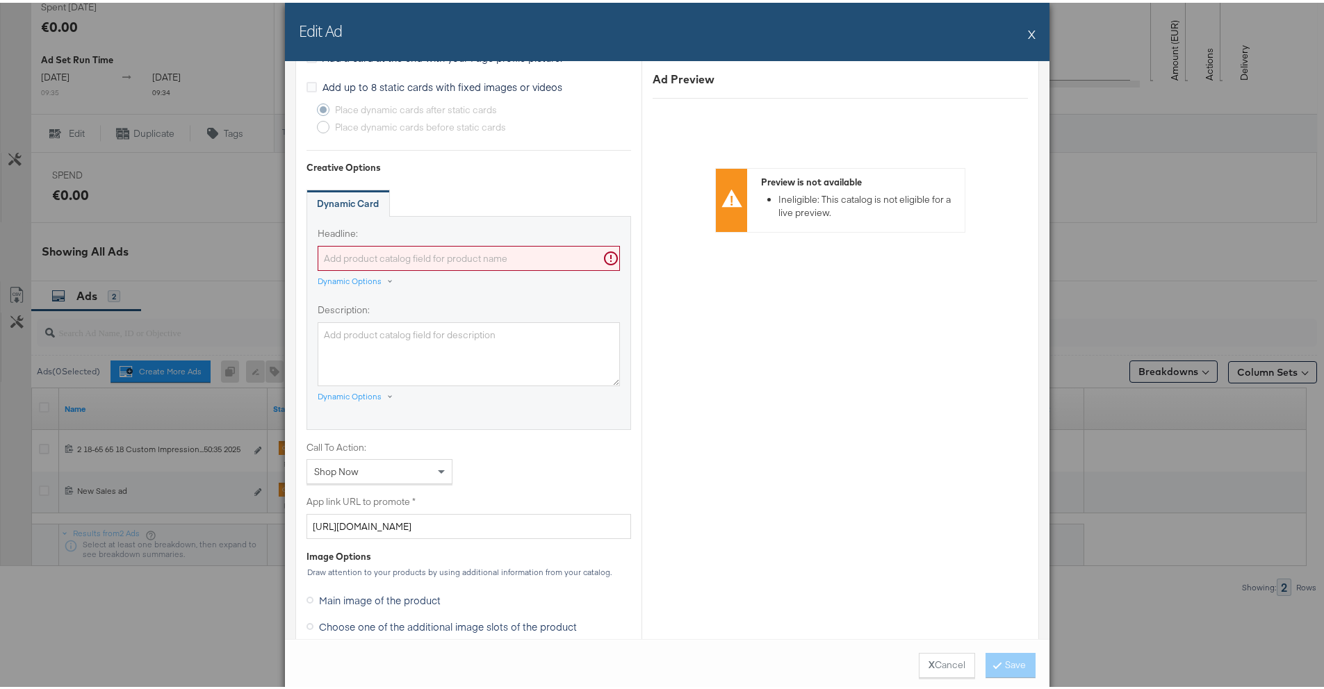
scroll to position [1089, 0]
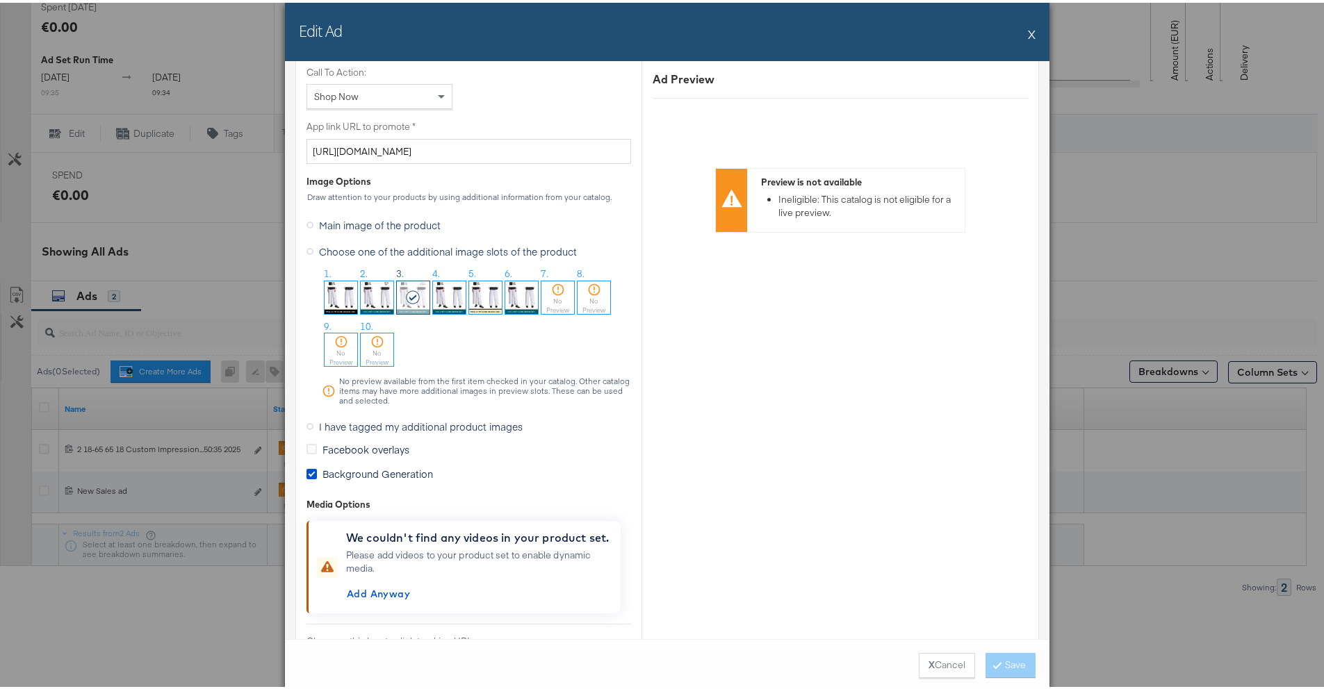
click at [1022, 40] on div "Edit Ad X" at bounding box center [667, 29] width 764 height 58
click at [1019, 39] on div "Edit Ad X" at bounding box center [667, 29] width 764 height 58
click at [1019, 33] on div "Edit Ad X" at bounding box center [667, 29] width 764 height 58
click at [1022, 31] on div "Edit Ad X" at bounding box center [667, 29] width 764 height 58
click at [1021, 31] on div "Edit Ad X" at bounding box center [667, 29] width 764 height 58
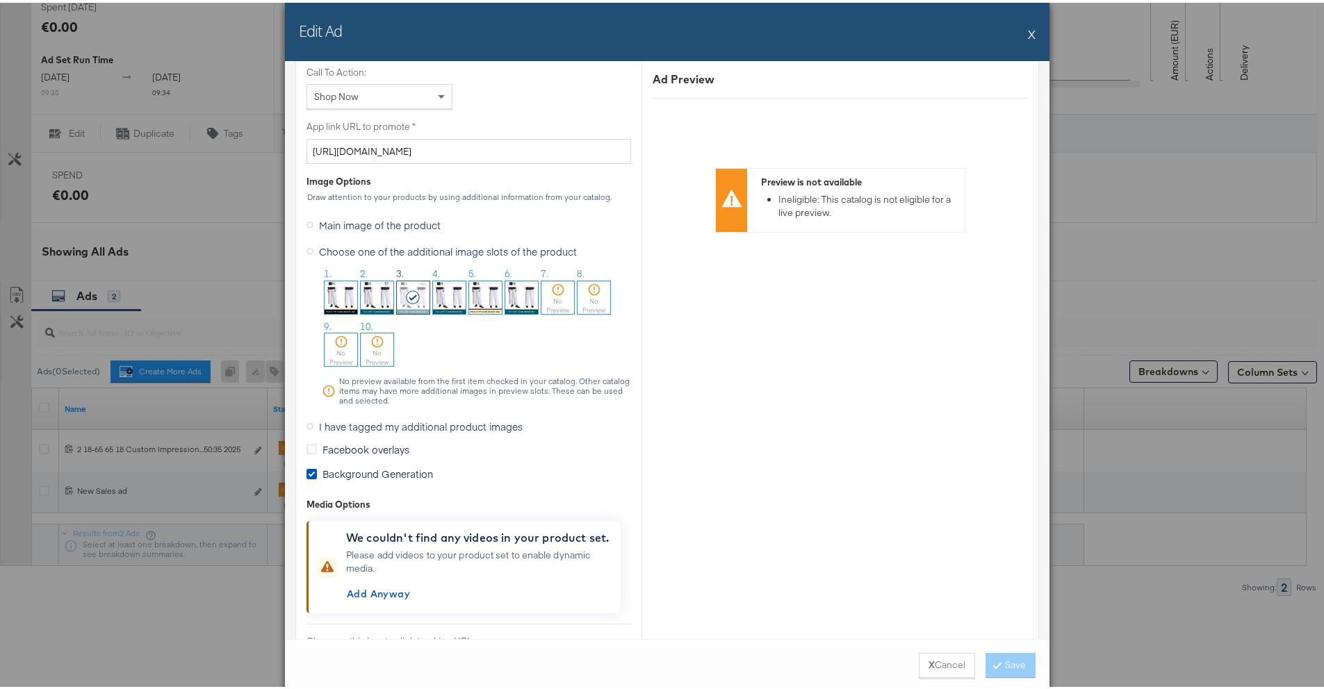
click at [1023, 31] on div "Edit Ad X" at bounding box center [667, 29] width 764 height 58
click at [1028, 32] on button "X" at bounding box center [1032, 31] width 8 height 28
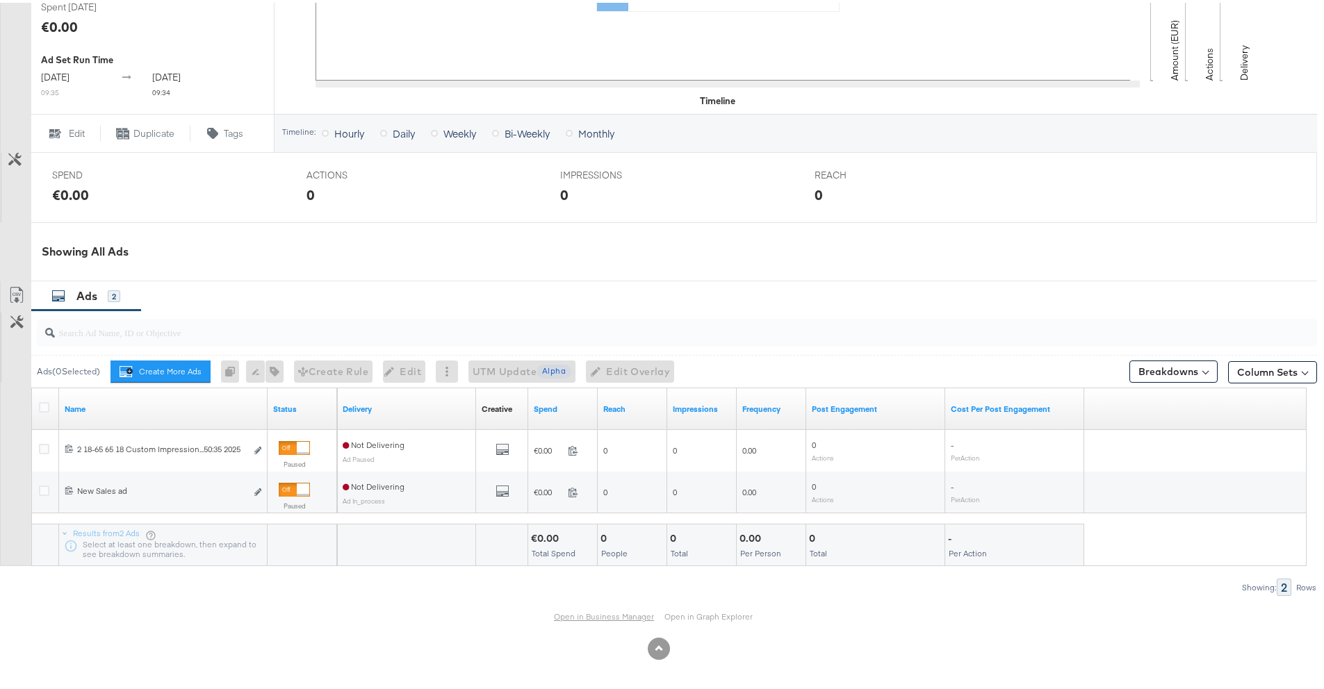
click at [560, 618] on link "Open in Business Manager" at bounding box center [604, 614] width 100 height 11
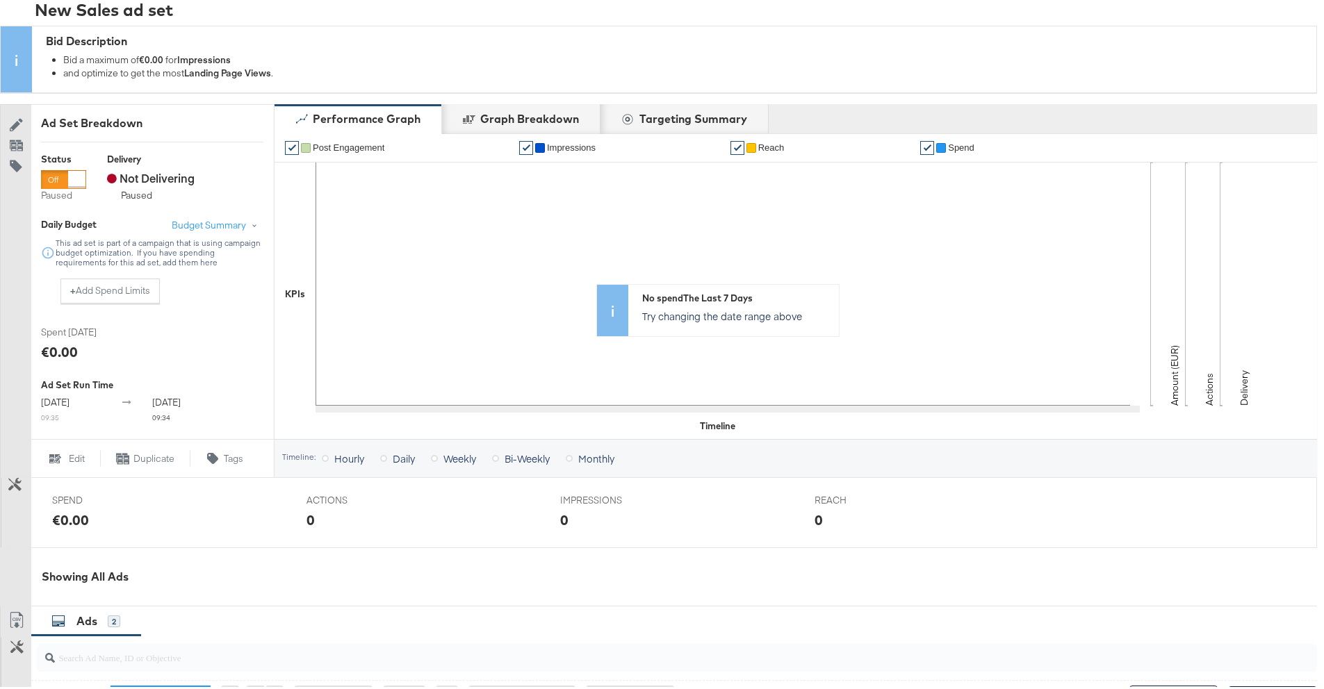
scroll to position [0, 0]
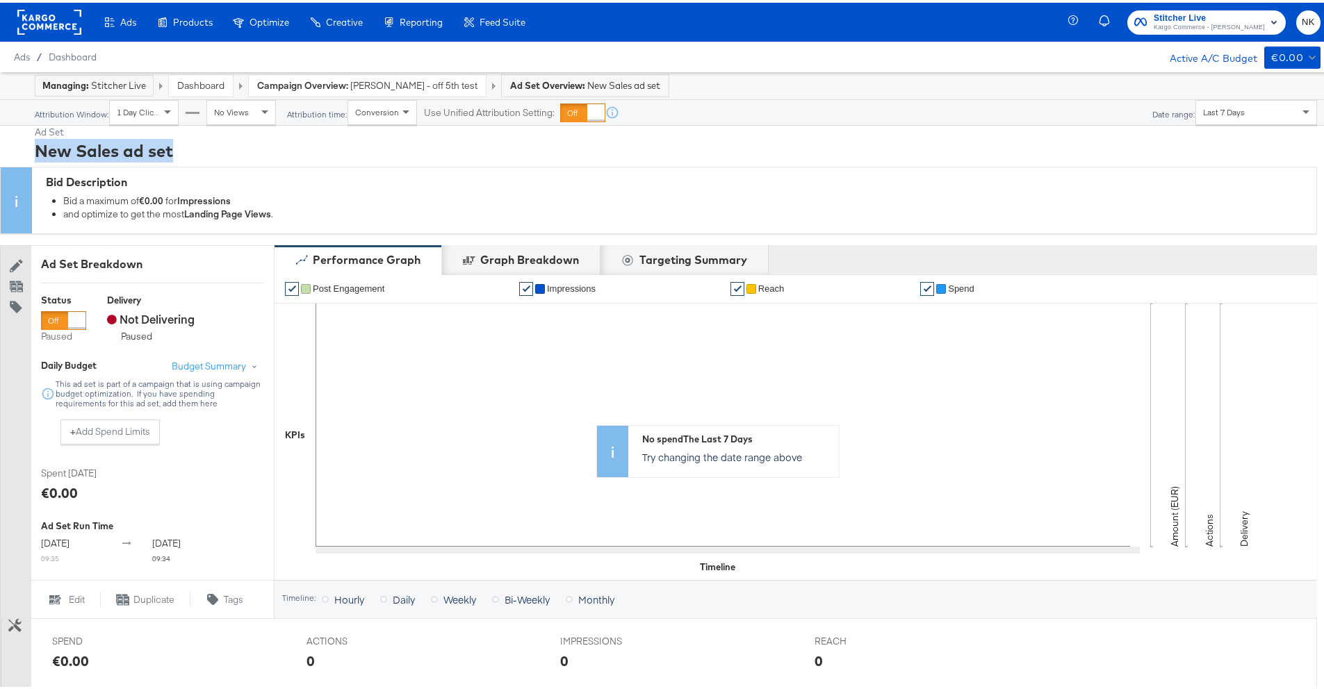
drag, startPoint x: 208, startPoint y: 150, endPoint x: 27, endPoint y: 152, distance: 180.7
click at [27, 152] on div "Ad Set New Sales ad set Bid Description Bid a maximum of €0.00 for Impressions …" at bounding box center [658, 623] width 1317 height 1001
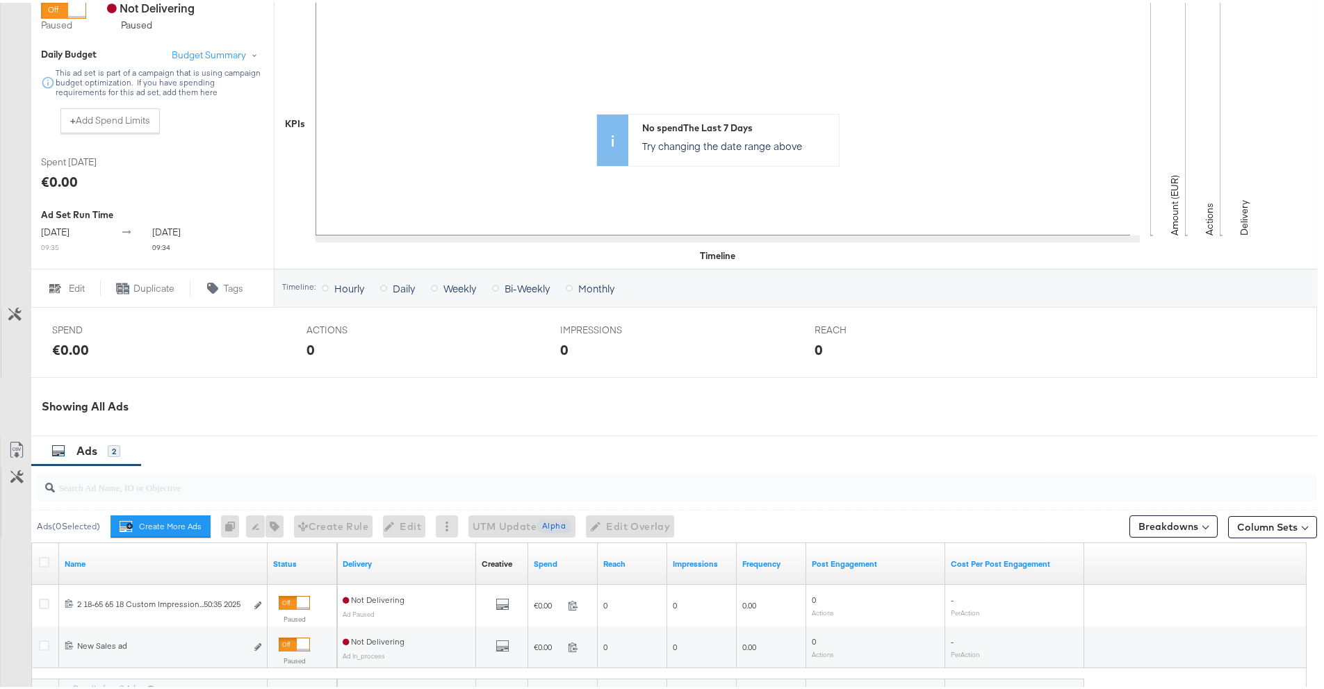
scroll to position [472, 0]
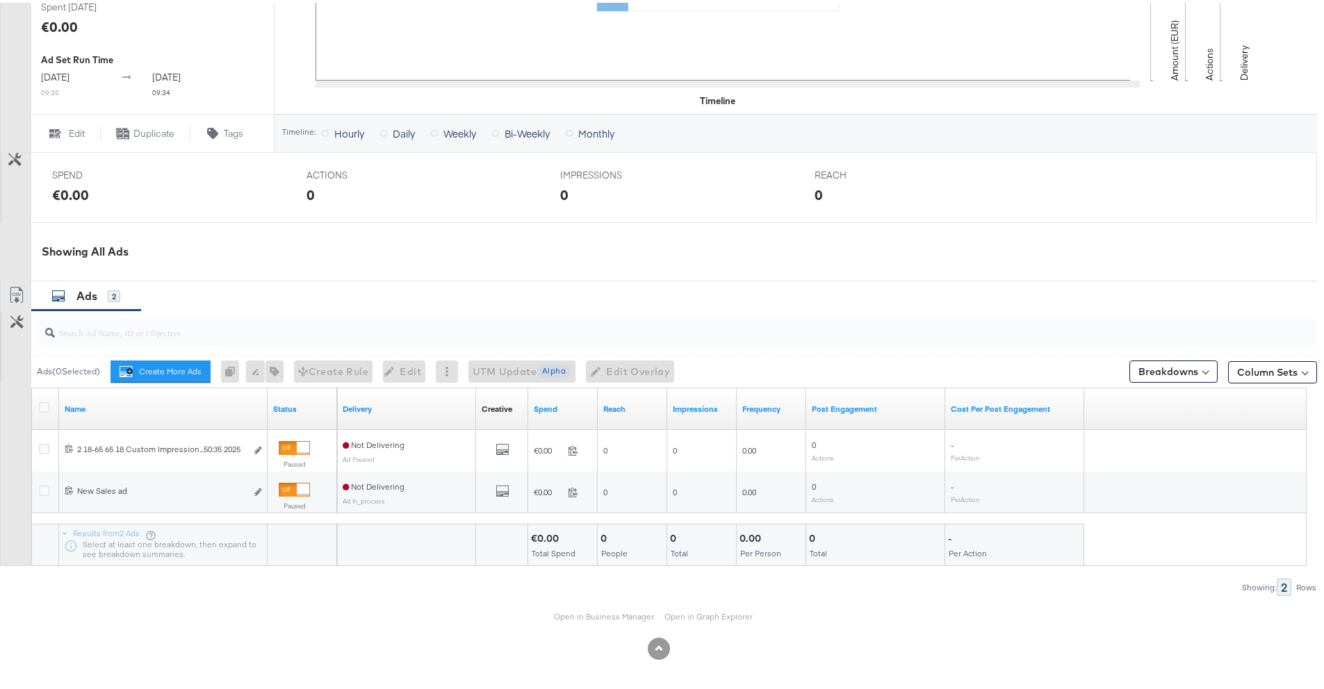
click at [227, 335] on input "search" at bounding box center [627, 324] width 1144 height 27
paste input "6853469963365"
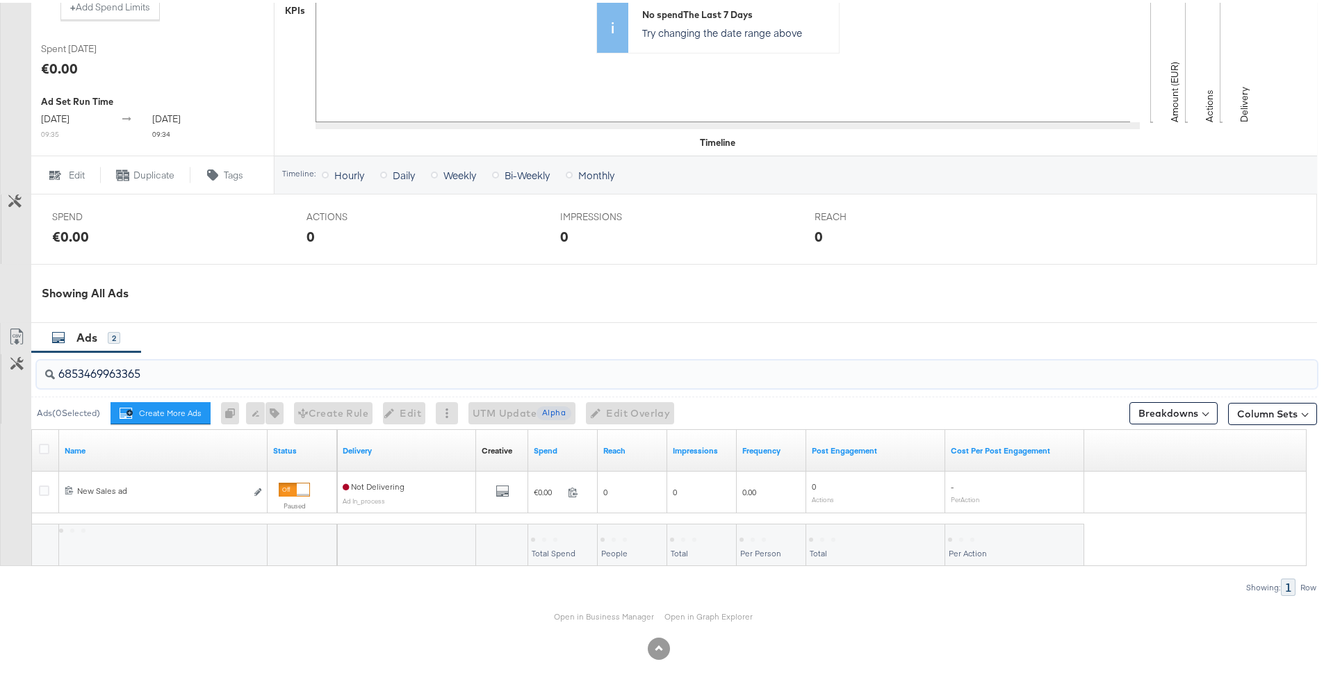
scroll to position [431, 0]
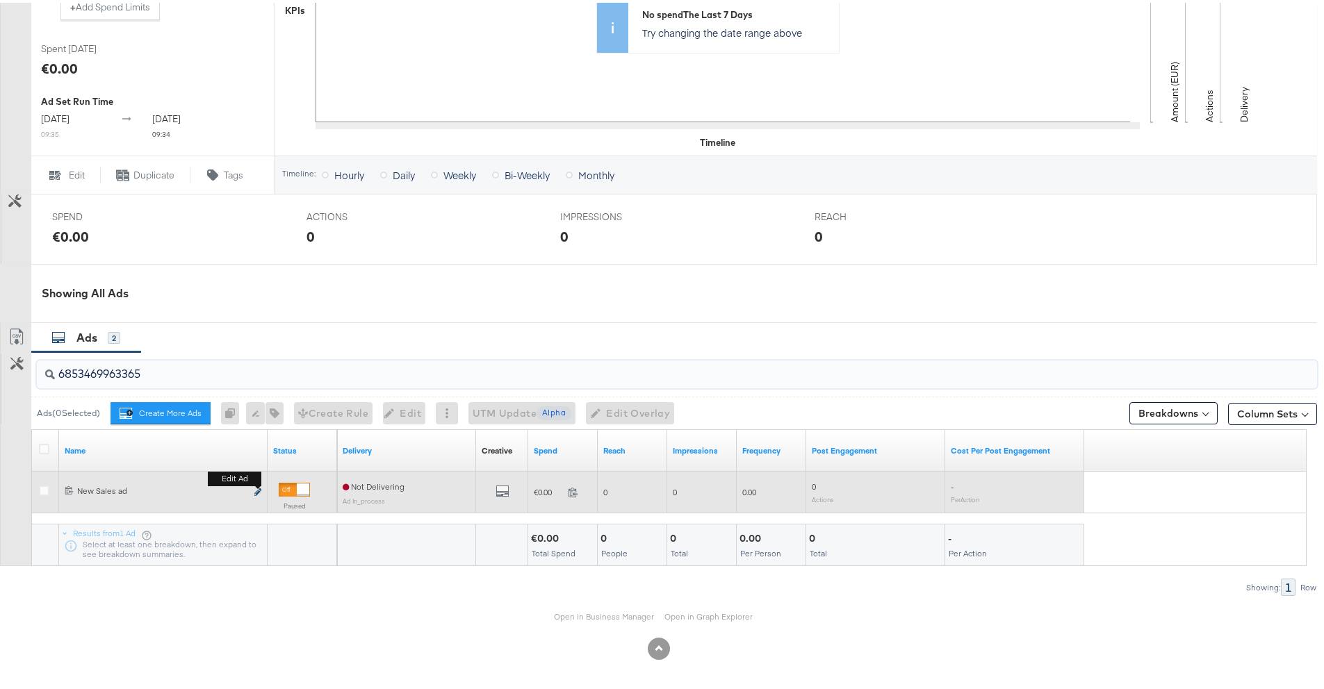
type input "6853469963365"
click at [259, 488] on icon "link" at bounding box center [257, 490] width 7 height 8
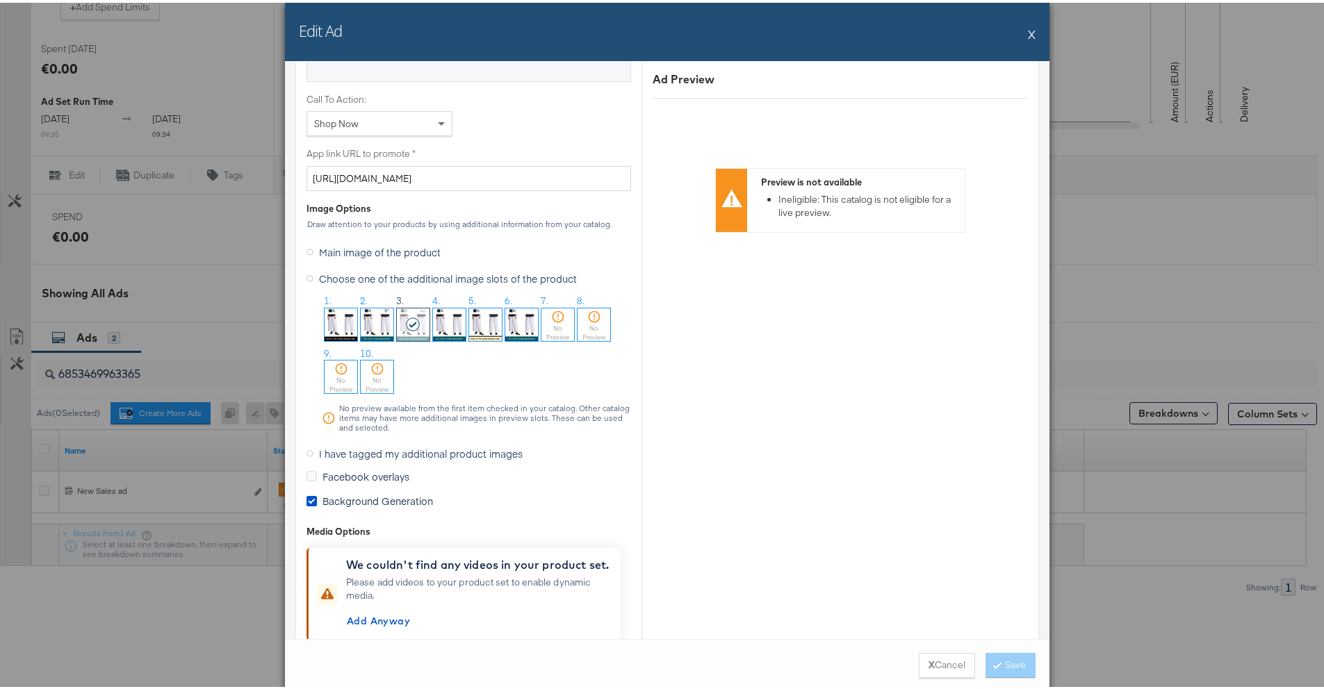
scroll to position [1134, 0]
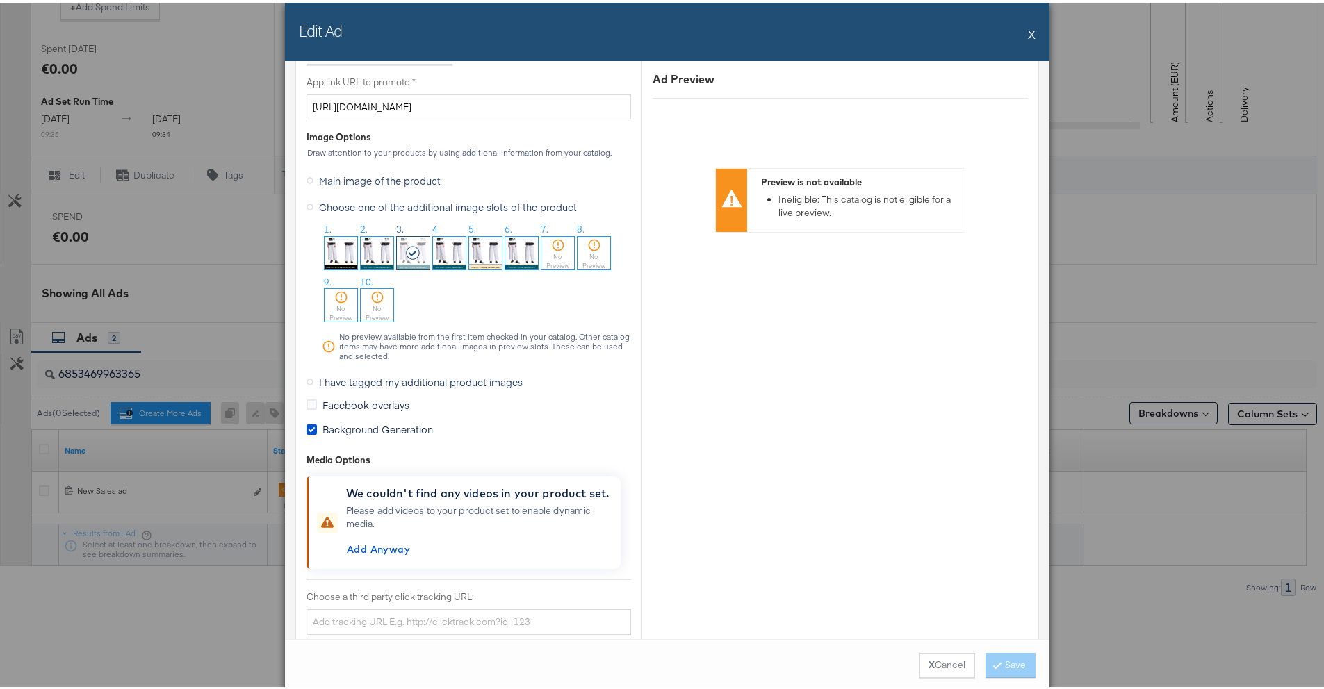
click at [1028, 32] on button "X" at bounding box center [1032, 31] width 8 height 28
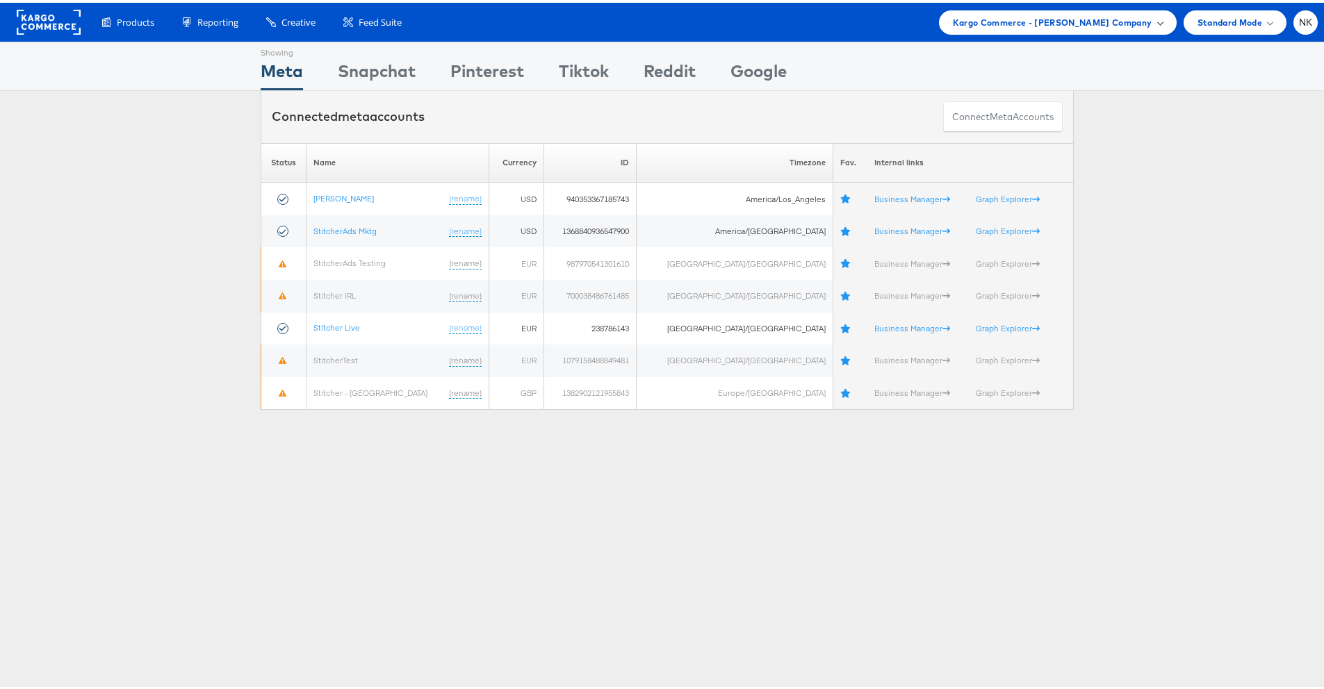
click at [1031, 16] on span "Kargo Commerce - [PERSON_NAME] Company" at bounding box center [1052, 20] width 199 height 15
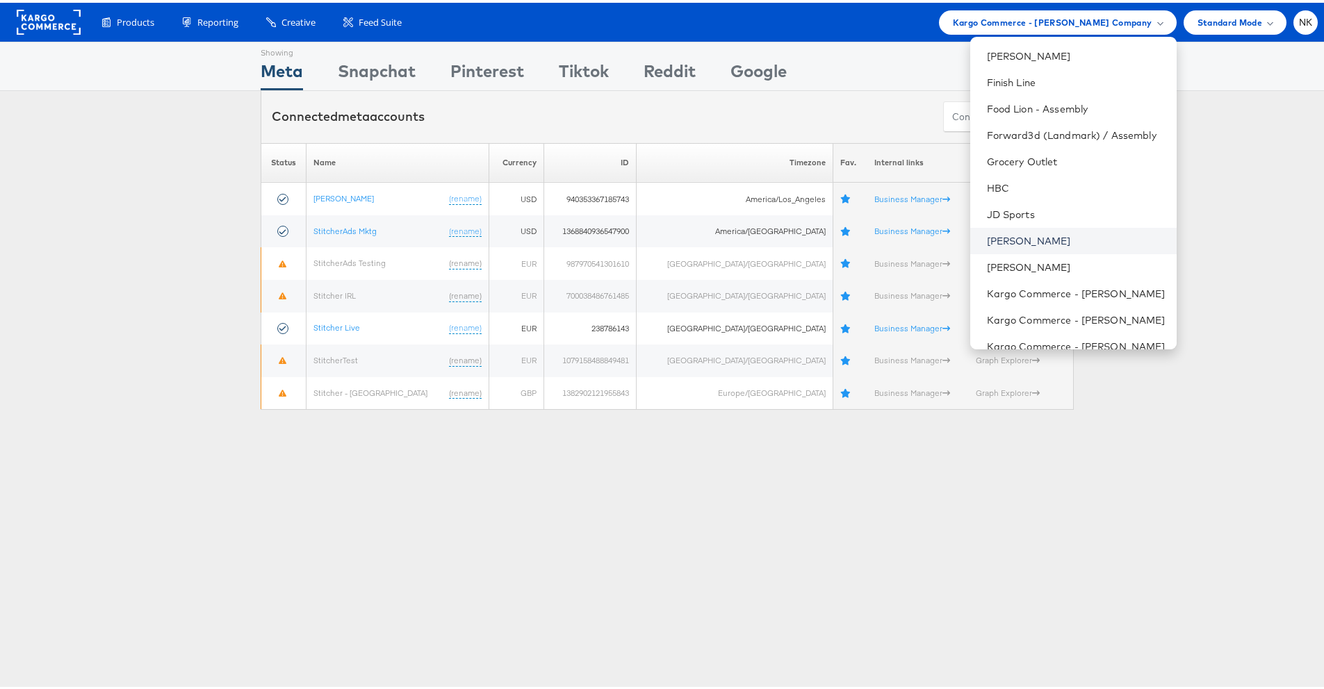
scroll to position [516, 0]
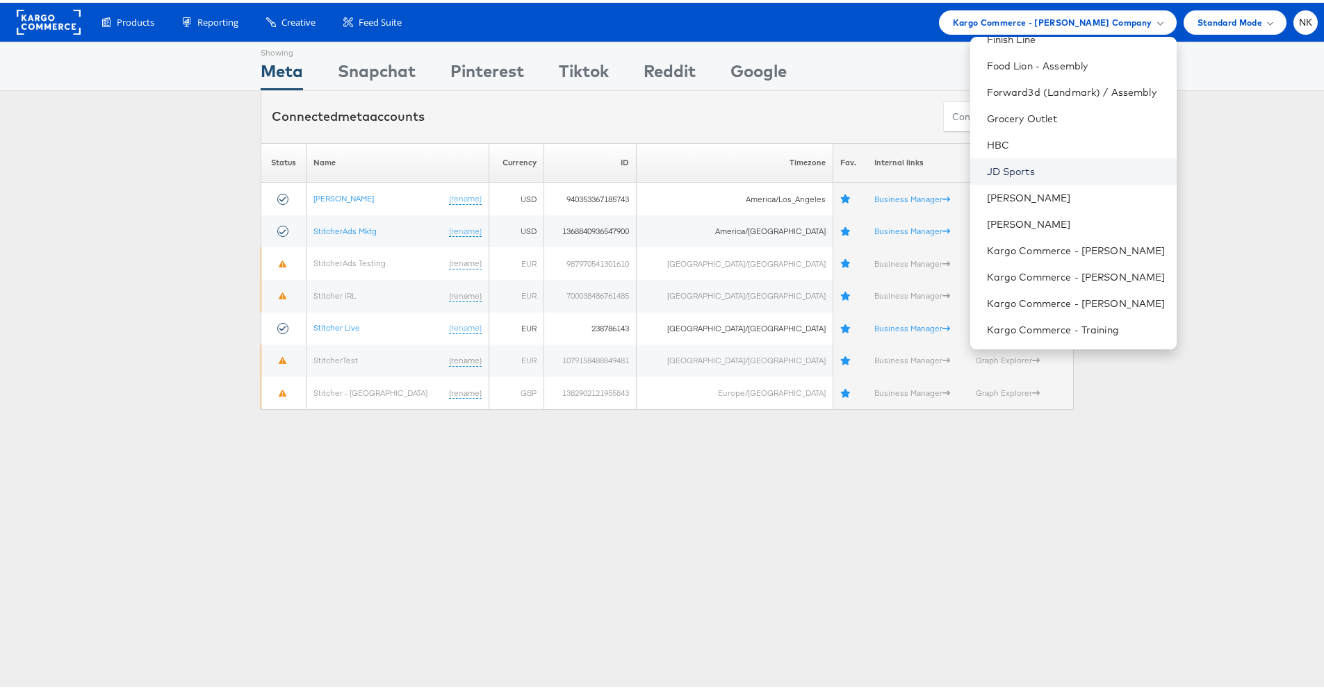
click at [1022, 175] on link "JD Sports" at bounding box center [1076, 169] width 179 height 14
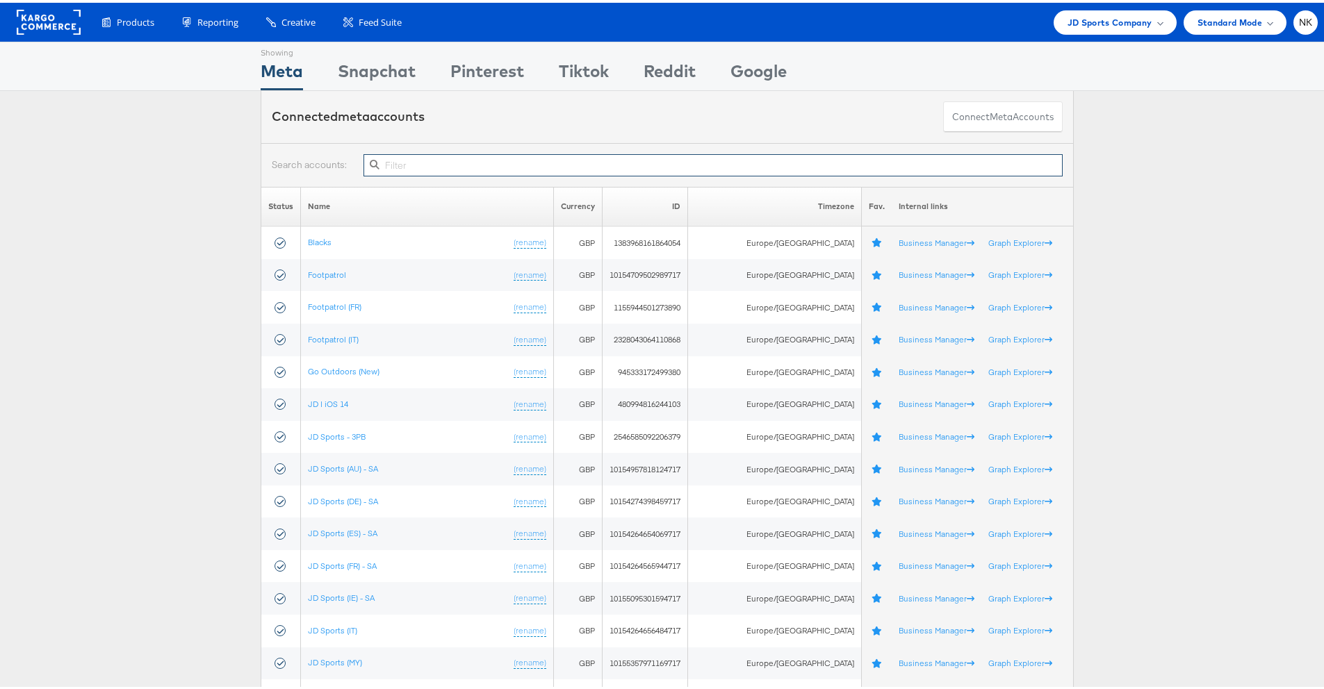
click at [493, 170] on input "text" at bounding box center [712, 162] width 699 height 22
paste input "10155095301594717"
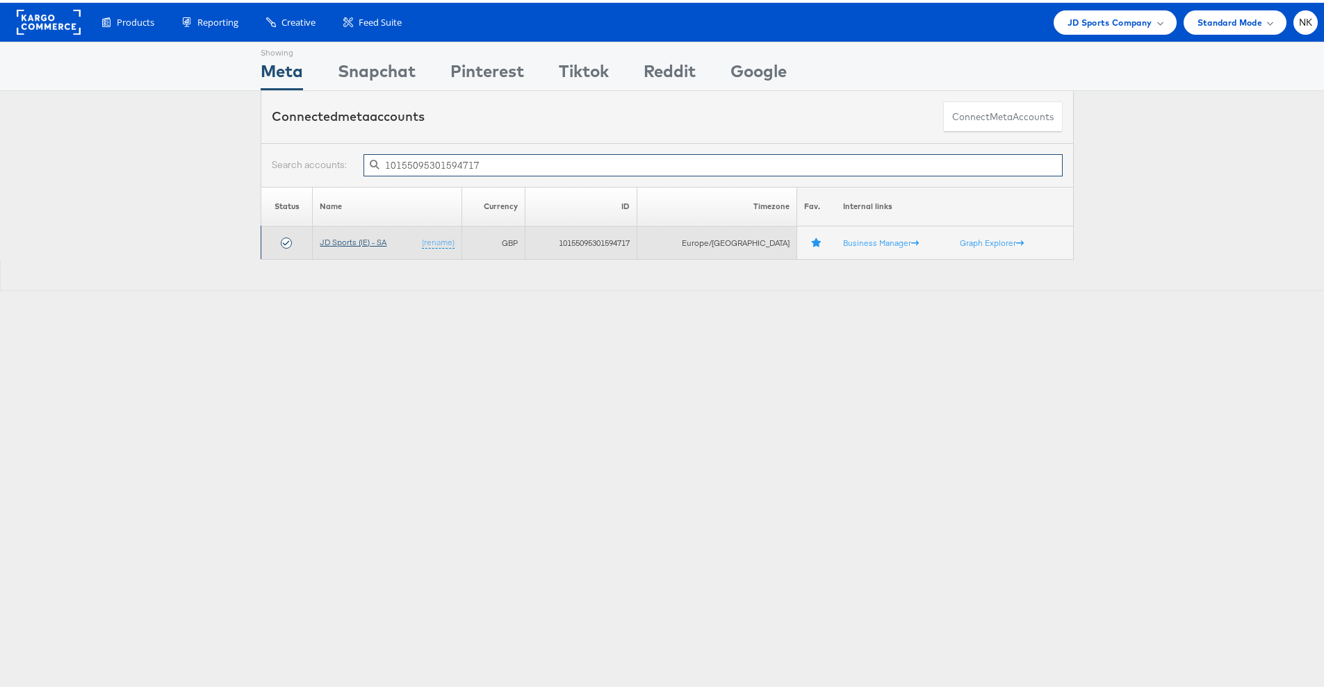
type input "10155095301594717"
click at [359, 240] on link "JD Sports (IE) - SA" at bounding box center [353, 239] width 67 height 10
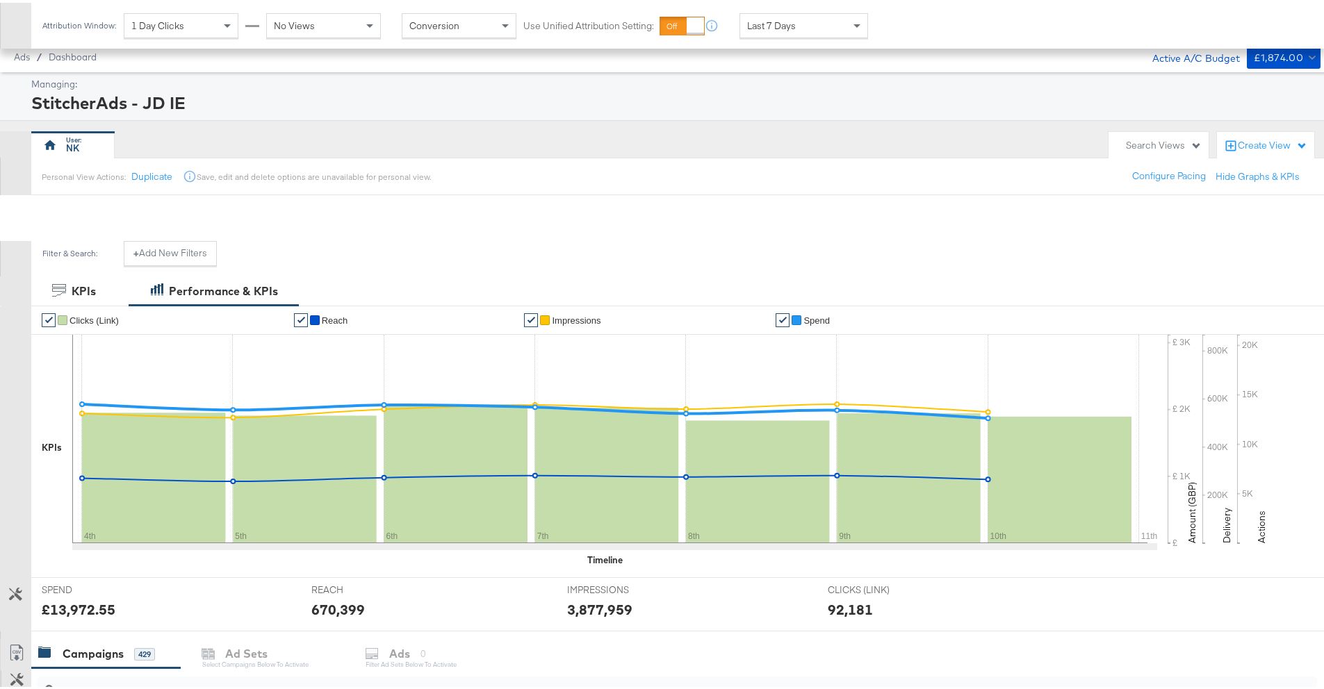
scroll to position [343, 0]
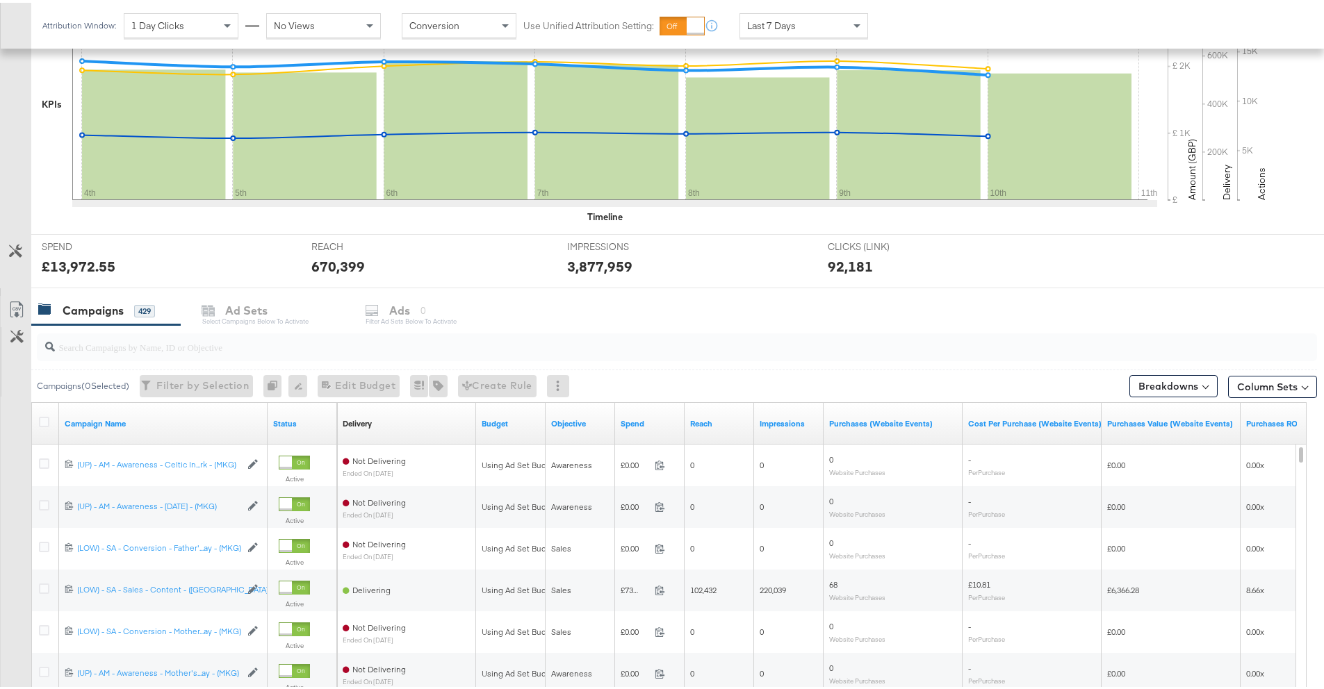
click at [229, 344] on input "search" at bounding box center [627, 338] width 1144 height 27
click at [160, 343] on input "search" at bounding box center [627, 338] width 1144 height 27
paste input "20231978850360507"
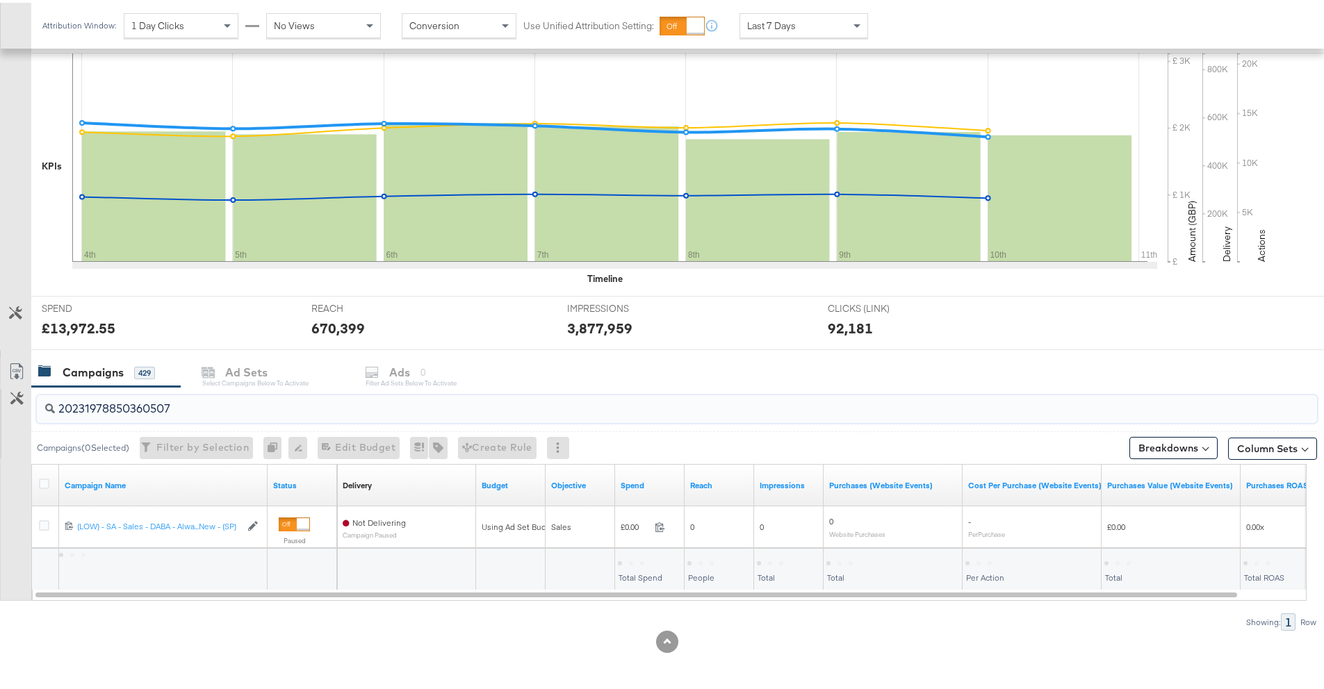
scroll to position [281, 0]
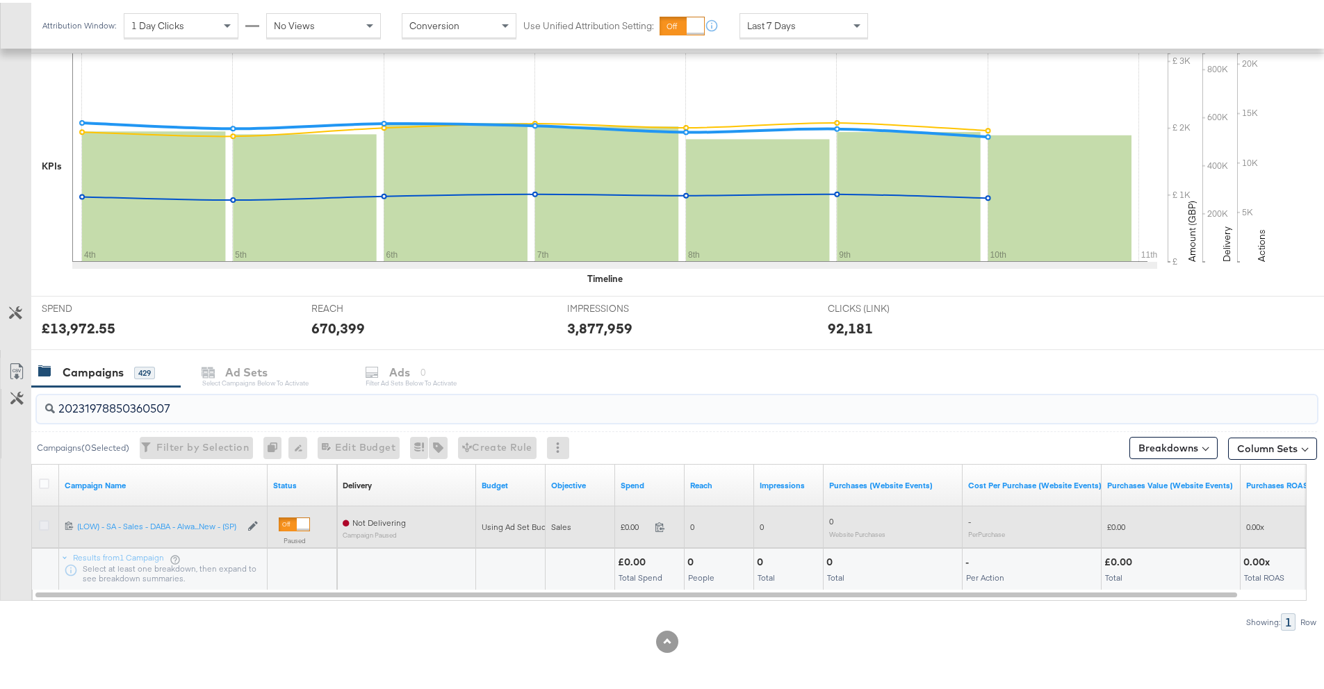
type input "20231978850360507"
click at [41, 520] on icon at bounding box center [44, 523] width 10 height 10
click at [0, 0] on input "checkbox" at bounding box center [0, 0] width 0 height 0
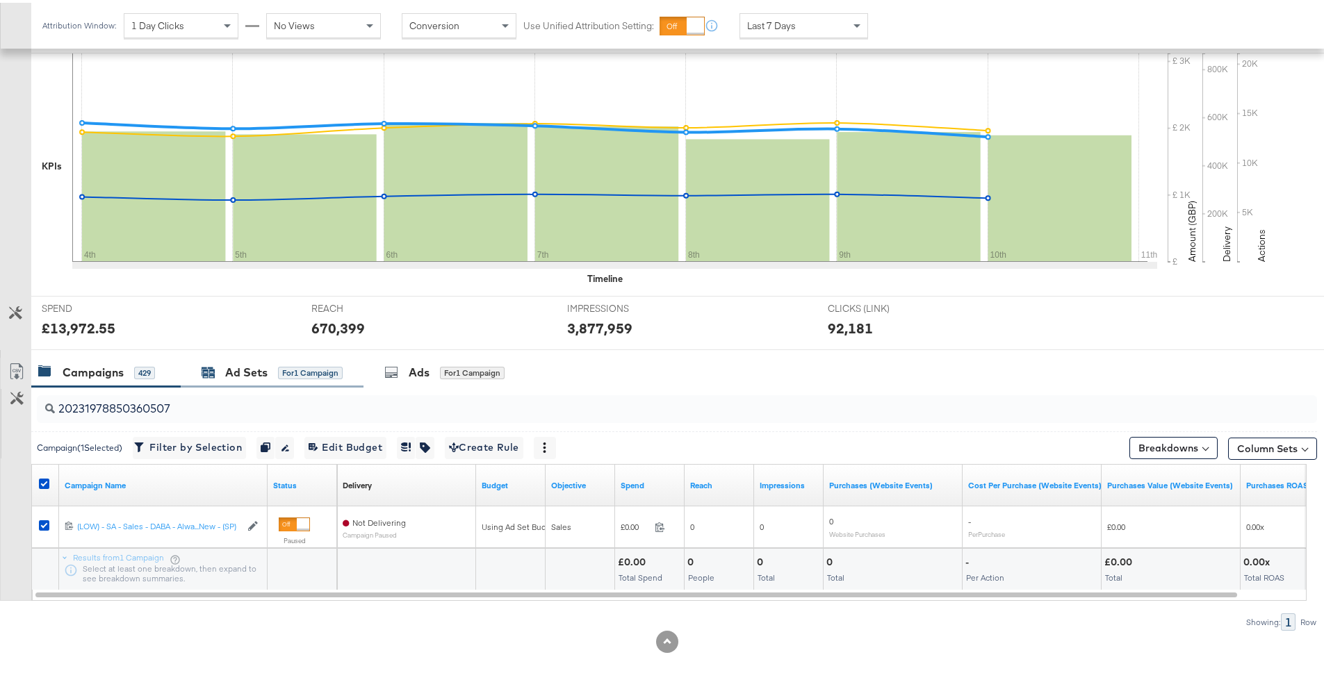
click at [268, 373] on div "Ad Sets for 1 Campaign" at bounding box center [271, 370] width 141 height 16
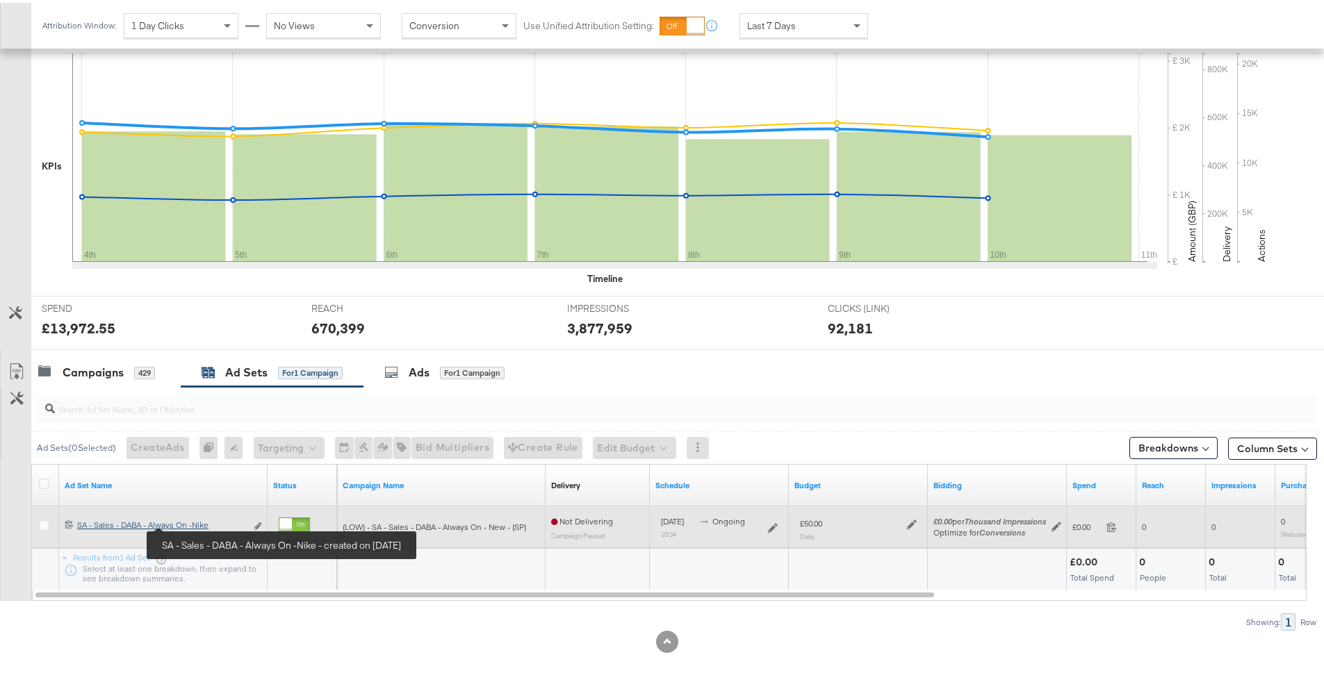
click at [199, 522] on div "SA - Sales - DABA - Always On -Nike SA - Sales - DABA - Always On -Nike" at bounding box center [161, 522] width 169 height 11
